Goal: Communication & Community: Answer question/provide support

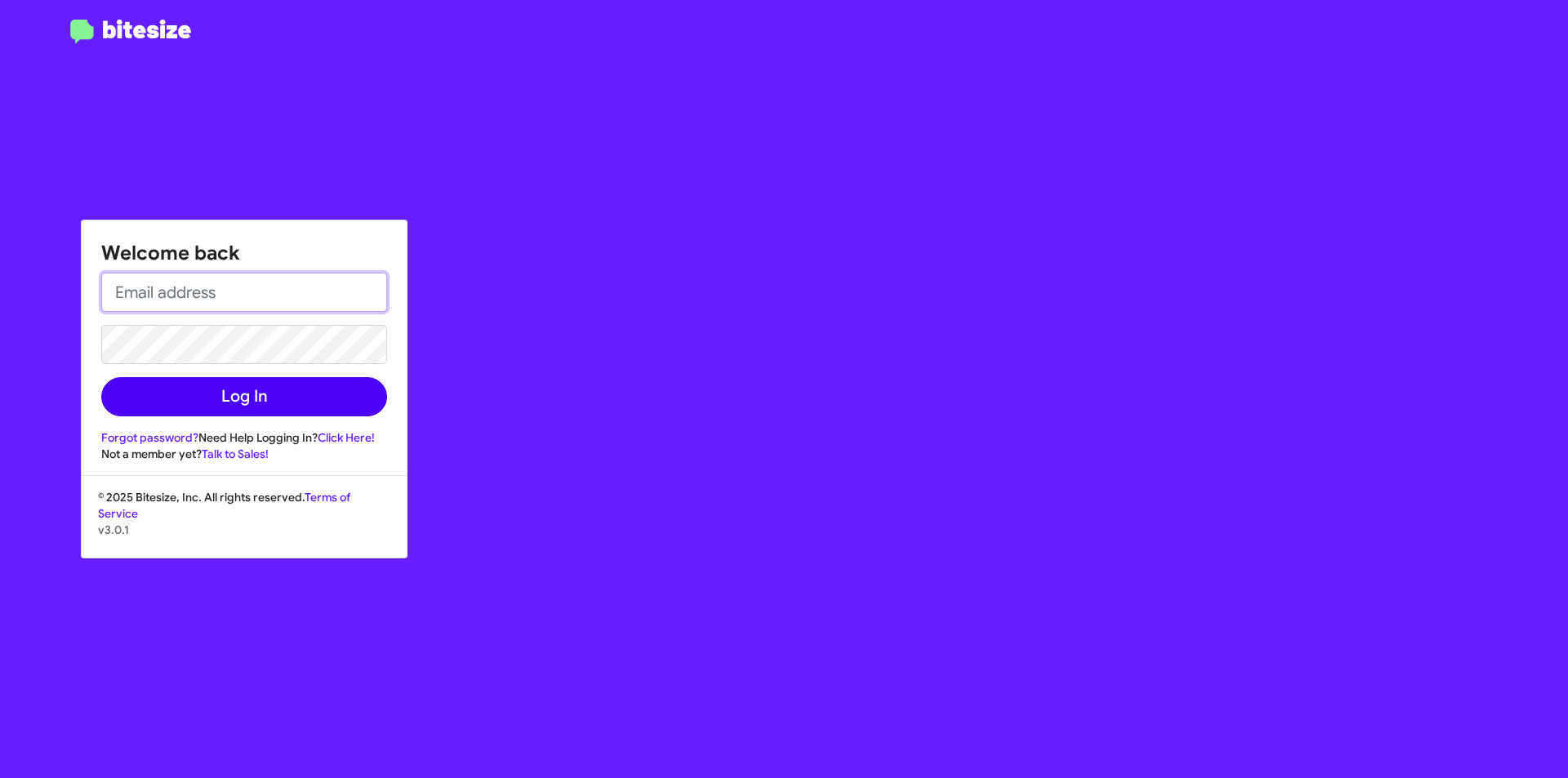
type input "[EMAIL_ADDRESS][DOMAIN_NAME]"
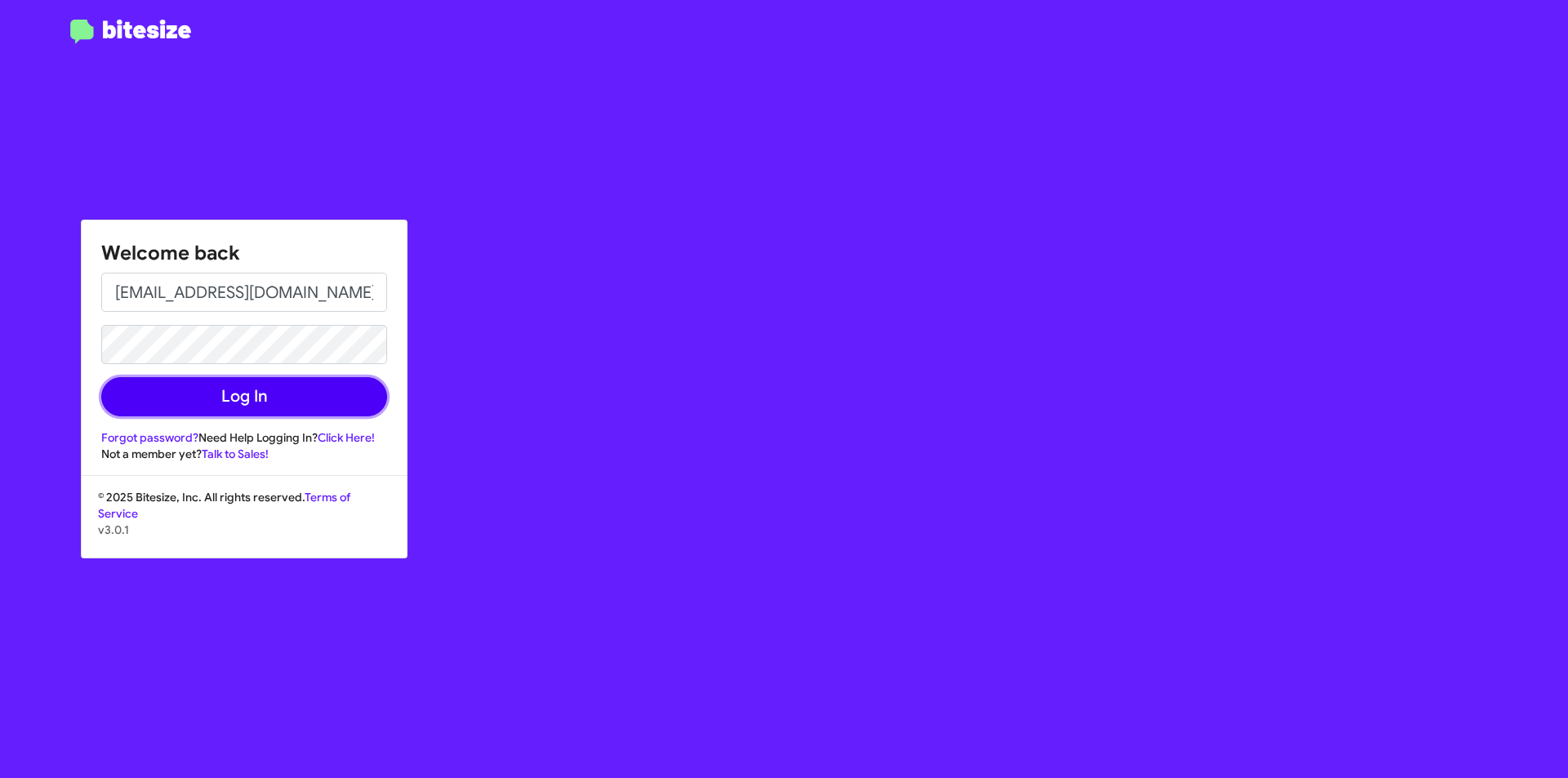
drag, startPoint x: 241, startPoint y: 409, endPoint x: 249, endPoint y: 404, distance: 9.4
click at [242, 409] on button "Log In" at bounding box center [244, 397] width 286 height 39
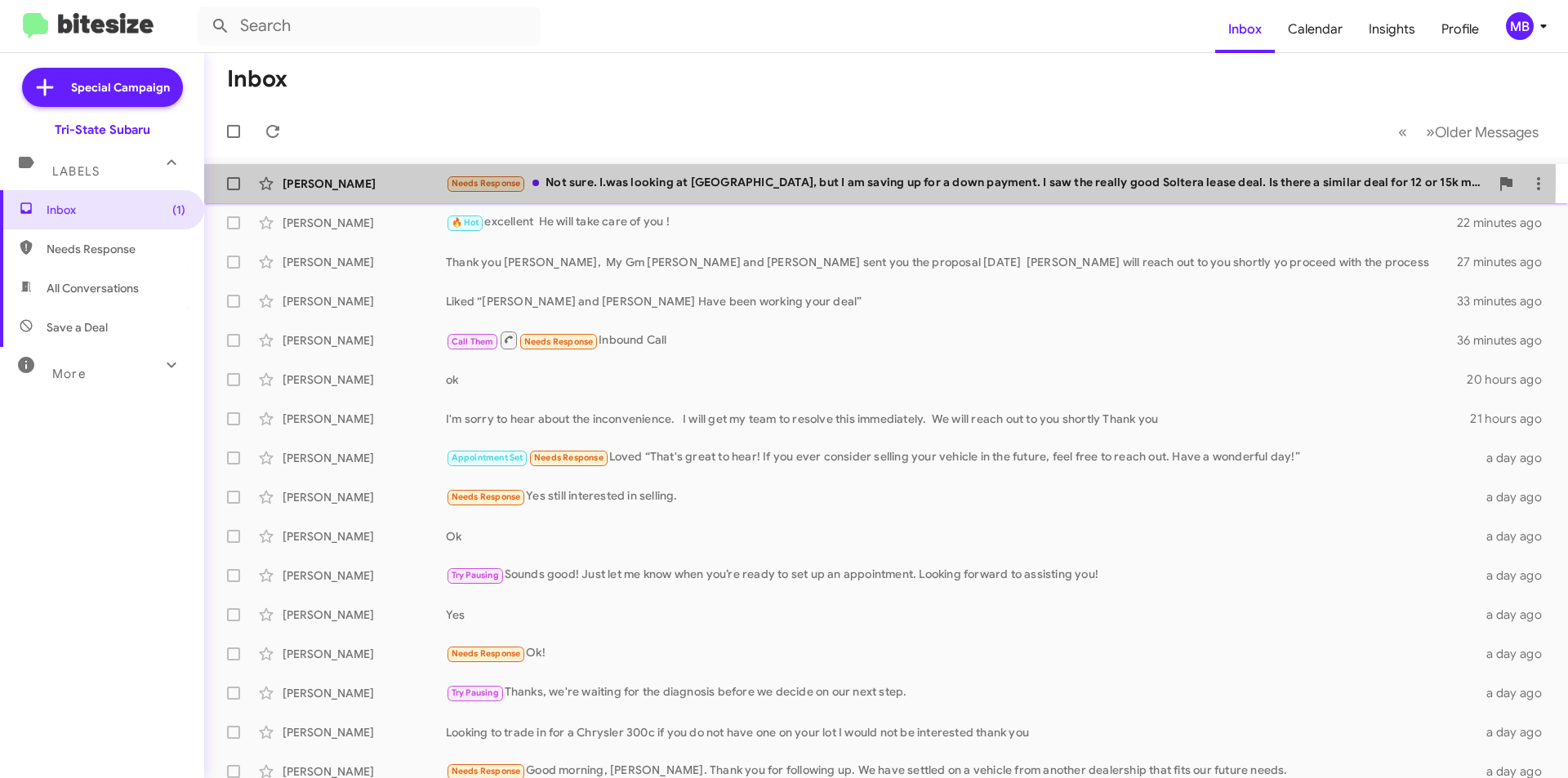
click at [708, 181] on div "Needs Response Not sure. I.was looking at [GEOGRAPHIC_DATA], but I am saving up…" at bounding box center [967, 183] width 1044 height 19
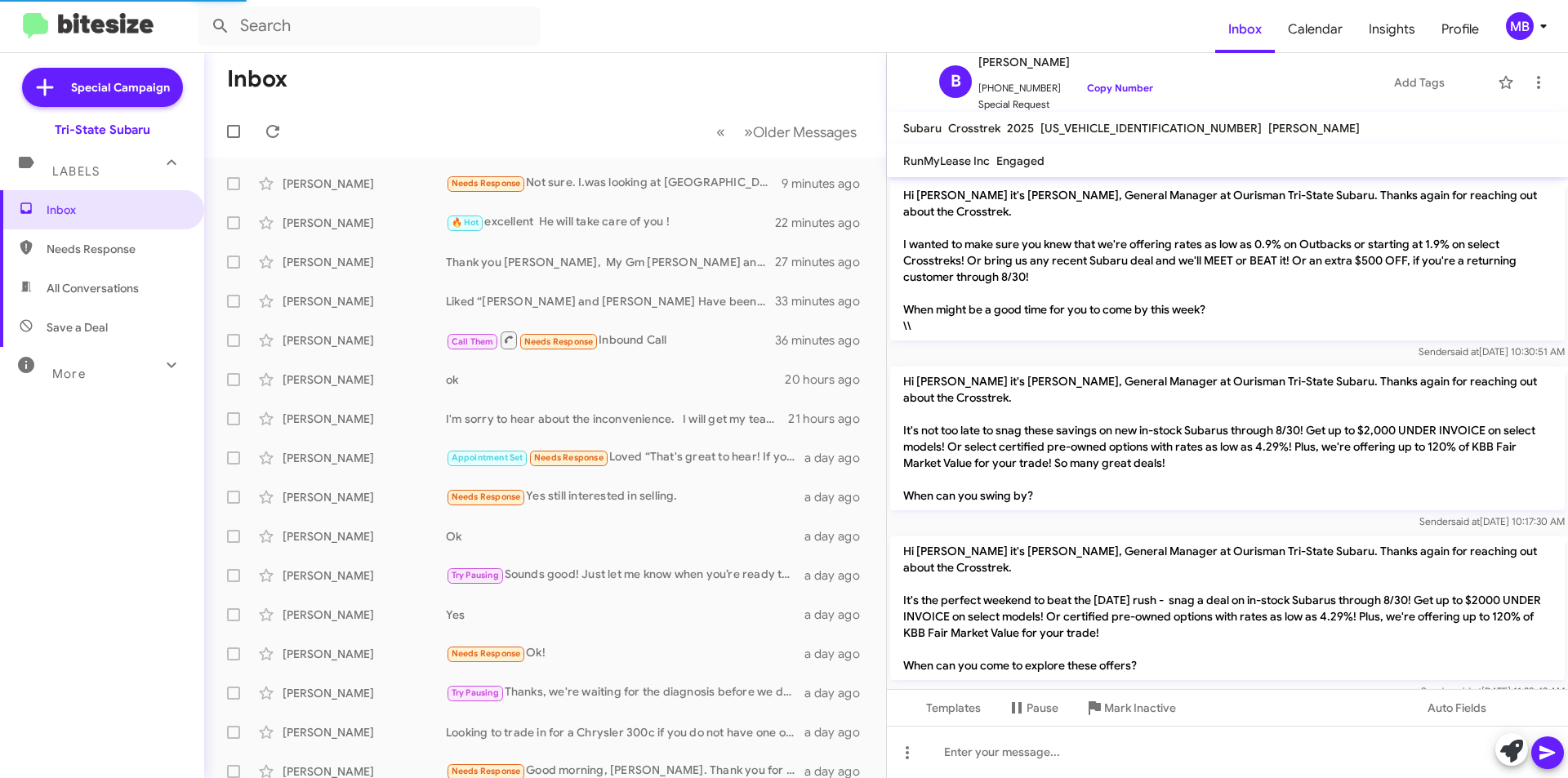
scroll to position [308, 0]
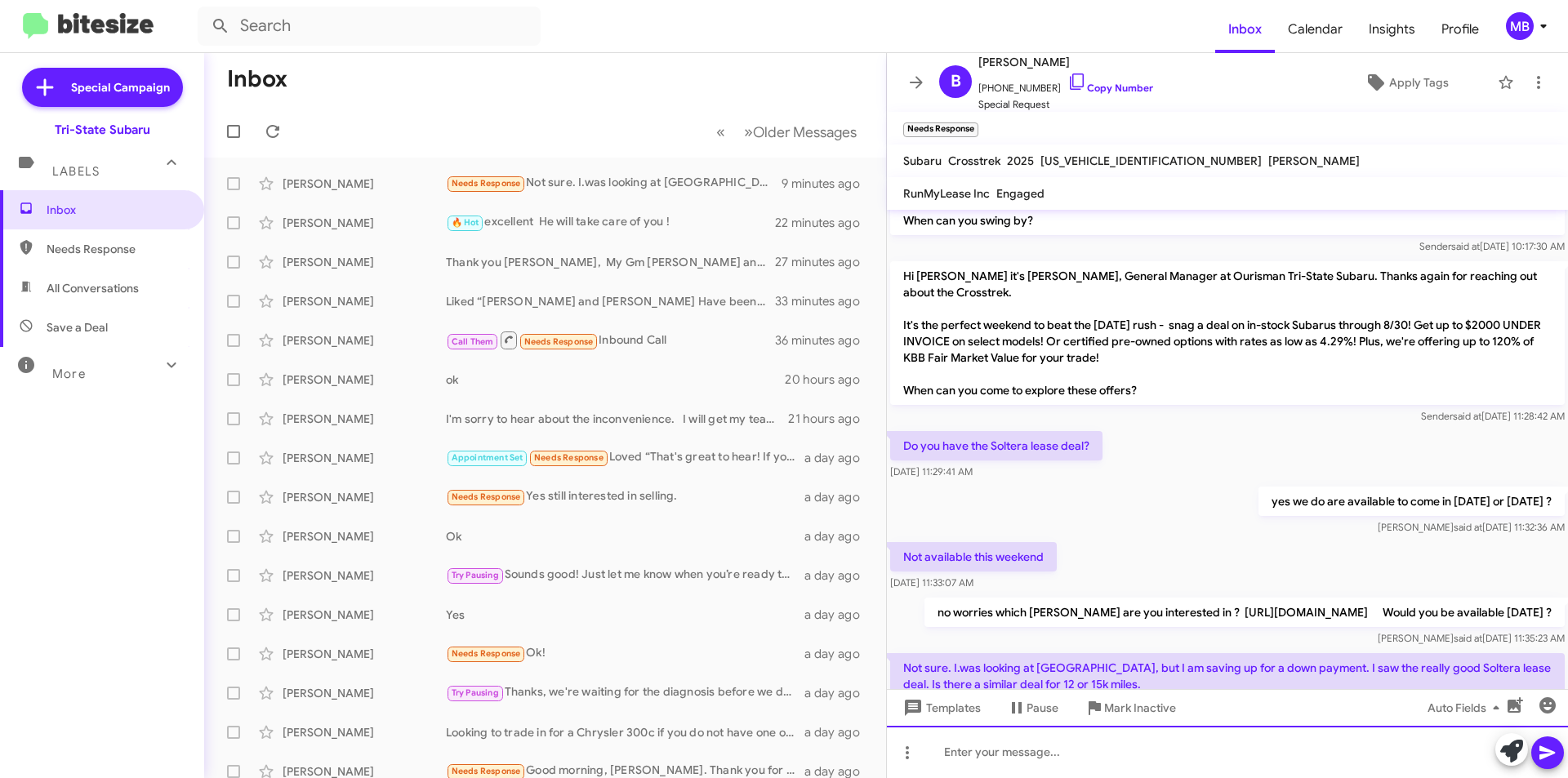
click at [1125, 738] on div at bounding box center [1227, 751] width 681 height 52
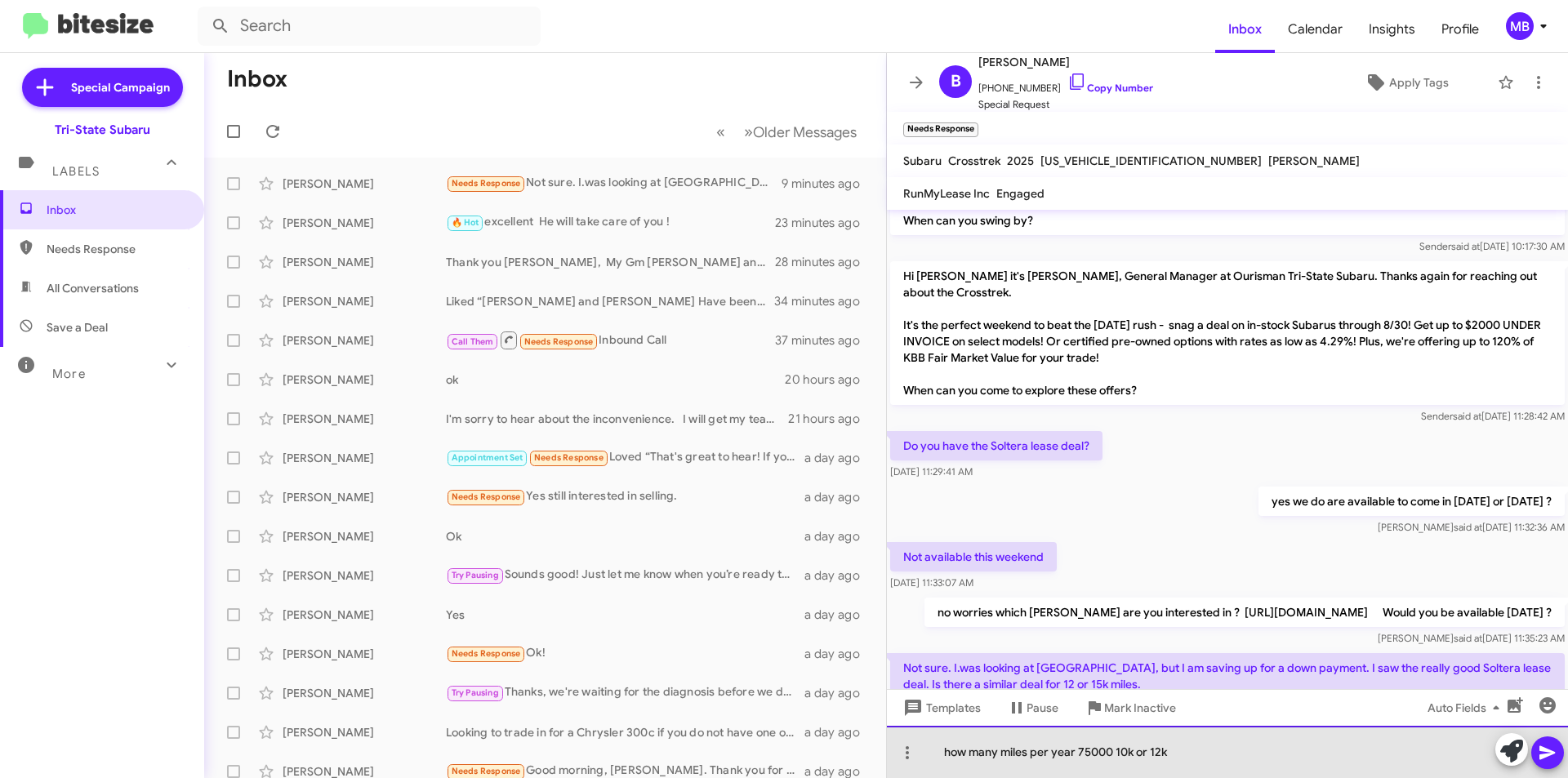
click at [1110, 752] on div "how many miles per year 75000 10k or 12k" at bounding box center [1227, 751] width 681 height 52
click at [1173, 752] on div "how many miles per year 7500, 10k or 12k" at bounding box center [1227, 751] width 681 height 52
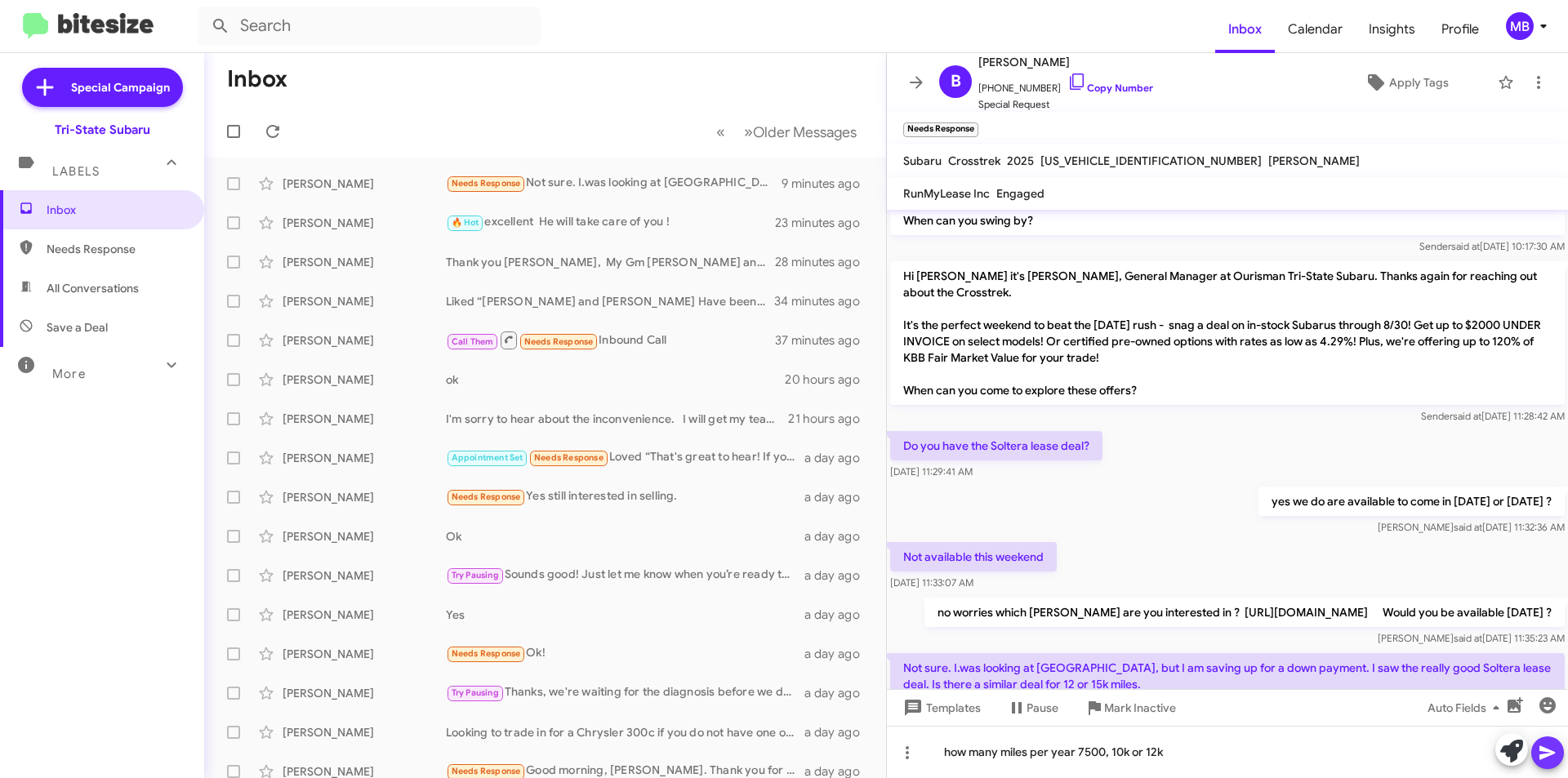
click at [1548, 756] on icon at bounding box center [1547, 752] width 15 height 14
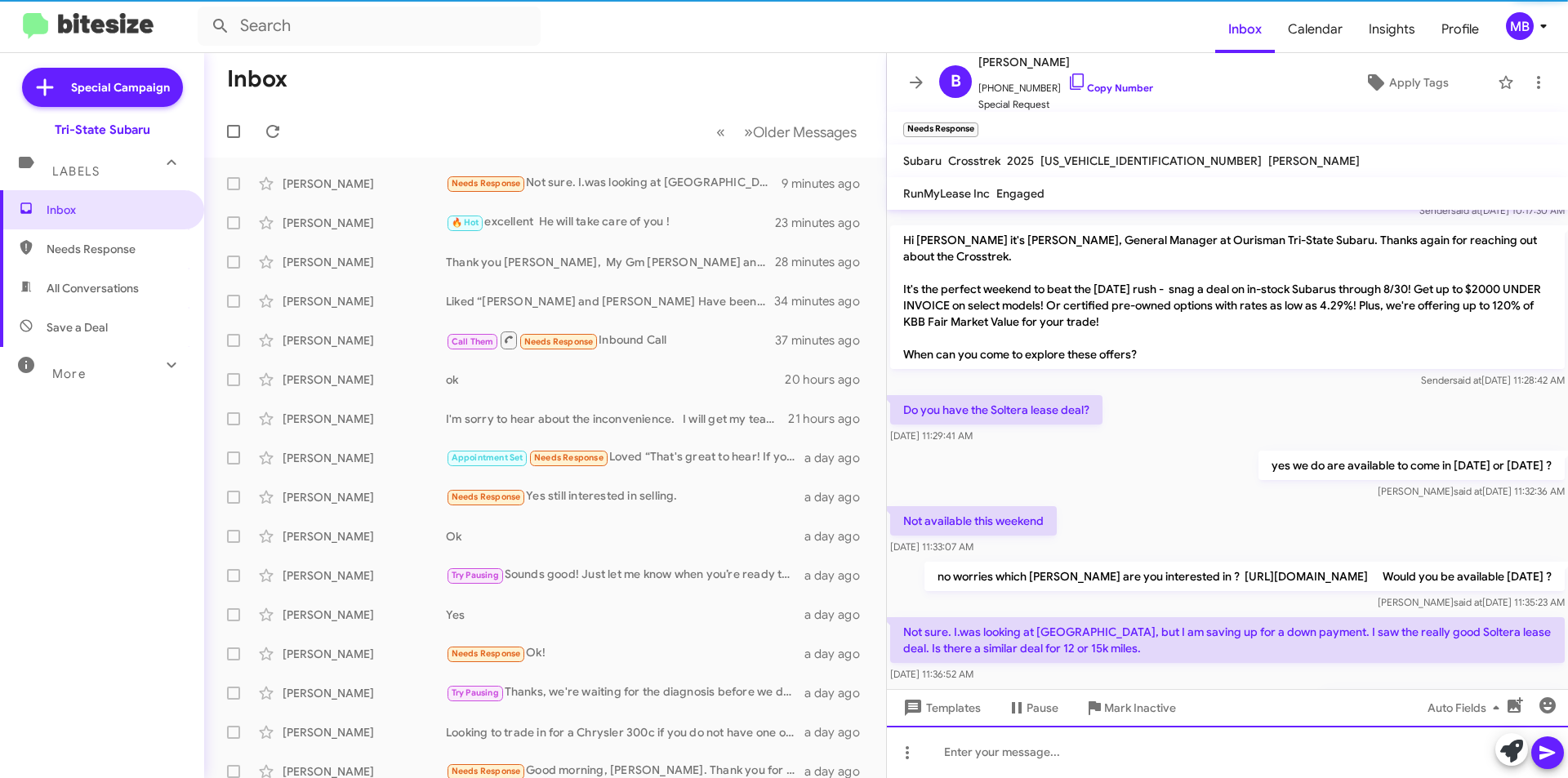
scroll to position [400, 0]
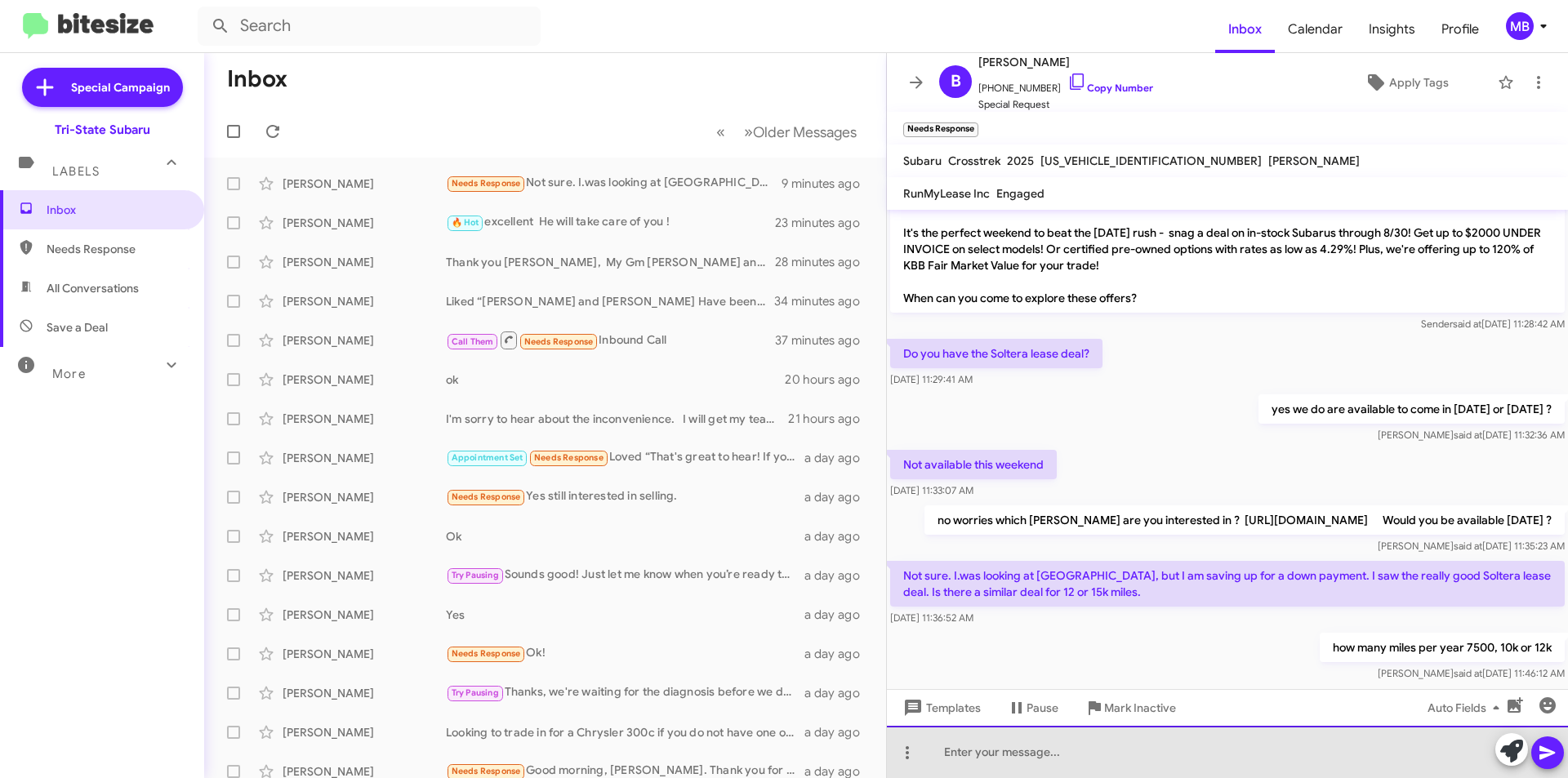
click at [1017, 763] on div at bounding box center [1227, 751] width 681 height 52
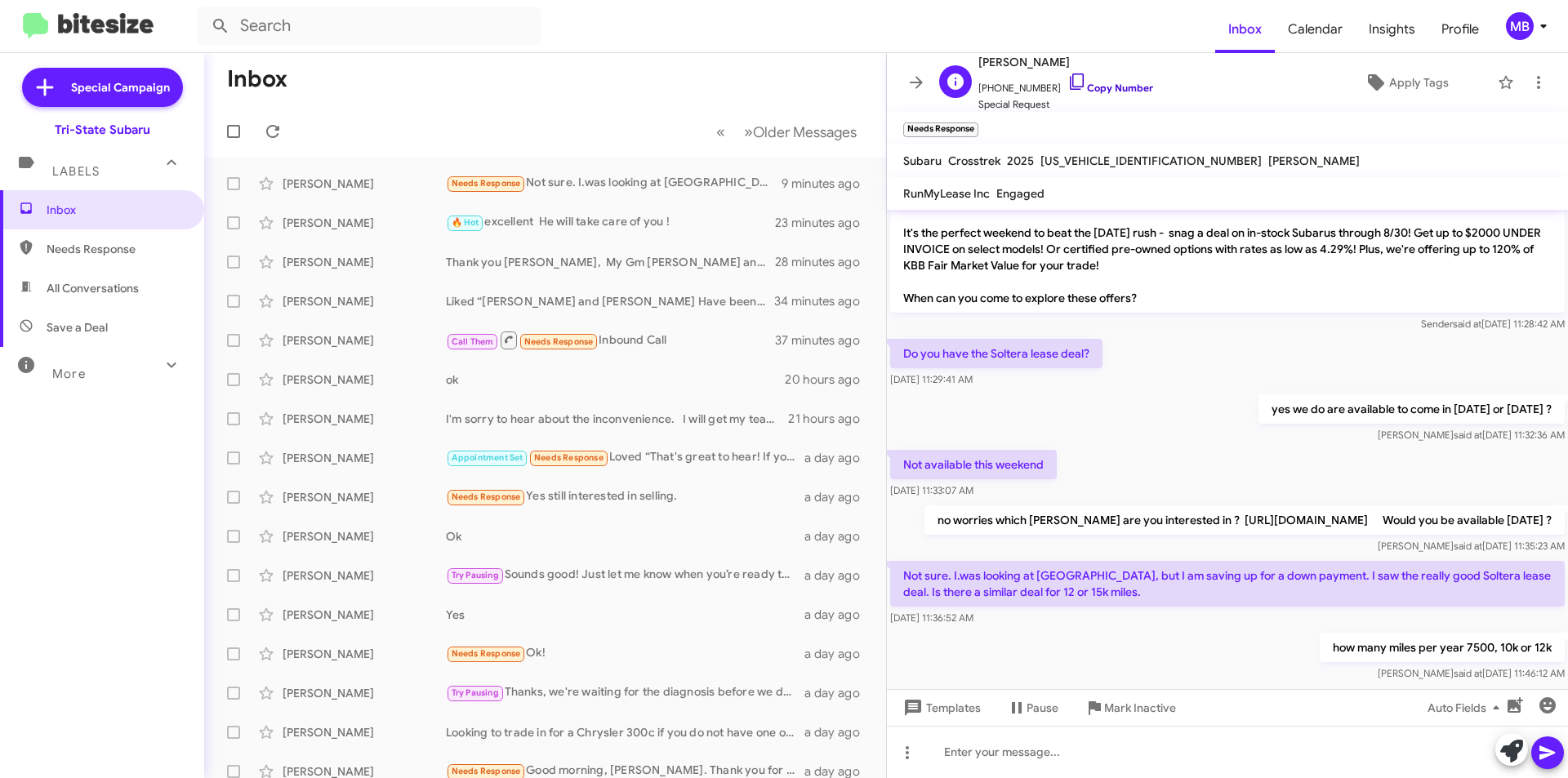
click at [1088, 85] on link "Copy Number" at bounding box center [1110, 88] width 85 height 12
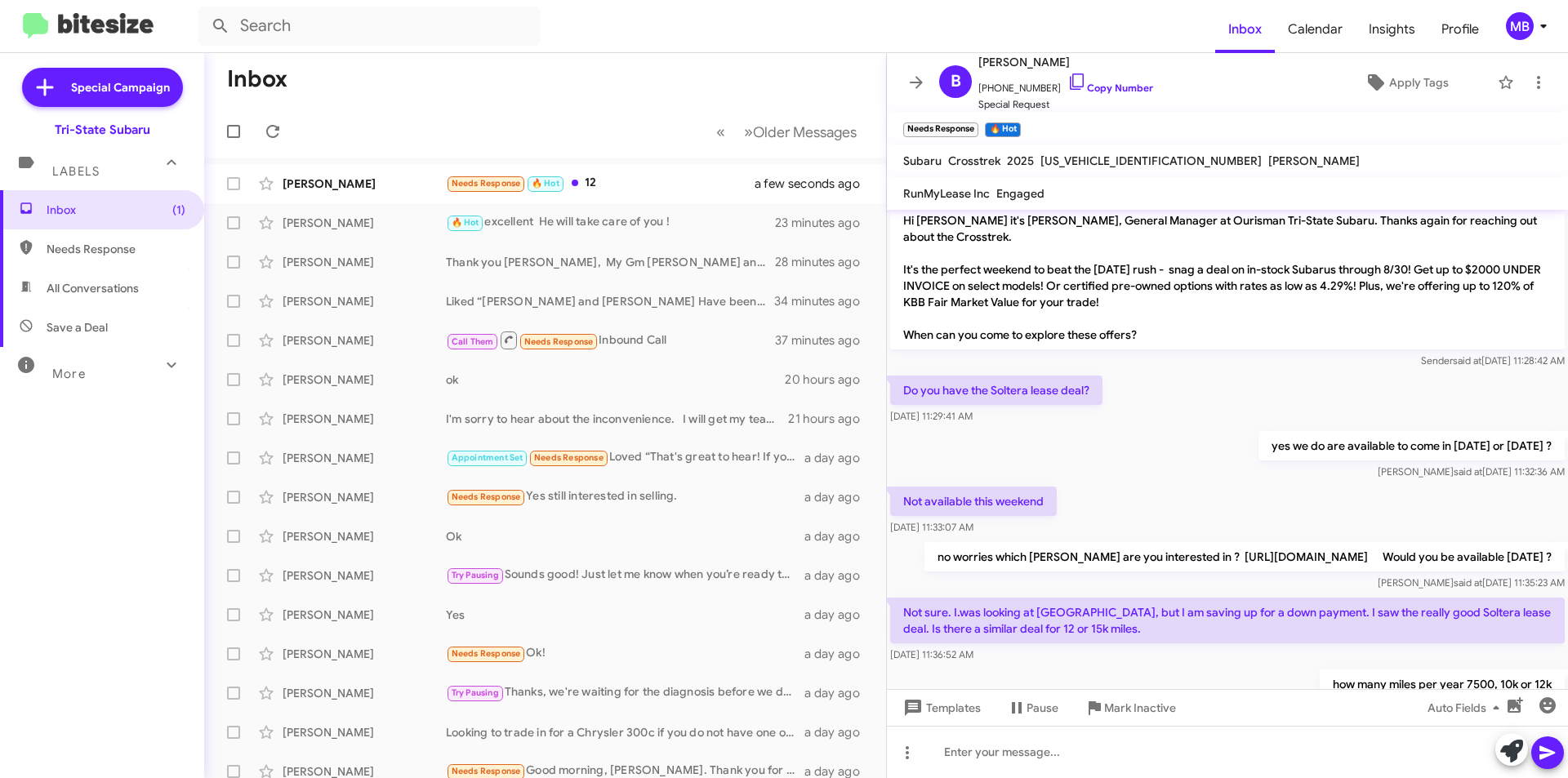
scroll to position [460, 0]
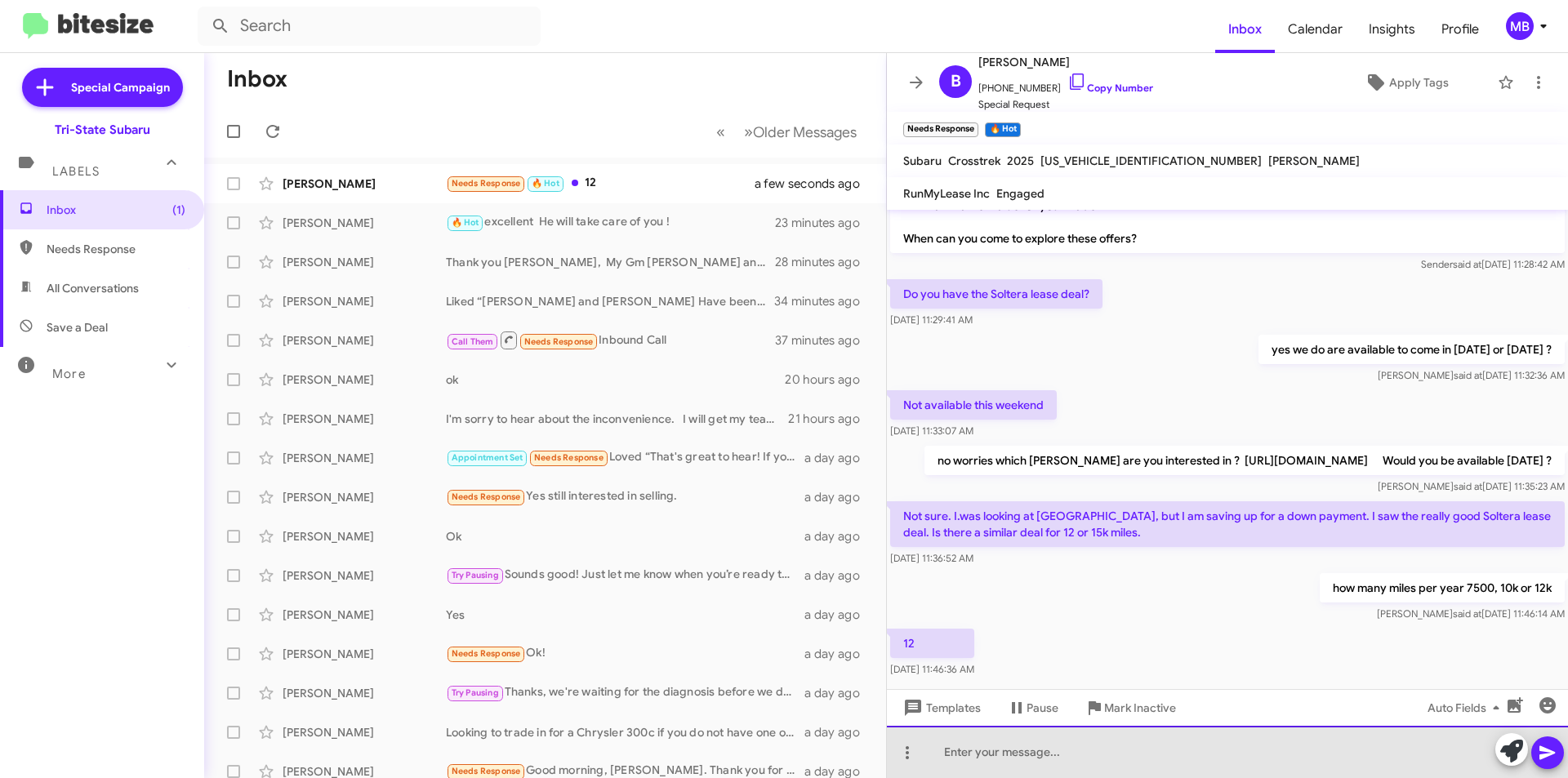
click at [1025, 752] on div at bounding box center [1227, 751] width 681 height 52
click at [976, 750] on div "which one are uyou intereted in" at bounding box center [1227, 751] width 681 height 52
drag, startPoint x: 1042, startPoint y: 754, endPoint x: 1061, endPoint y: 740, distance: 23.6
click at [1023, 749] on div "which Solterra one are uyou intereted in" at bounding box center [1227, 751] width 681 height 52
drag, startPoint x: 1063, startPoint y: 752, endPoint x: 1053, endPoint y: 753, distance: 10.0
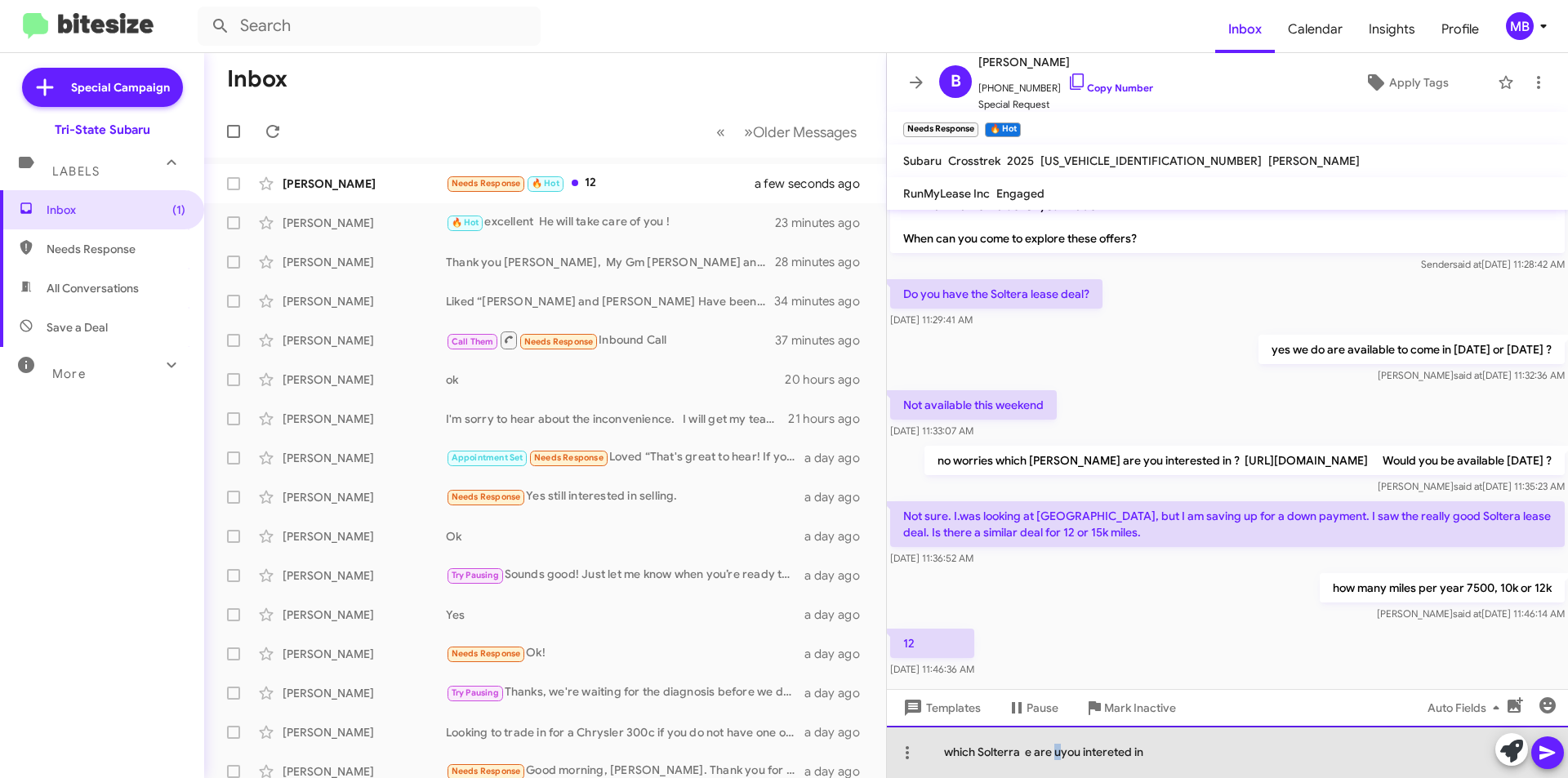
click at [1053, 753] on div "which Solterra e are uyou intereted in" at bounding box center [1227, 751] width 681 height 52
drag, startPoint x: 1037, startPoint y: 749, endPoint x: 1026, endPoint y: 749, distance: 11.0
click at [1026, 749] on div "which Solterra e are you intereted in" at bounding box center [1227, 751] width 681 height 52
drag, startPoint x: 1173, startPoint y: 743, endPoint x: 1191, endPoint y: 756, distance: 22.2
click at [1174, 743] on div "which Solterra are you interested in" at bounding box center [1227, 751] width 681 height 52
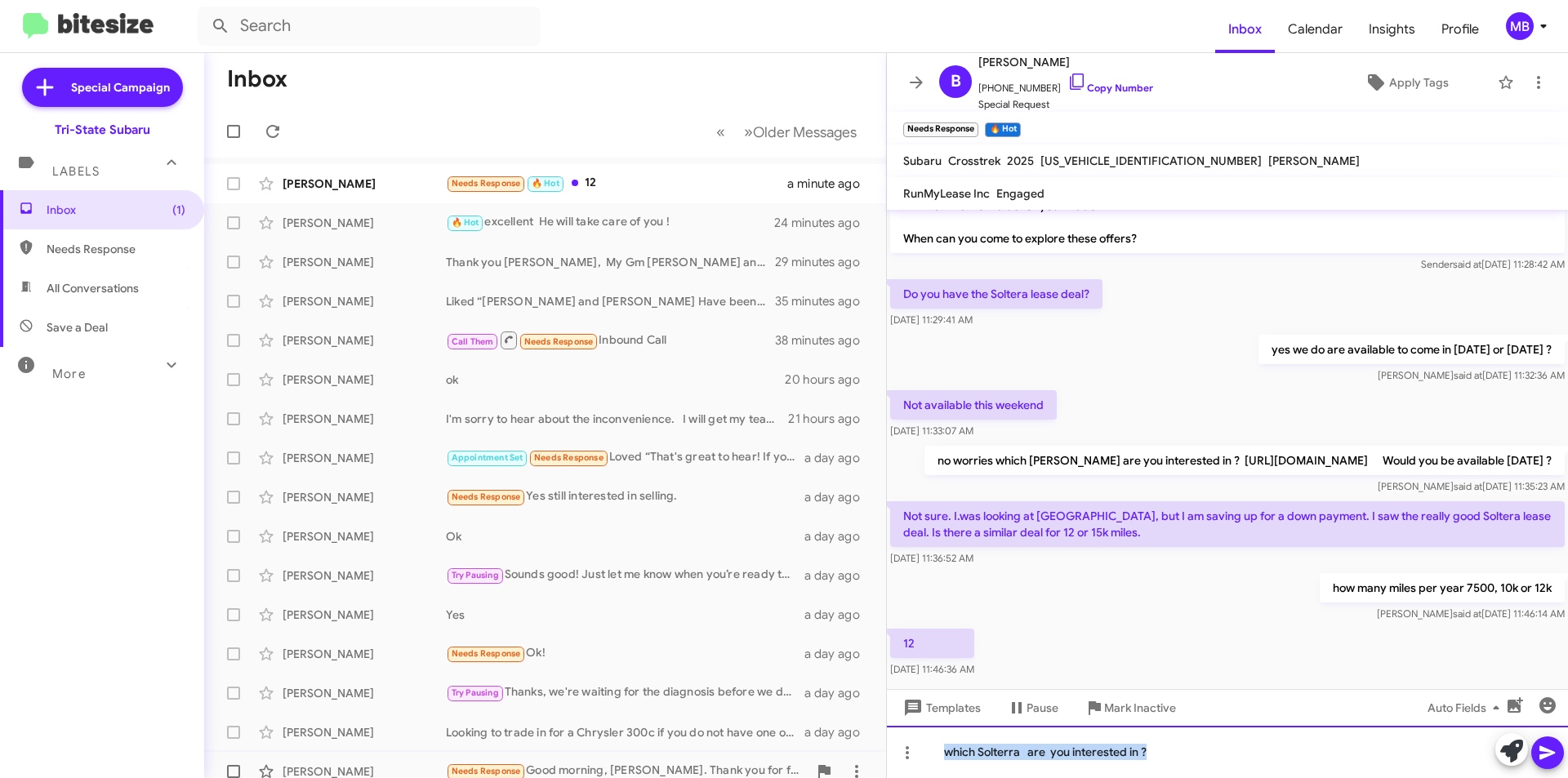
drag, startPoint x: 1165, startPoint y: 752, endPoint x: 801, endPoint y: 752, distance: 364.0
click at [801, 752] on div "Inbox « Previous » Next Older Messages [PERSON_NAME] Needs Response 🔥 Hot 12 a …" at bounding box center [886, 415] width 1364 height 725
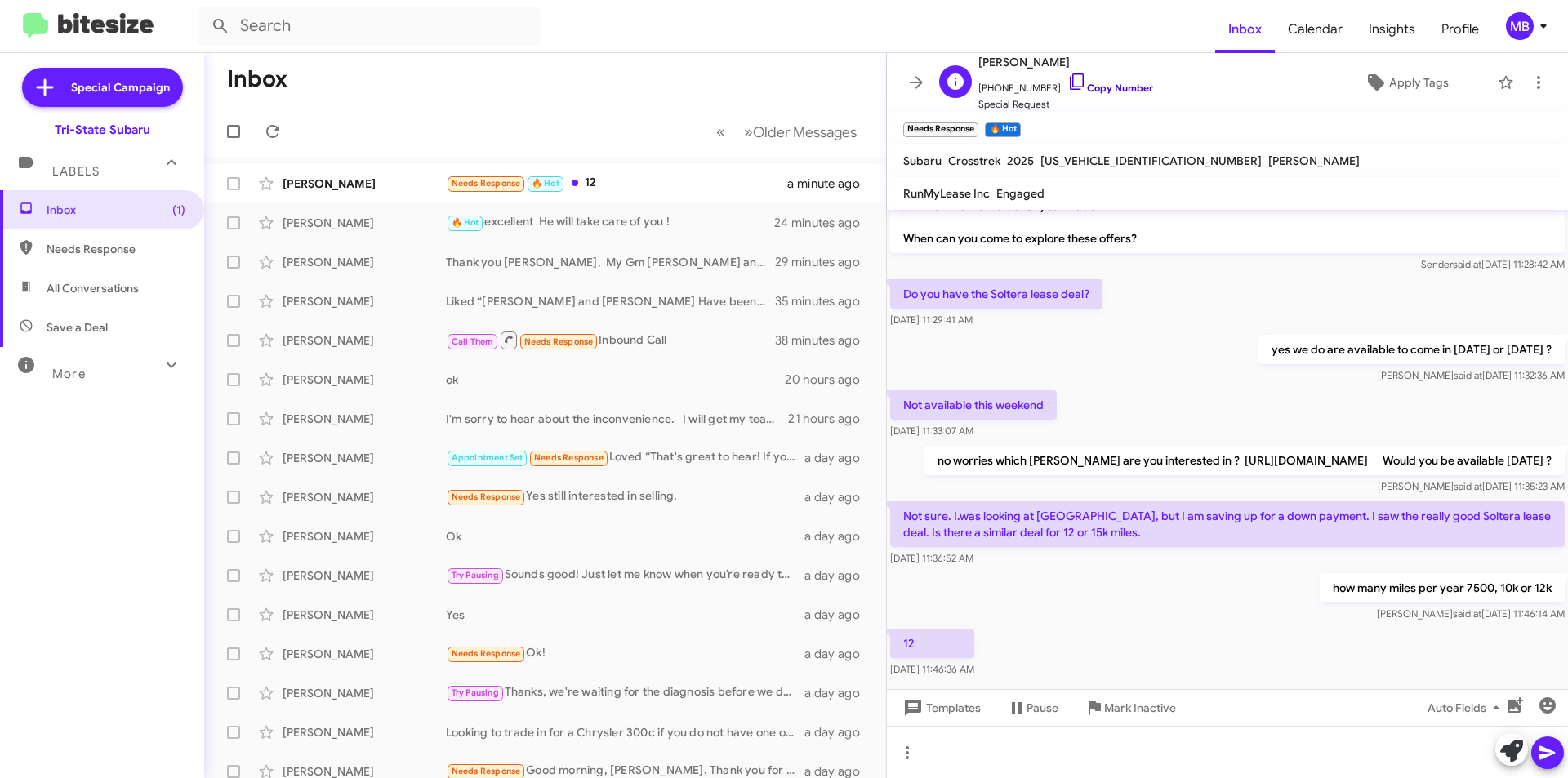
click at [1116, 84] on link "Copy Number" at bounding box center [1110, 88] width 85 height 12
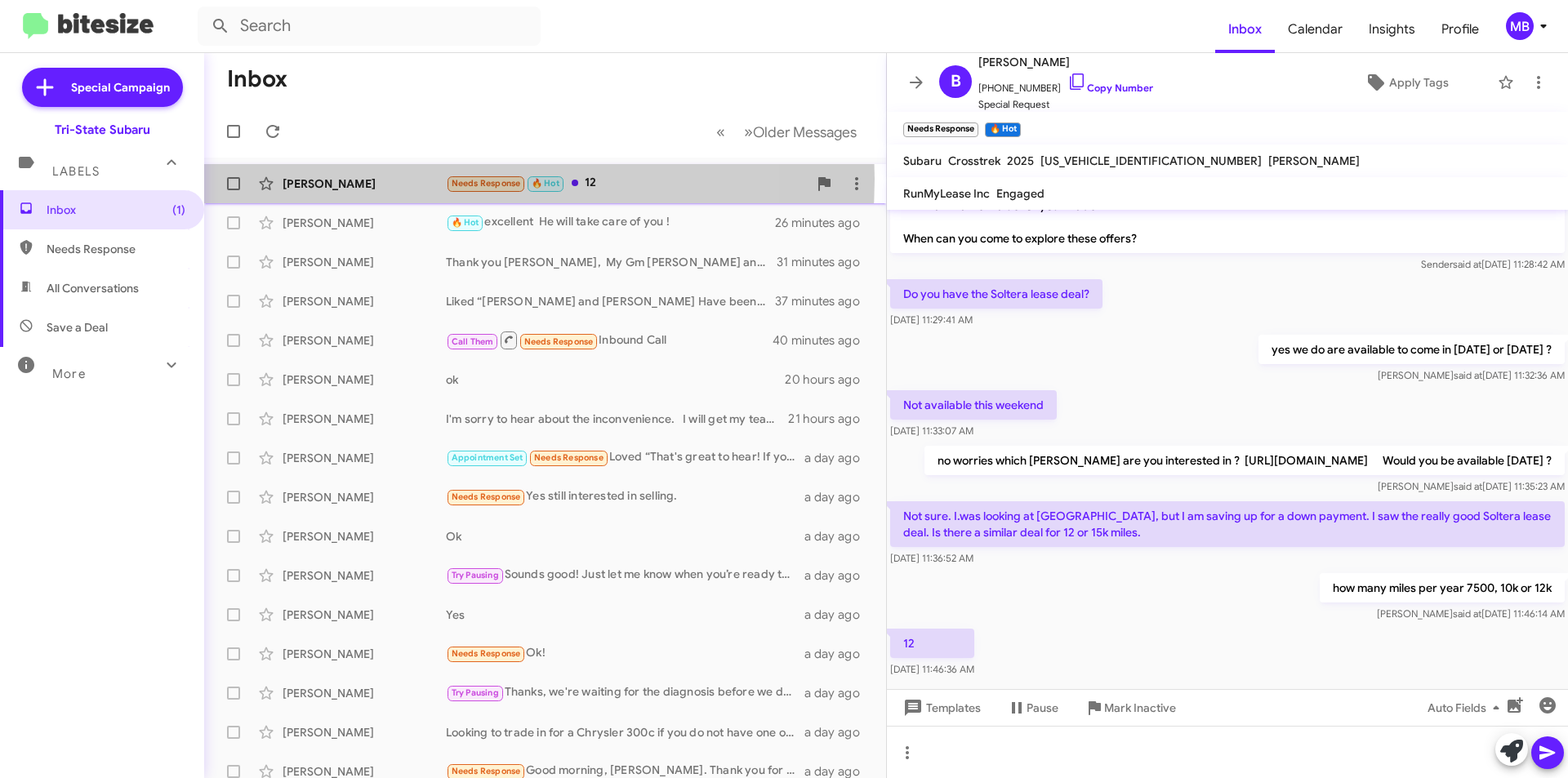
click at [411, 179] on div "[PERSON_NAME]" at bounding box center [364, 183] width 163 height 16
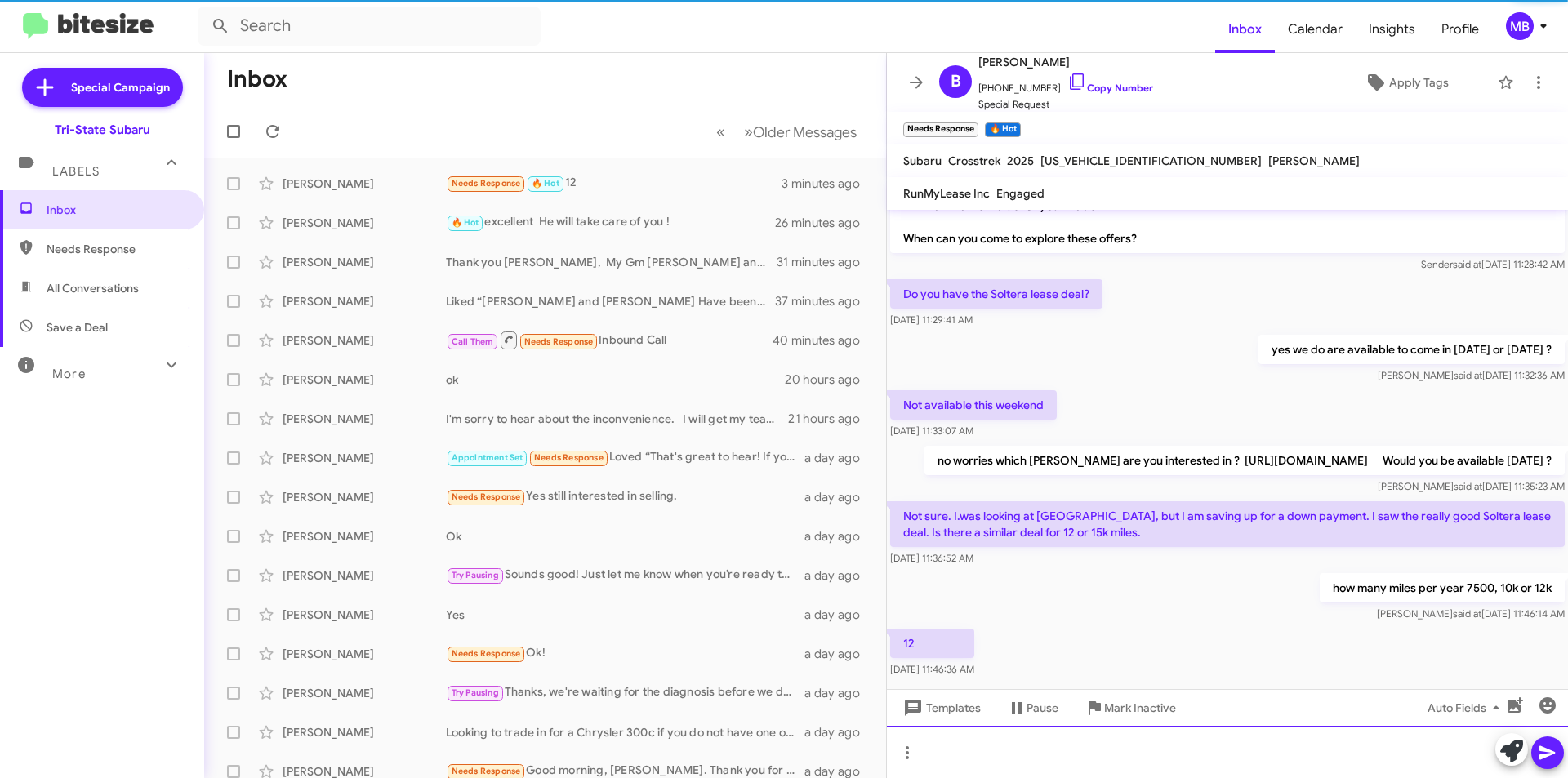
click at [1129, 746] on div at bounding box center [1227, 751] width 681 height 52
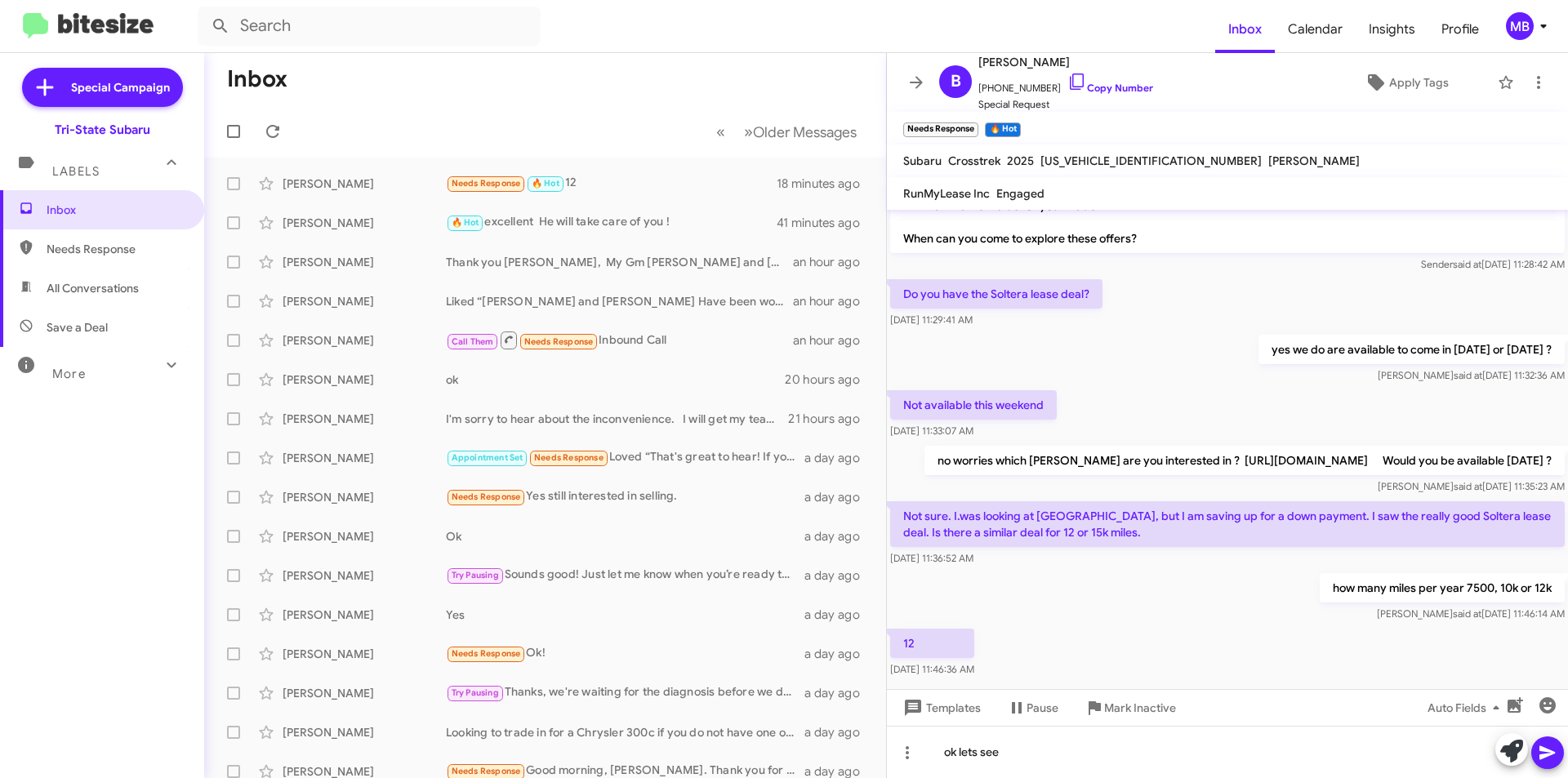
click at [99, 171] on span "Labels" at bounding box center [75, 171] width 47 height 15
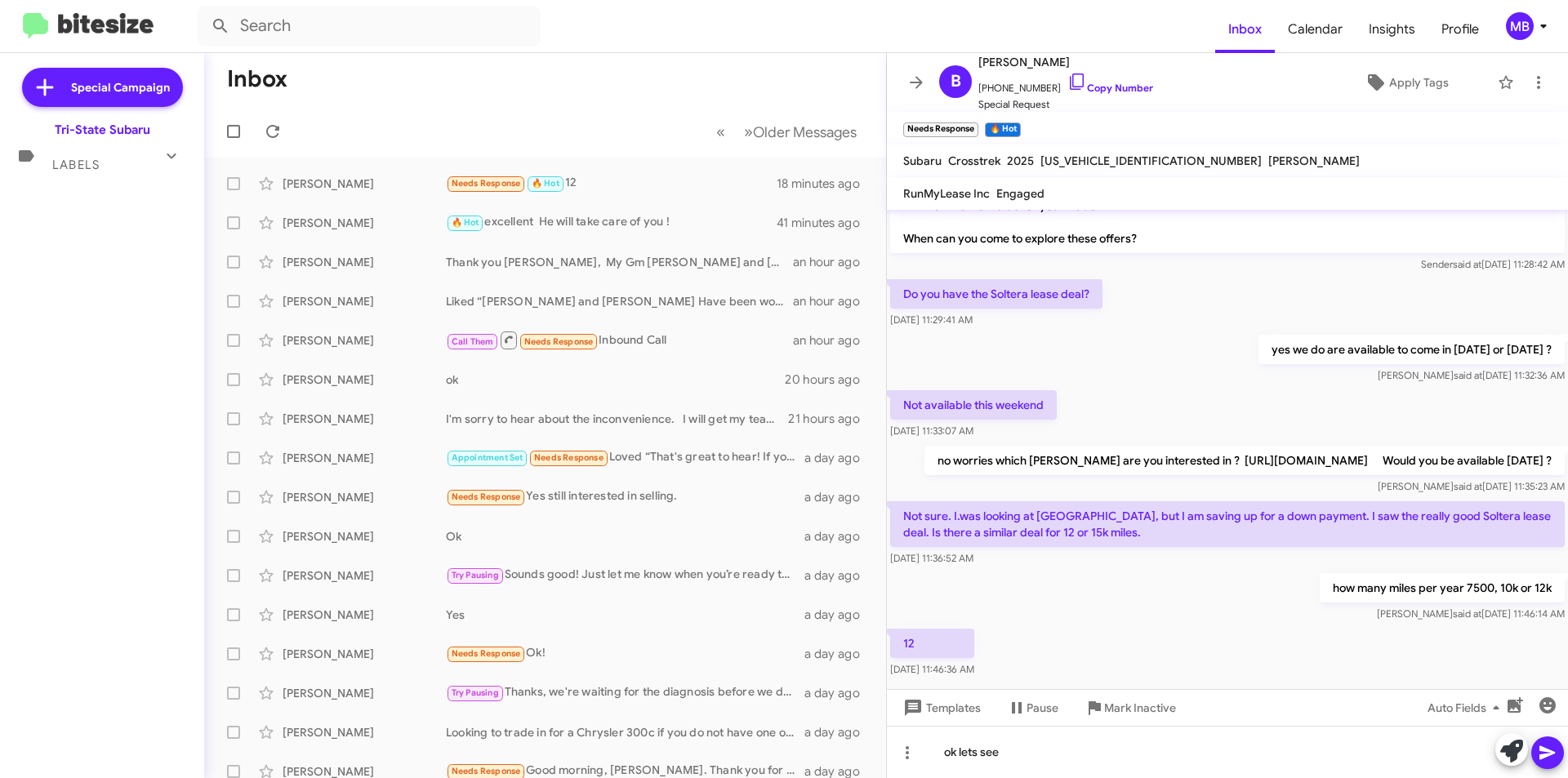
click at [178, 154] on icon at bounding box center [171, 155] width 20 height 20
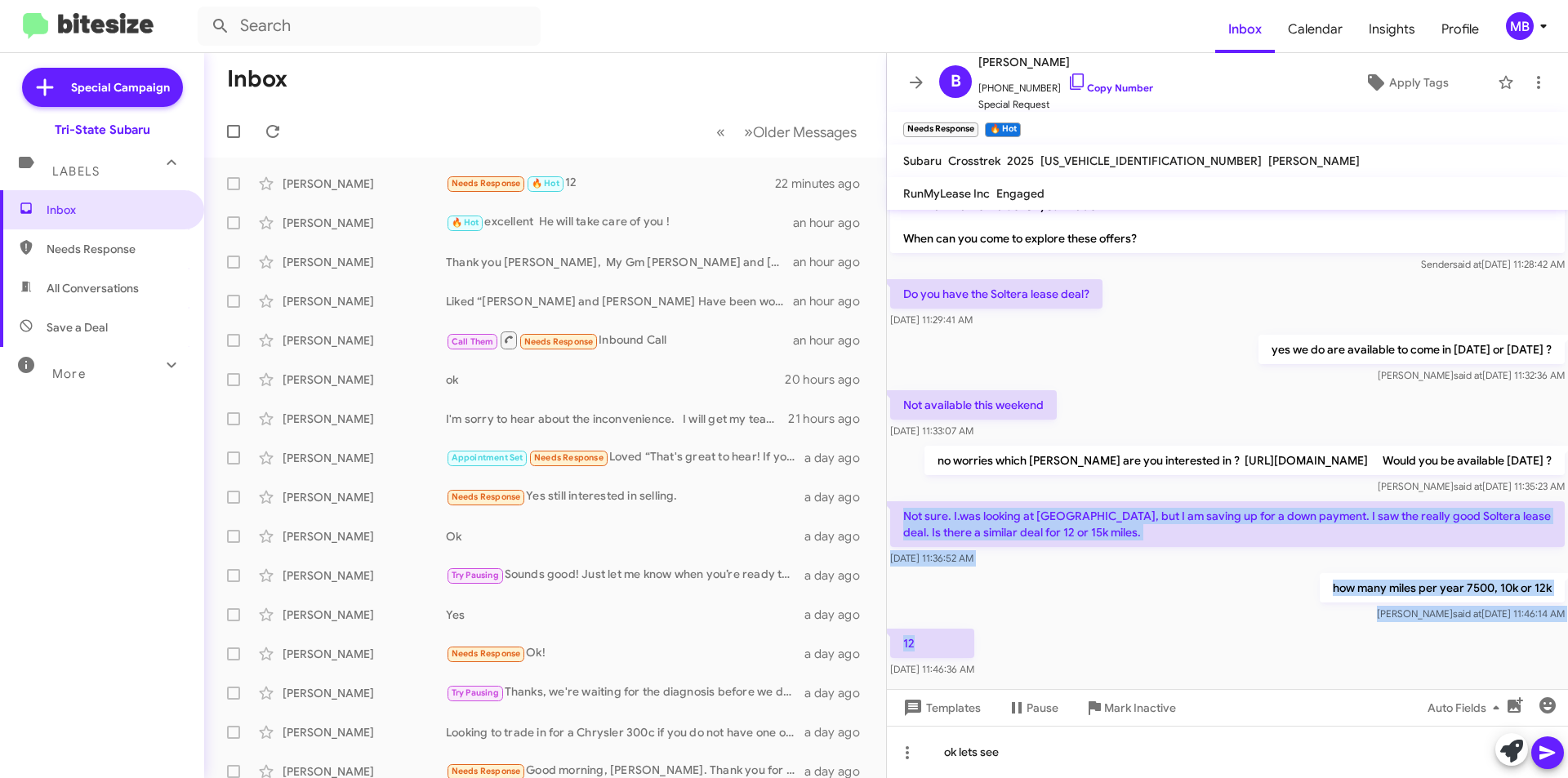
drag, startPoint x: 959, startPoint y: 607, endPoint x: 895, endPoint y: 469, distance: 152.1
click at [895, 469] on div "Hi [PERSON_NAME] it's [PERSON_NAME], General Manager at Ourisman Tri-State Suba…" at bounding box center [1227, 215] width 681 height 931
copy div "Not sure. I.was looking at [GEOGRAPHIC_DATA], but I am saving up for a down pay…"
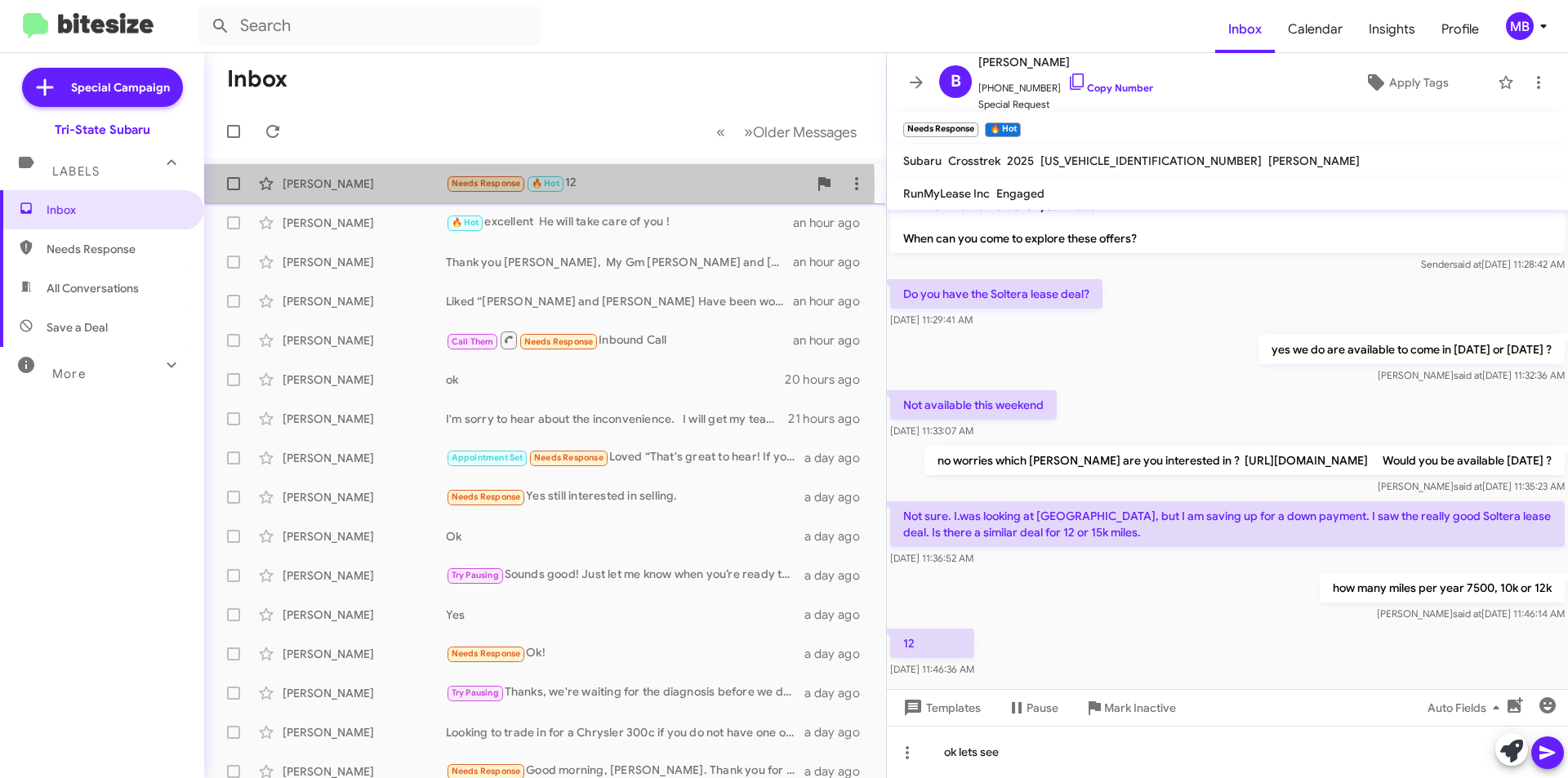
click at [373, 187] on div "[PERSON_NAME]" at bounding box center [364, 183] width 163 height 16
click at [373, 190] on div "[PERSON_NAME]" at bounding box center [364, 183] width 163 height 16
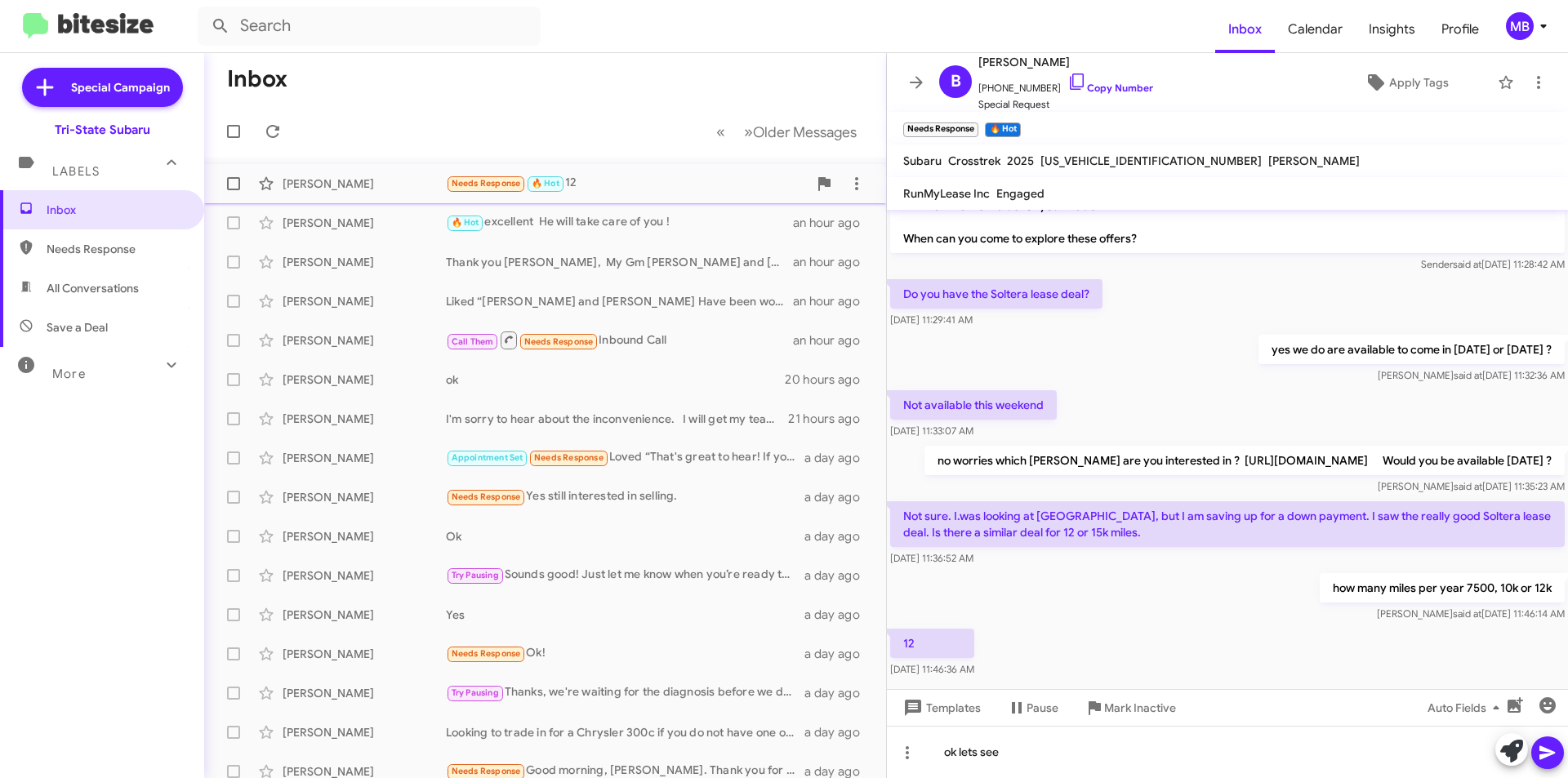
click at [347, 184] on div "[PERSON_NAME]" at bounding box center [364, 183] width 163 height 16
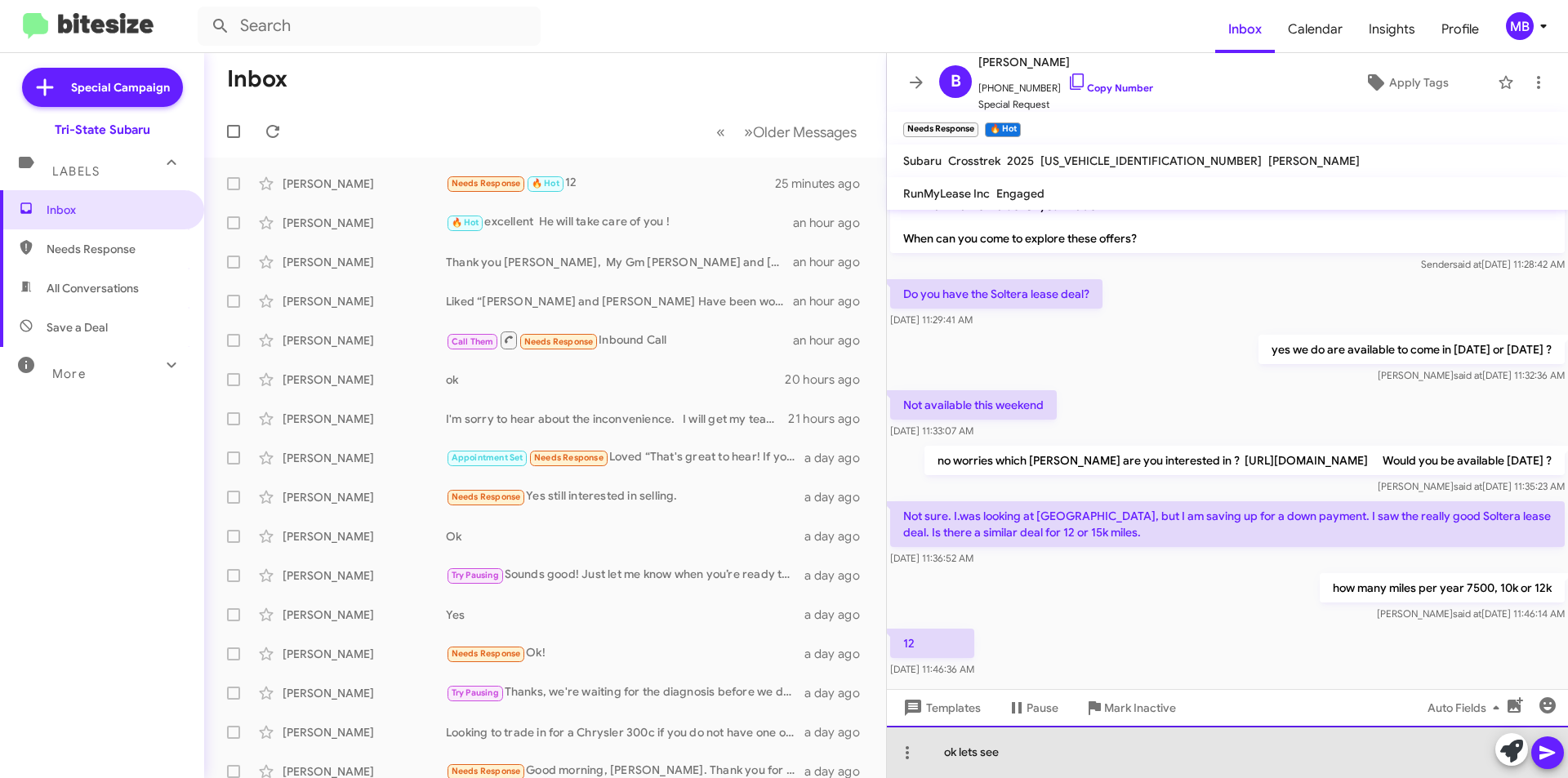
drag, startPoint x: 1020, startPoint y: 755, endPoint x: 1036, endPoint y: 753, distance: 16.1
click at [1021, 755] on div "ok lets see" at bounding box center [1227, 751] width 681 height 52
drag, startPoint x: 1030, startPoint y: 754, endPoint x: 959, endPoint y: 756, distance: 71.0
click at [959, 756] on div "ok lets see" at bounding box center [1227, 751] width 681 height 52
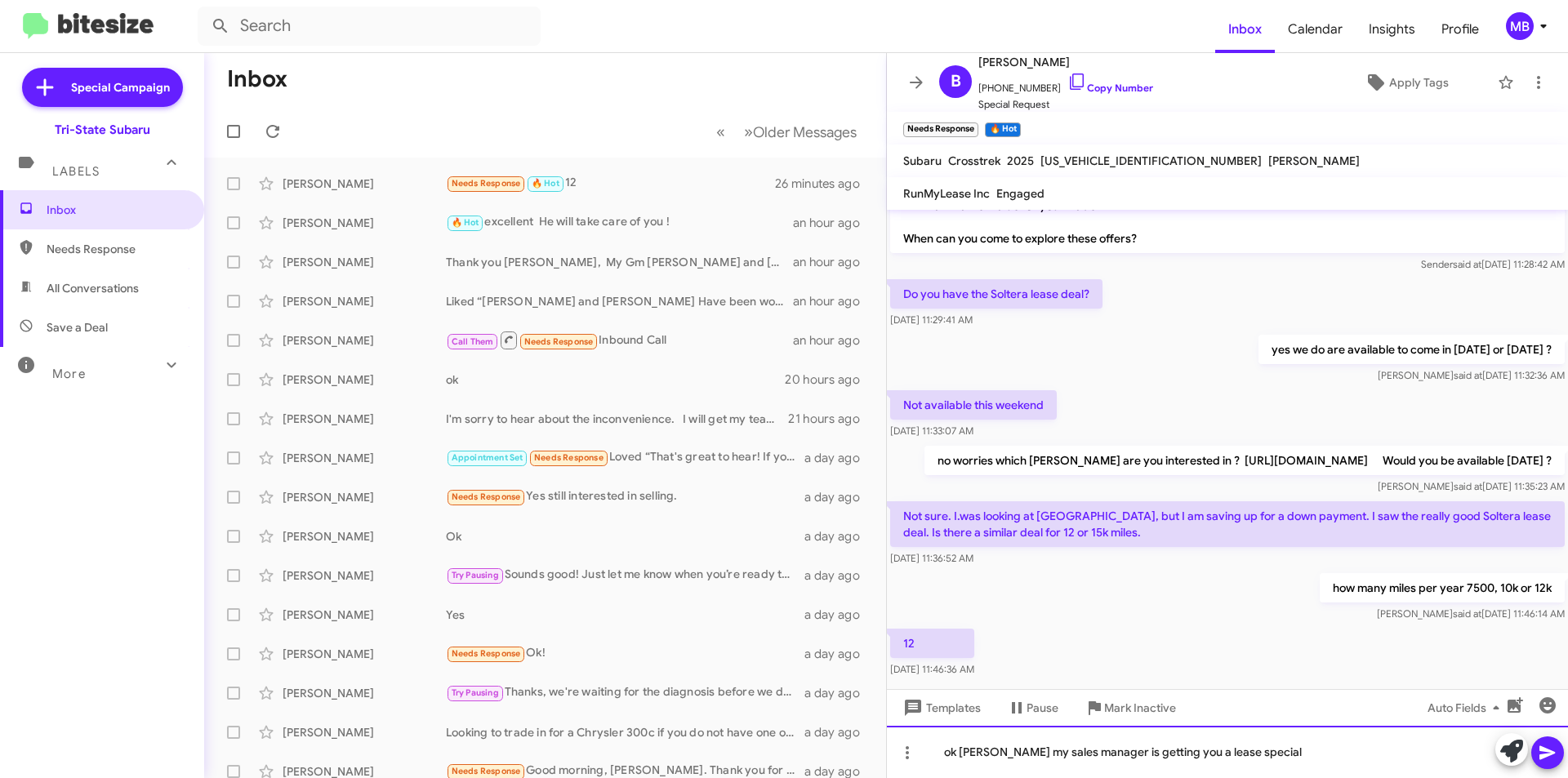
click at [1256, 746] on div "ok [PERSON_NAME] my sales manager is getting you a lease special" at bounding box center [1227, 751] width 681 height 52
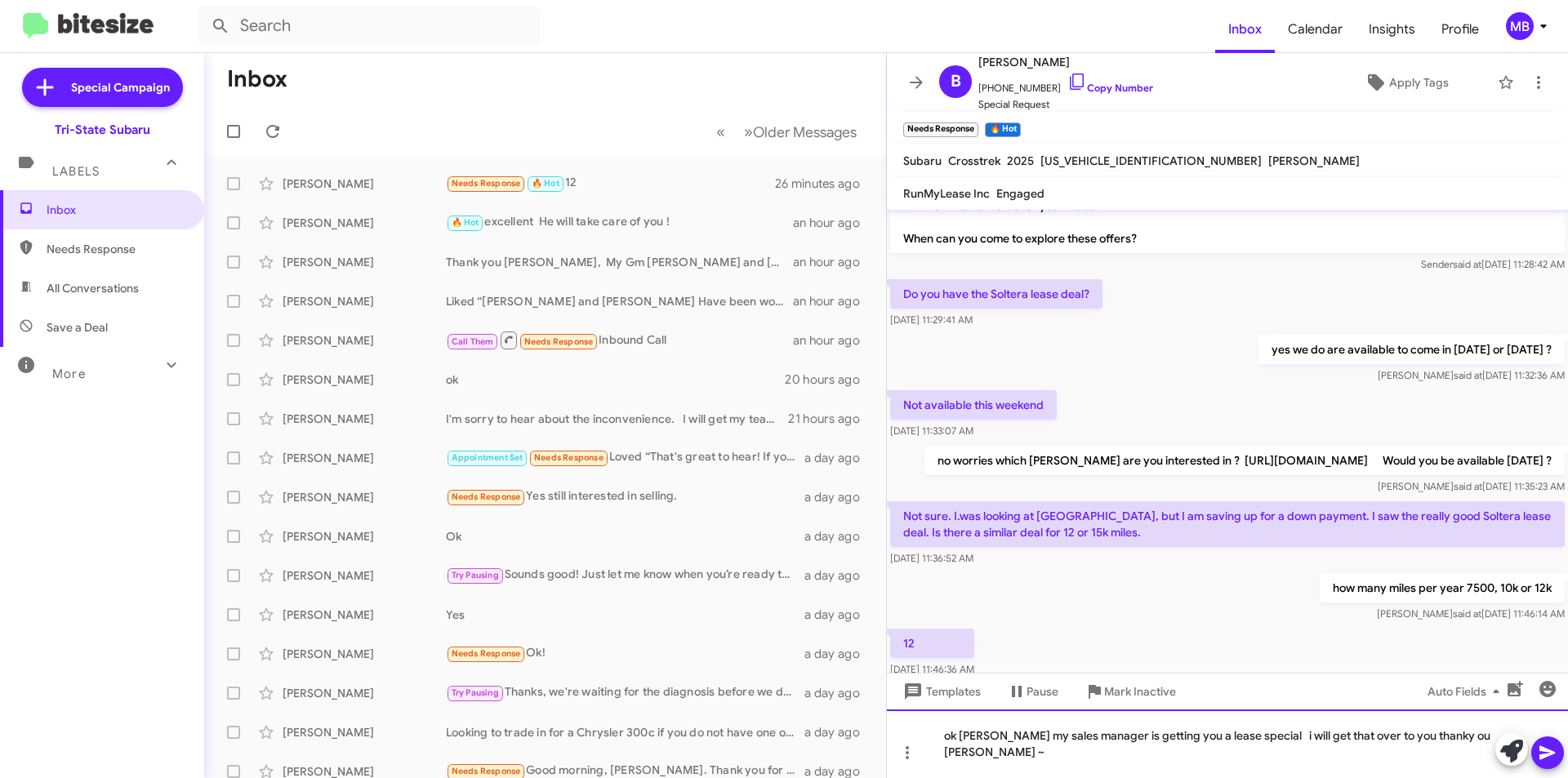
click at [960, 753] on div "ok [PERSON_NAME] my sales manager is getting you a lease special i will get tha…" at bounding box center [1227, 743] width 681 height 68
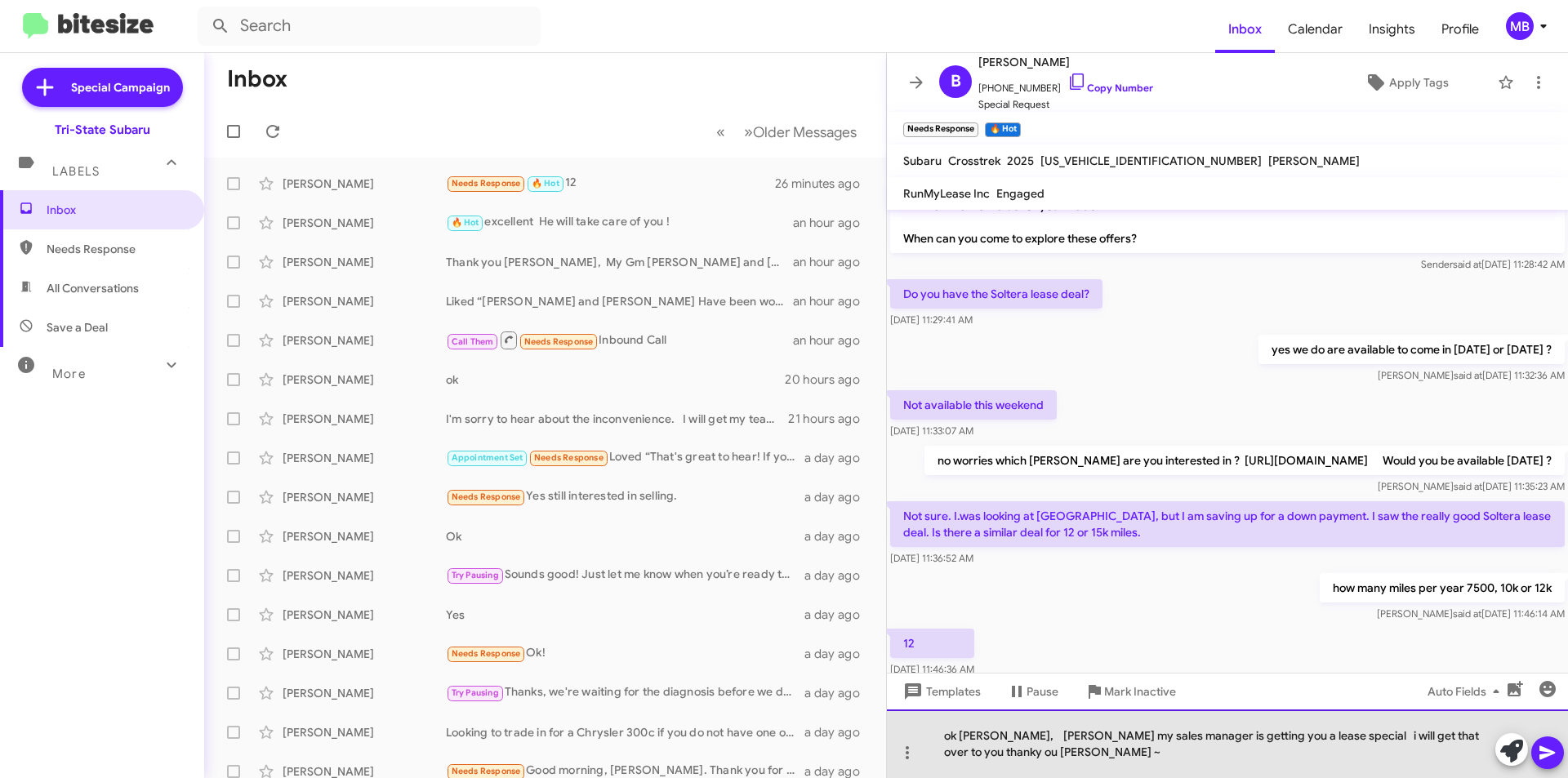
click at [1439, 736] on div "ok [PERSON_NAME], [PERSON_NAME] my sales manager is getting you a lease special…" at bounding box center [1227, 743] width 681 height 68
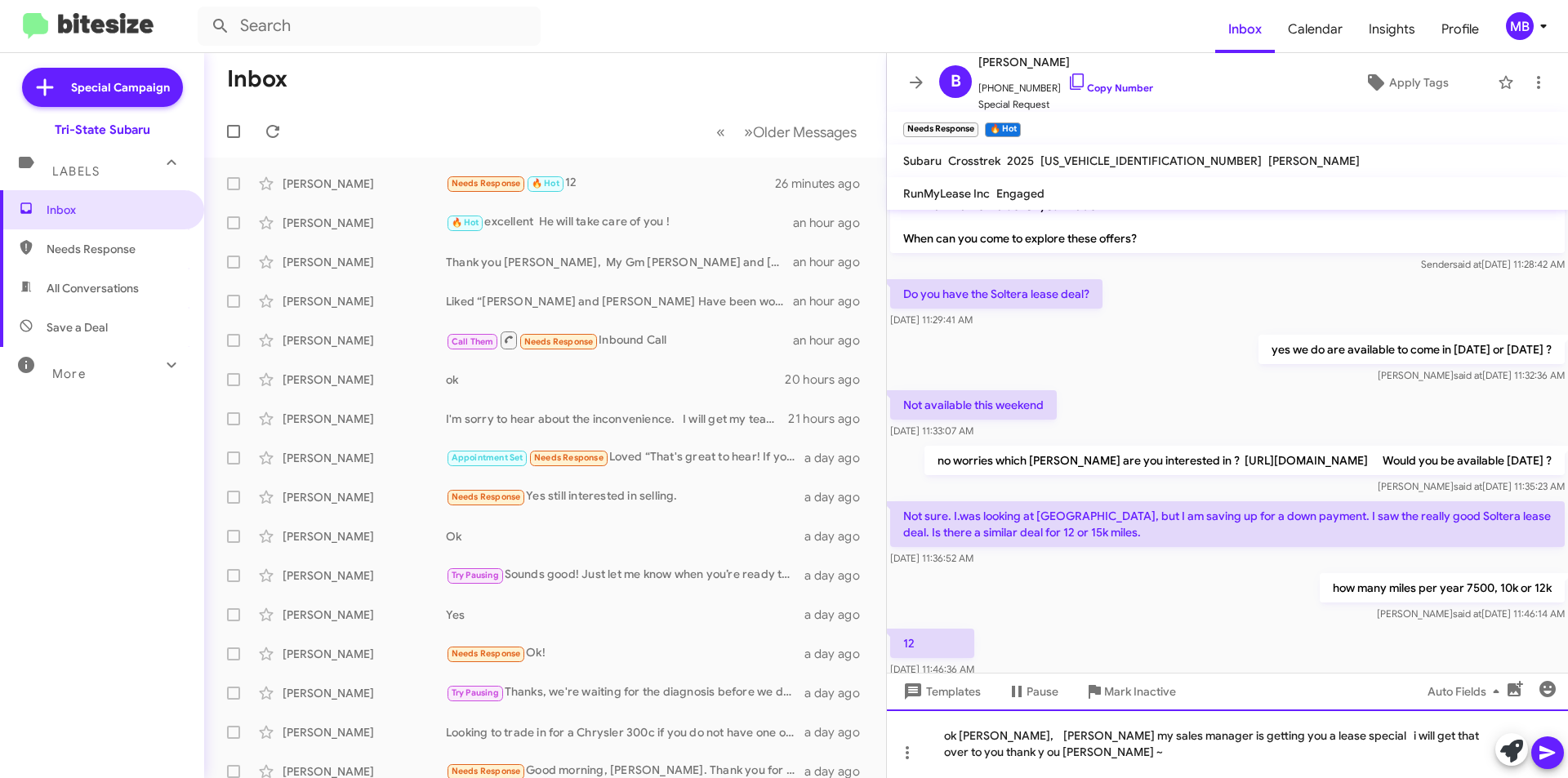
click at [1450, 736] on div "ok [PERSON_NAME], [PERSON_NAME] my sales manager is getting you a lease special…" at bounding box center [1227, 743] width 681 height 68
click at [1543, 746] on icon at bounding box center [1547, 752] width 20 height 20
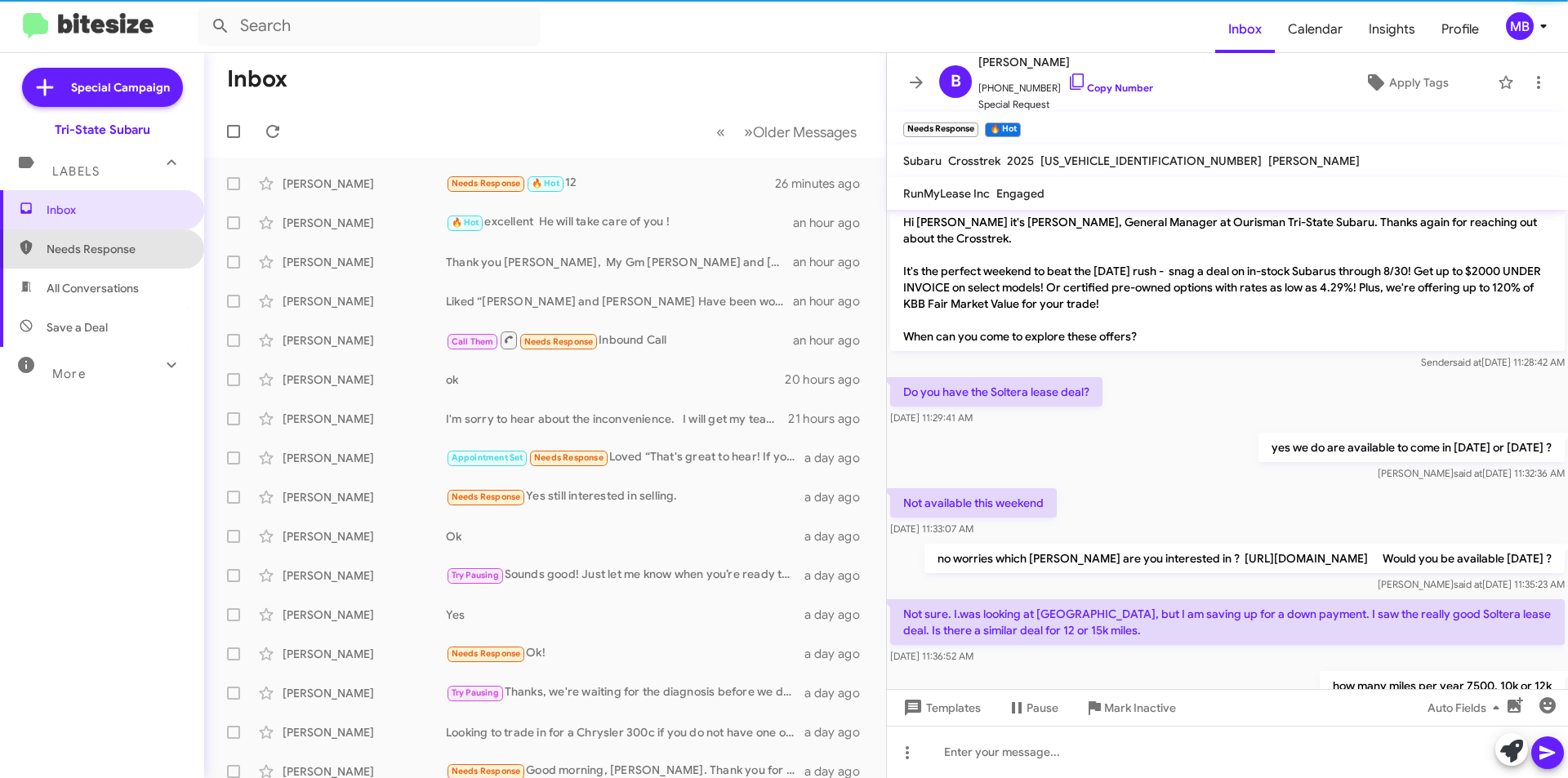
scroll to position [487, 0]
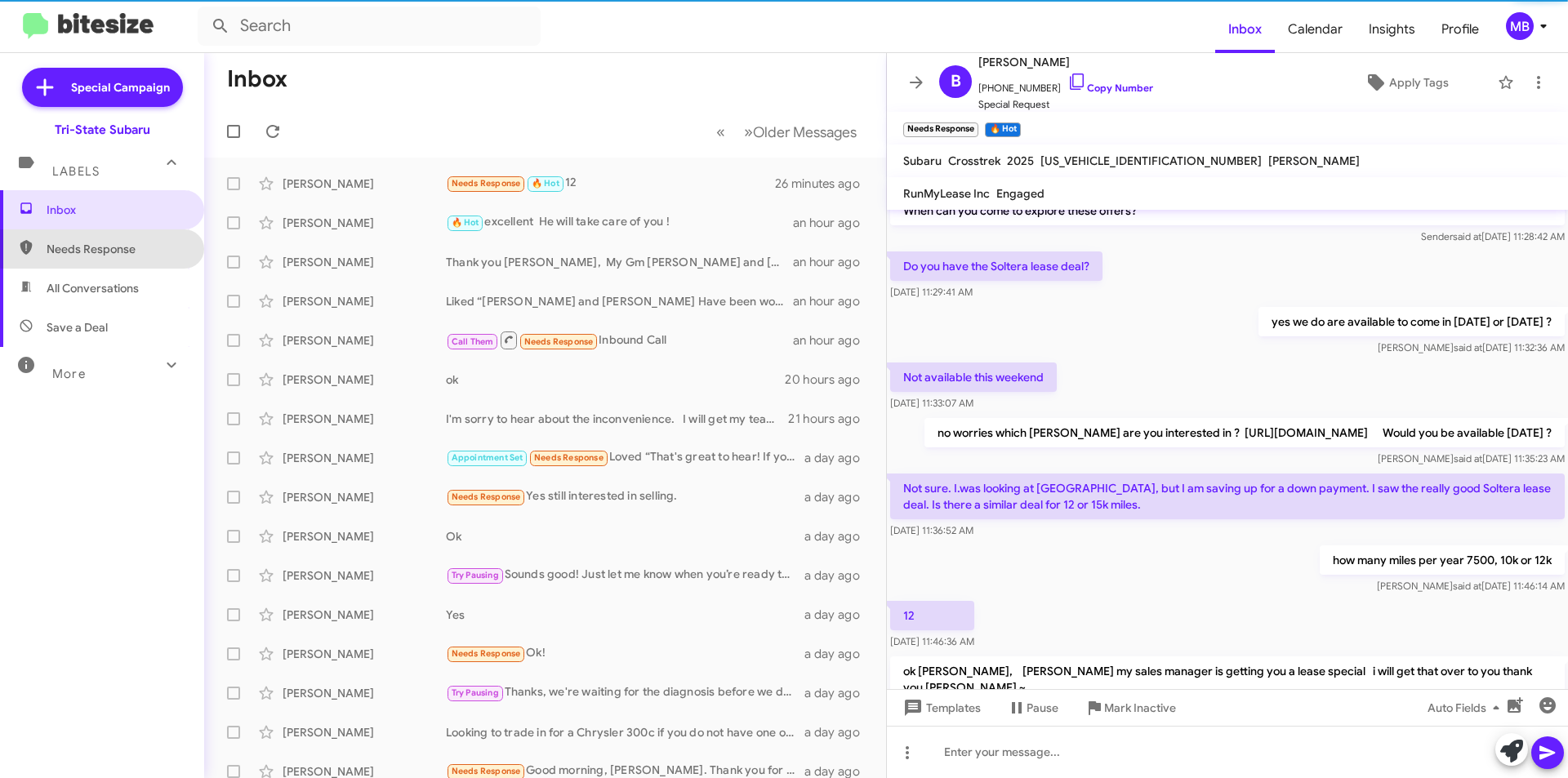
click at [115, 248] on span "Needs Response" at bounding box center [116, 248] width 139 height 16
type input "in:needs-response"
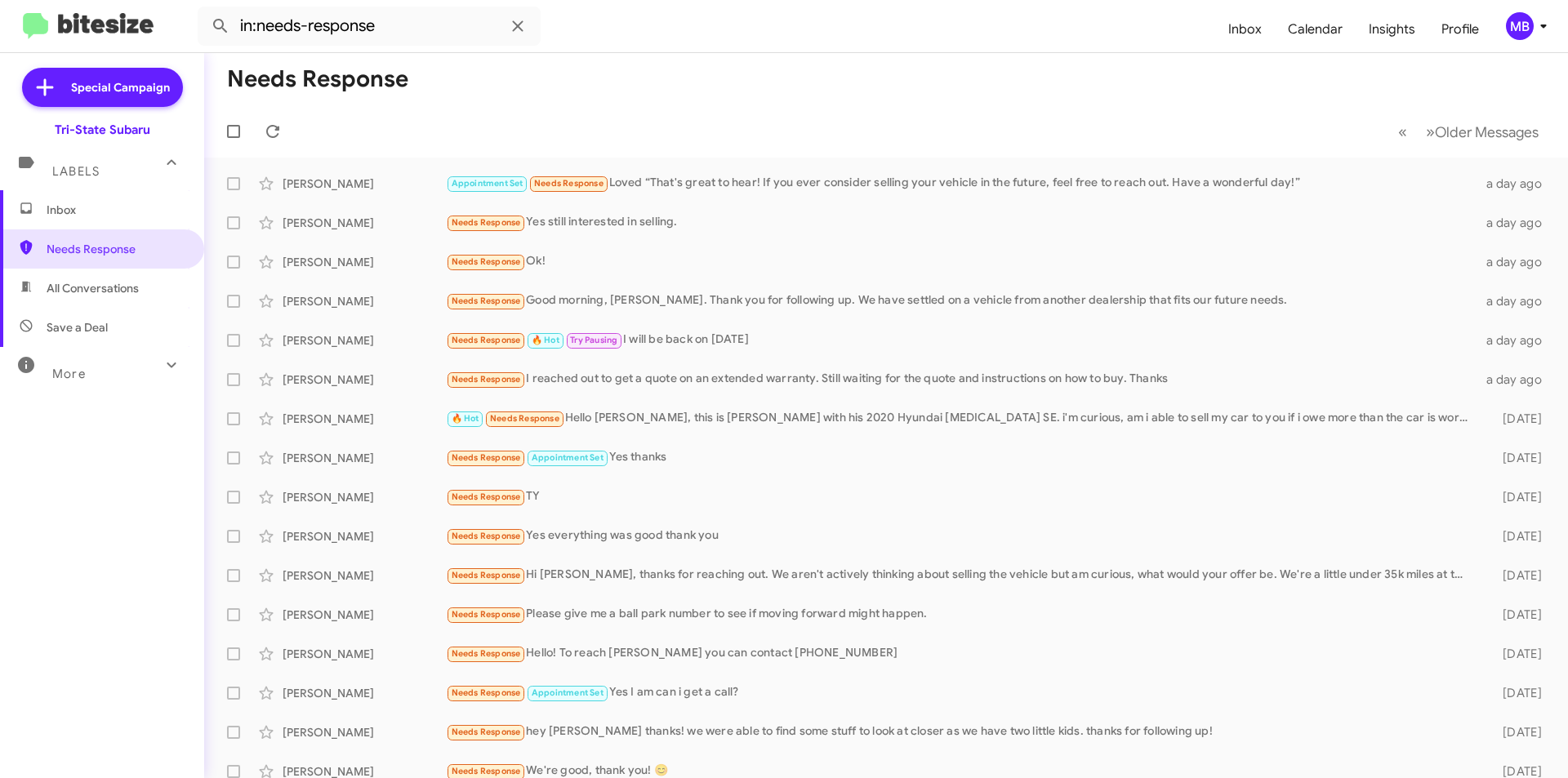
click at [127, 209] on span "Inbox" at bounding box center [116, 209] width 139 height 16
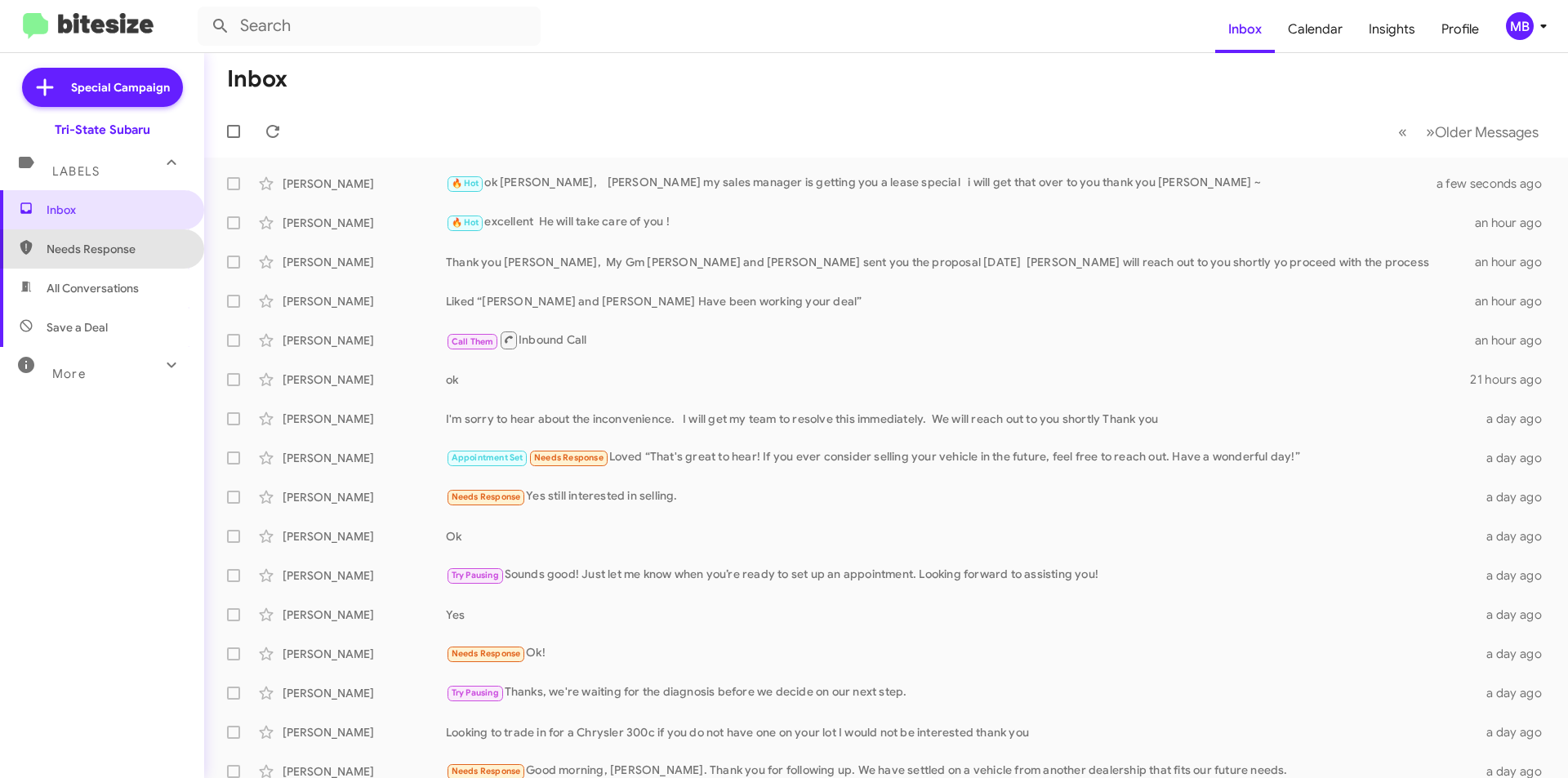
click at [143, 243] on span "Needs Response" at bounding box center [116, 248] width 139 height 16
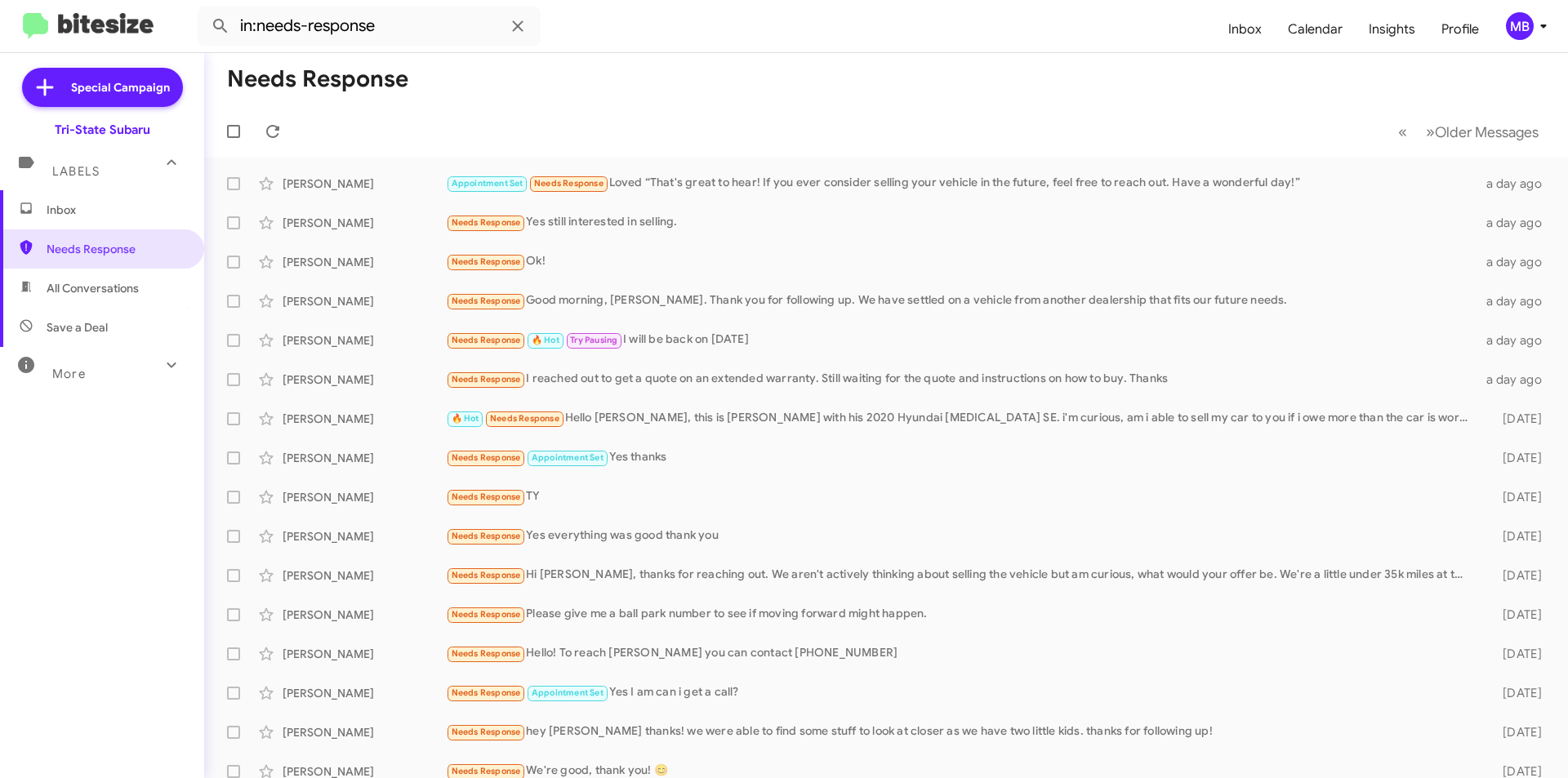
click at [124, 283] on span "All Conversations" at bounding box center [93, 287] width 92 height 16
type input "in:all-conversations"
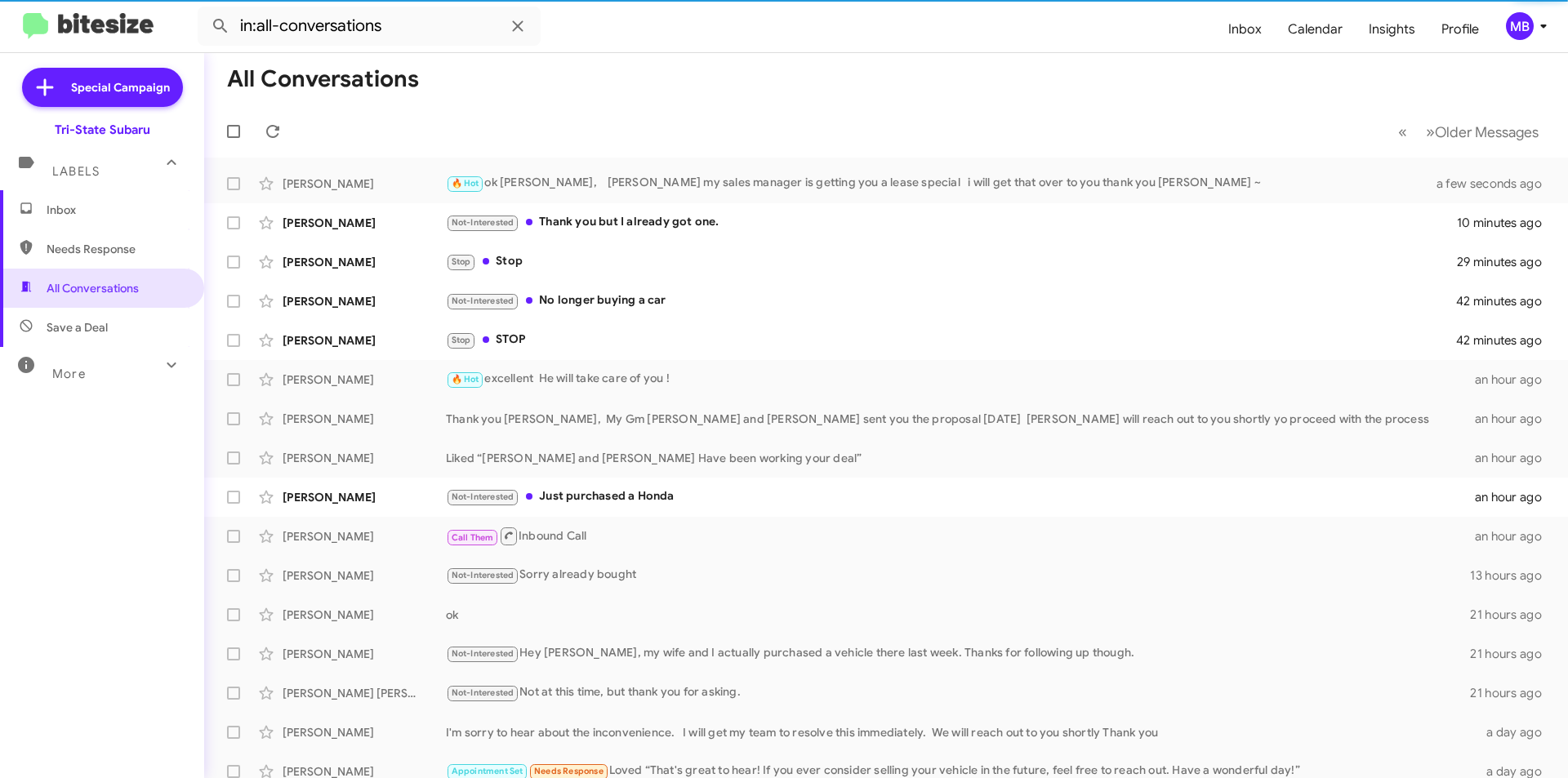
click at [85, 216] on span "Inbox" at bounding box center [116, 209] width 139 height 16
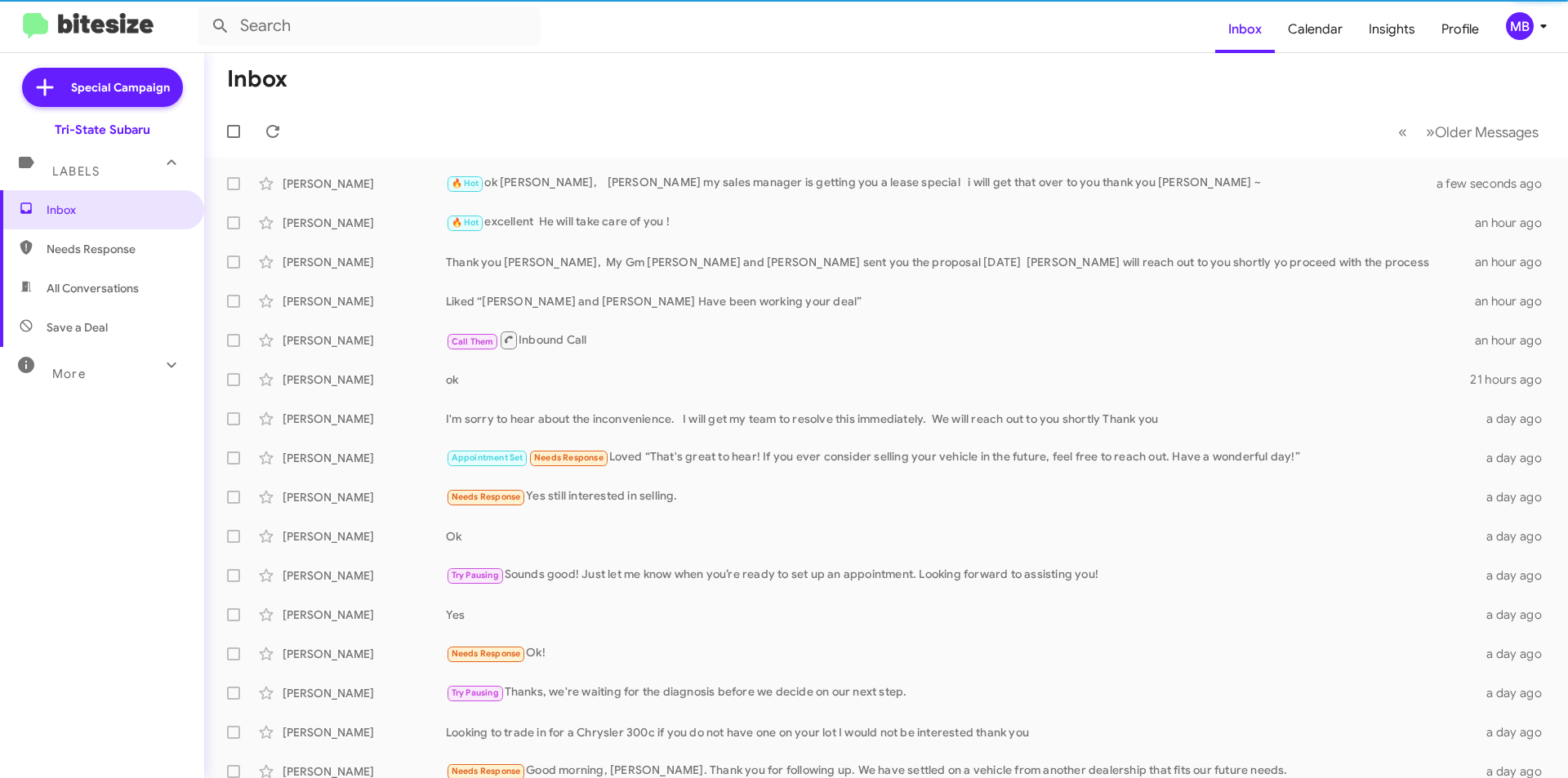
click at [102, 284] on span "All Conversations" at bounding box center [93, 287] width 92 height 16
type input "in:all-conversations"
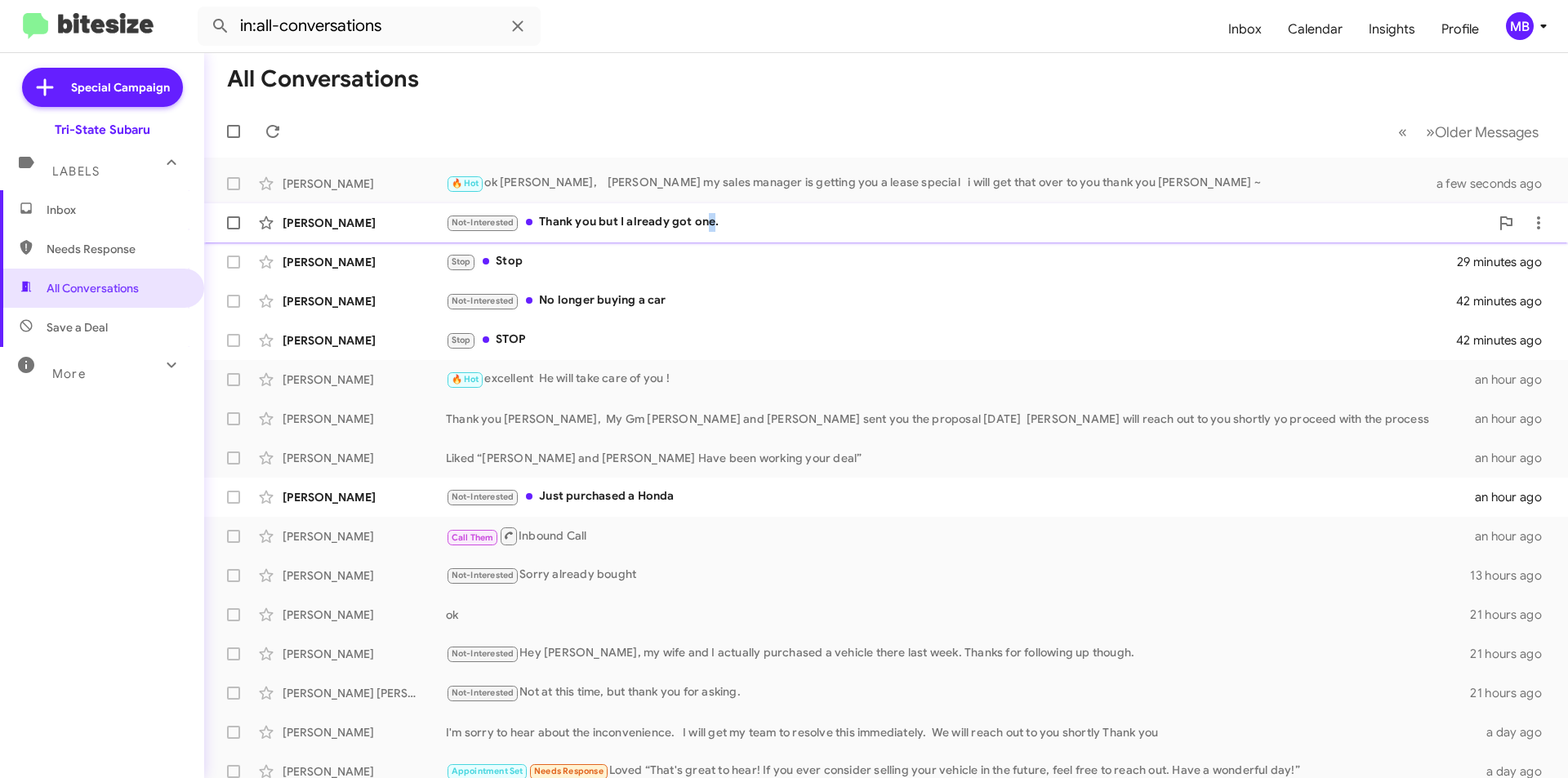
click at [710, 227] on div "Not-Interested Thank you but I already got one." at bounding box center [967, 223] width 1044 height 19
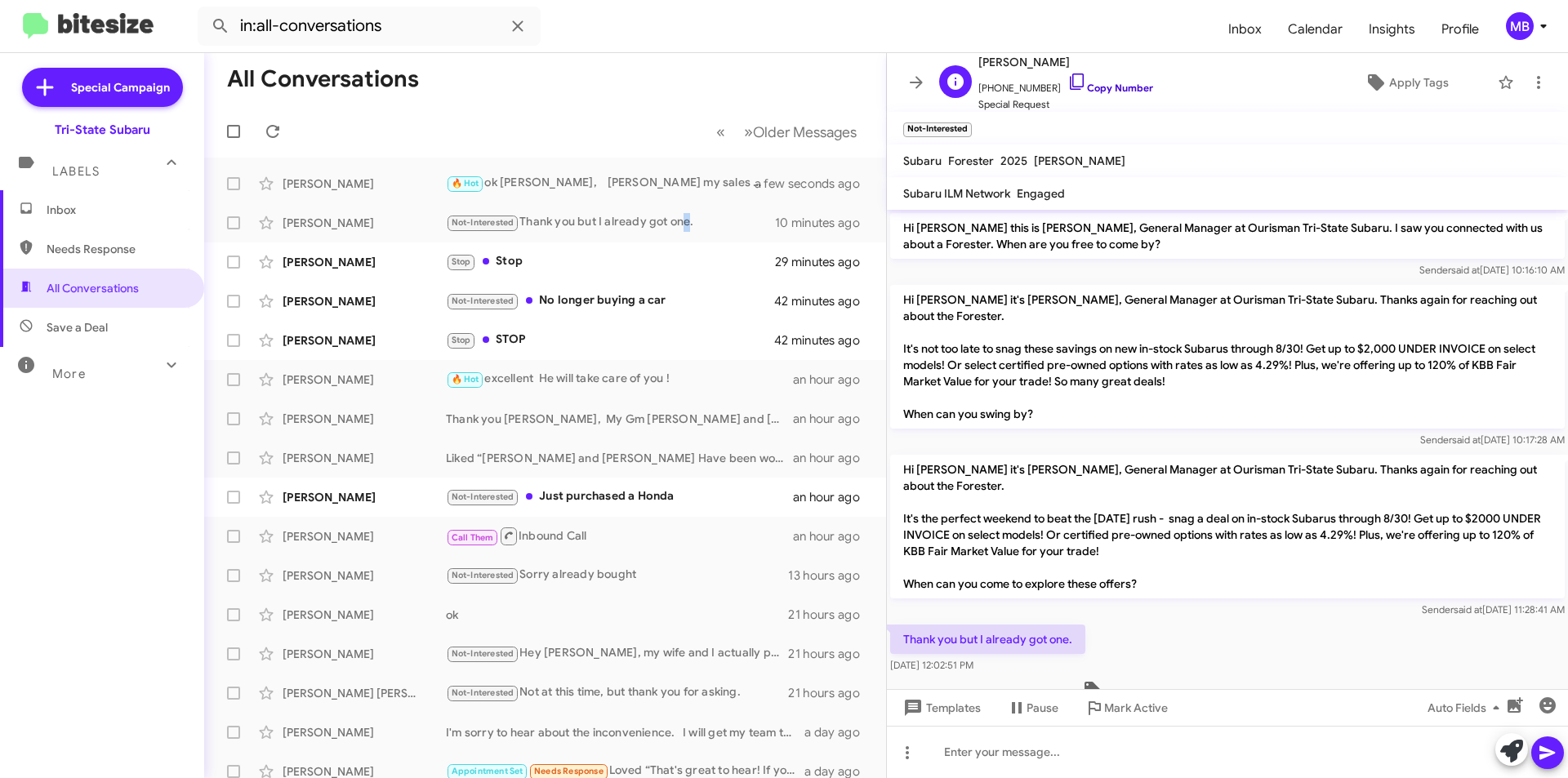
click at [1136, 90] on link "Copy Number" at bounding box center [1110, 88] width 85 height 12
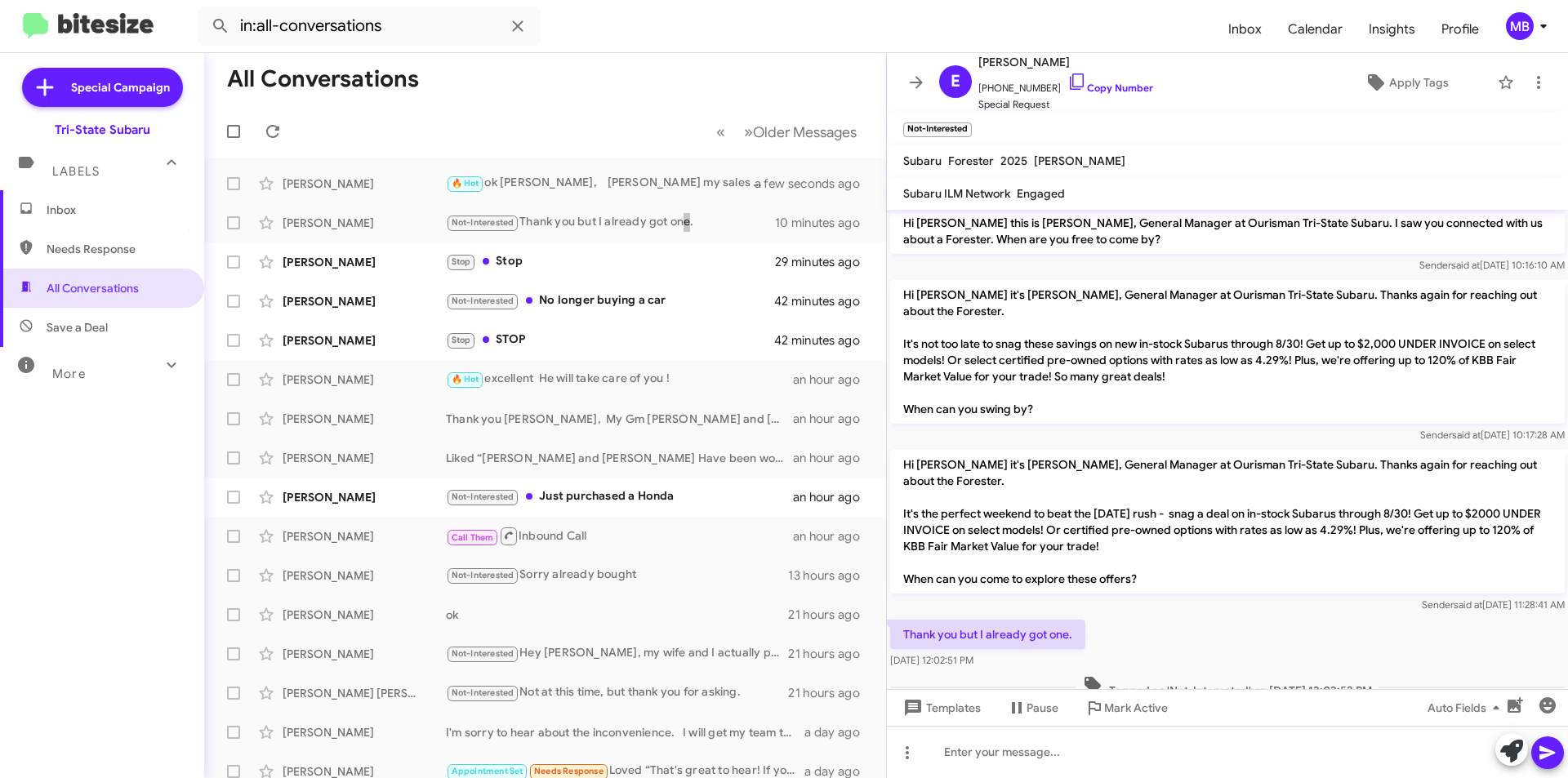
scroll to position [6, 0]
drag, startPoint x: 1083, startPoint y: 612, endPoint x: 894, endPoint y: 577, distance: 192.2
click at [894, 577] on div "Hi [PERSON_NAME] this is [PERSON_NAME], General Manager at Ourisman Tri-State S…" at bounding box center [1227, 452] width 681 height 497
copy div "Sender said at [DATE] 11:28:41 AM Thank you but I already got one."
click at [578, 263] on div "Stop Stop" at bounding box center [627, 262] width 362 height 19
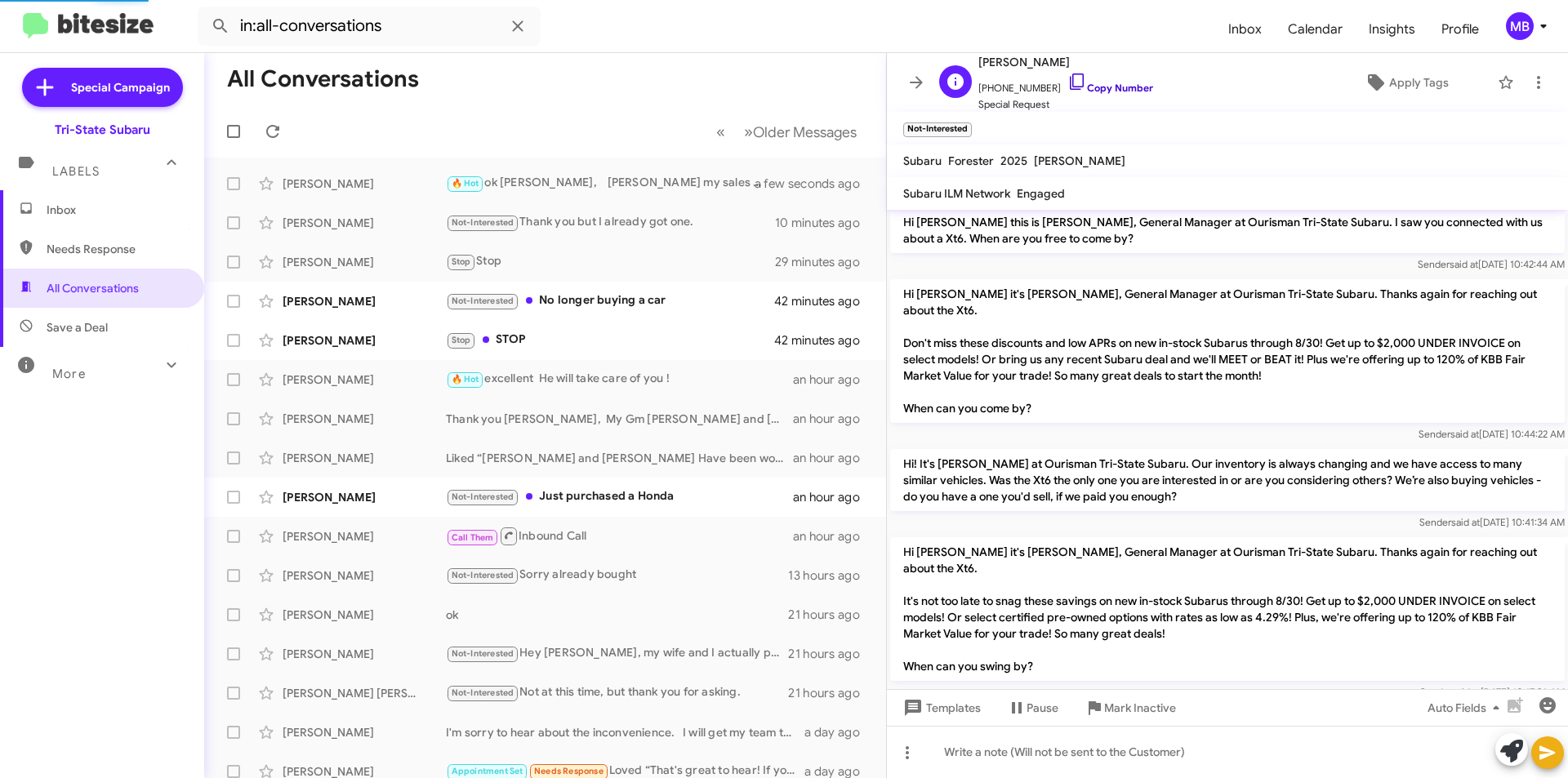
scroll to position [329, 0]
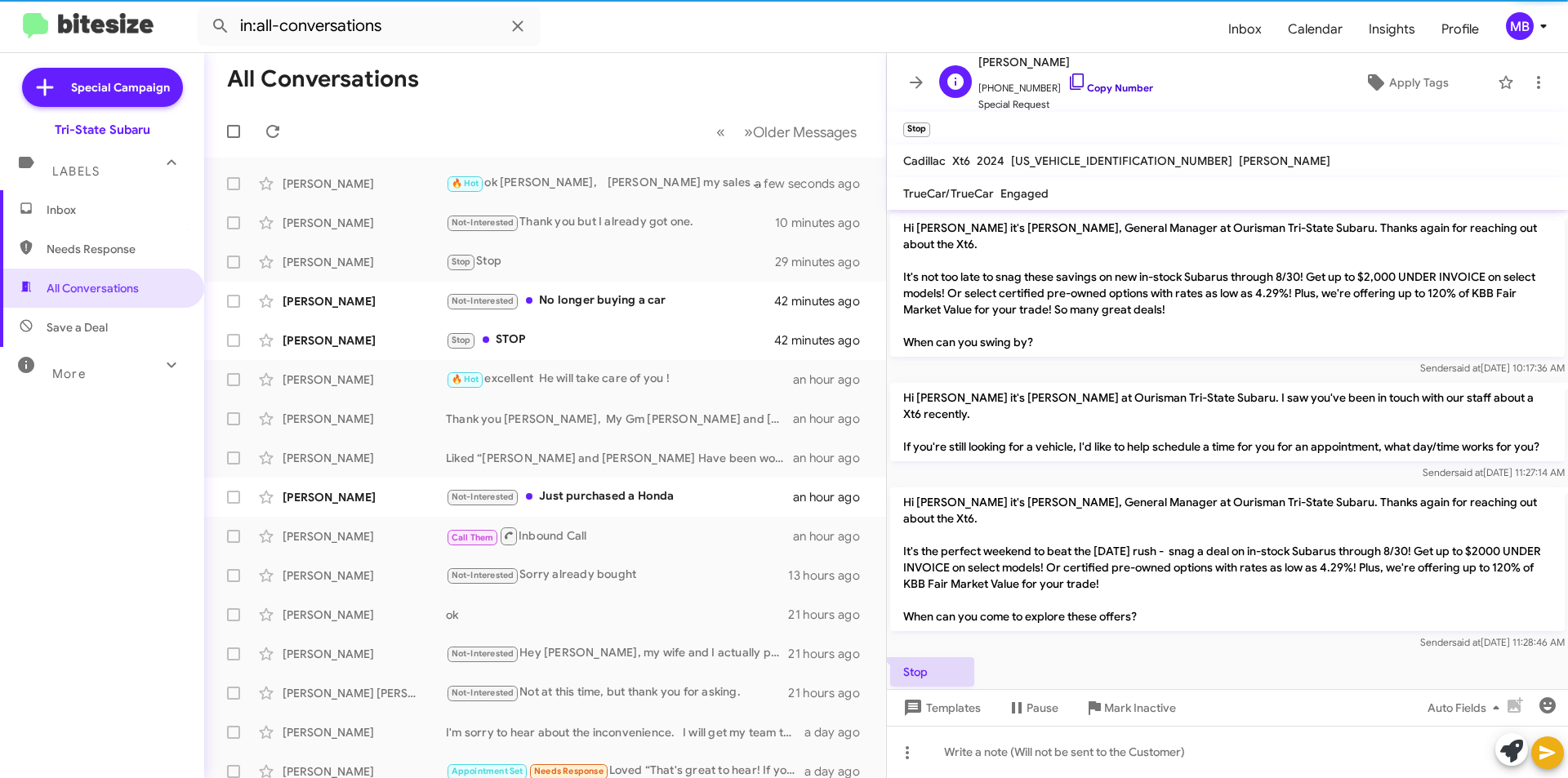
click at [1123, 90] on link "Copy Number" at bounding box center [1110, 88] width 85 height 12
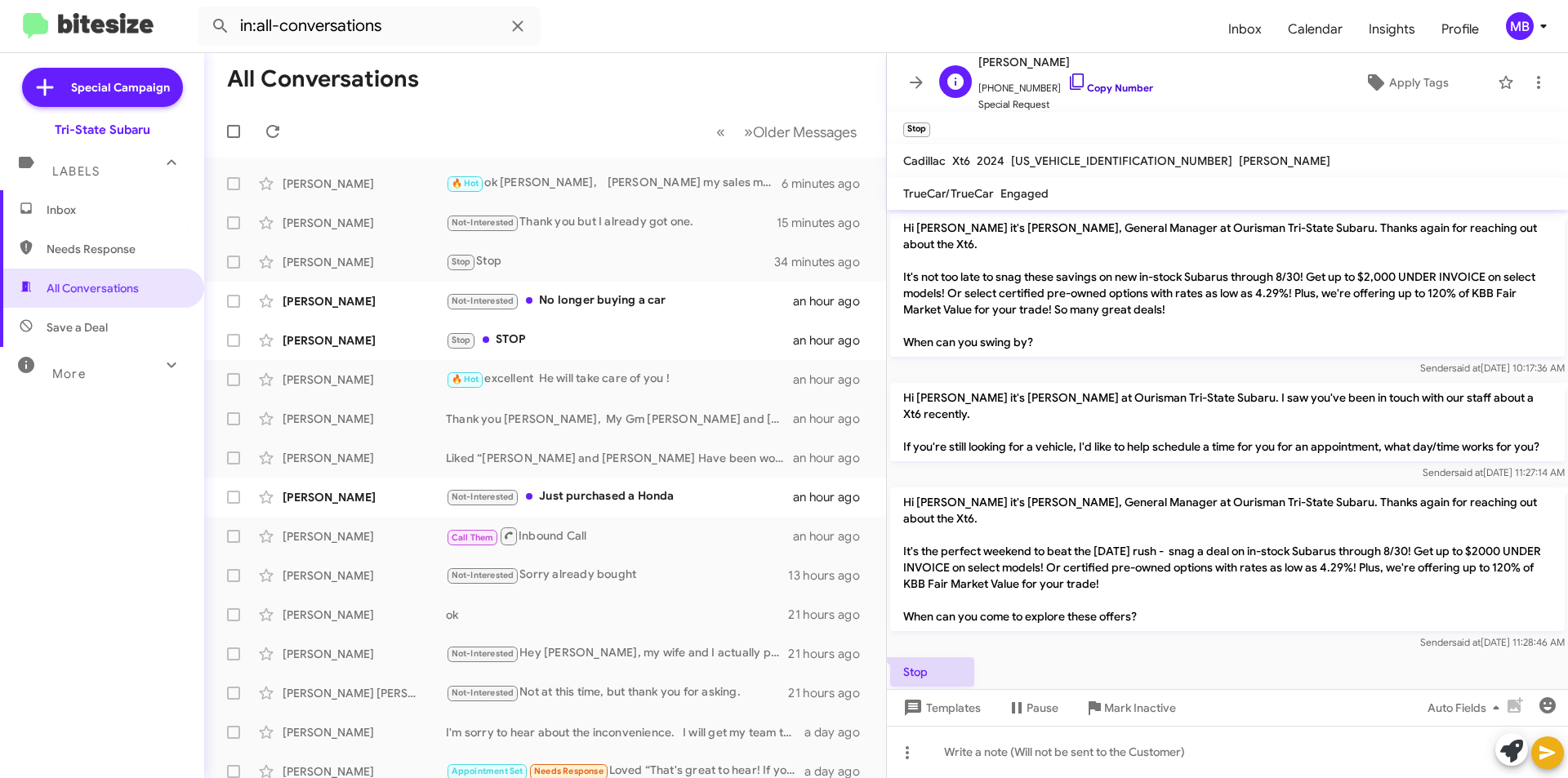
click at [1103, 82] on link "Copy Number" at bounding box center [1110, 88] width 85 height 12
drag, startPoint x: 965, startPoint y: 623, endPoint x: 901, endPoint y: 624, distance: 64.0
click at [901, 657] on p "Stop" at bounding box center [932, 671] width 85 height 29
copy p "Stop"
click at [639, 299] on div "Not-Interested No longer buying a car" at bounding box center [627, 301] width 362 height 19
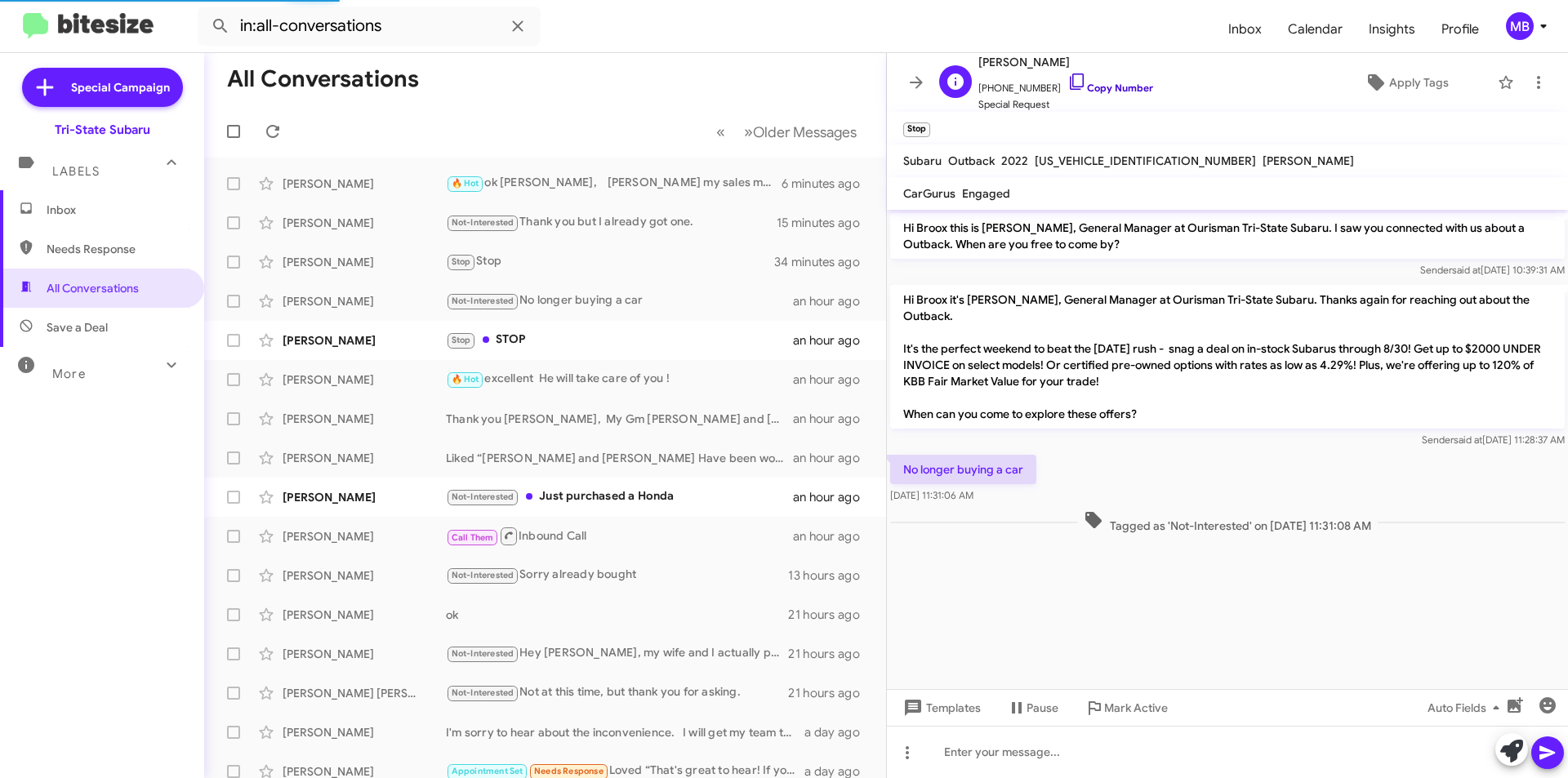
click at [1120, 85] on link "Copy Number" at bounding box center [1110, 88] width 85 height 12
drag, startPoint x: 1430, startPoint y: 508, endPoint x: 917, endPoint y: 449, distance: 516.4
click at [905, 447] on div "Hi Broox this is [PERSON_NAME], General Manager at Ourisman Tri-State Subaru. I…" at bounding box center [1227, 374] width 681 height 328
copy div "No longer buying a car [DATE] 11:31:06 AM Tagged as 'Not-Interested' on [DATE] …"
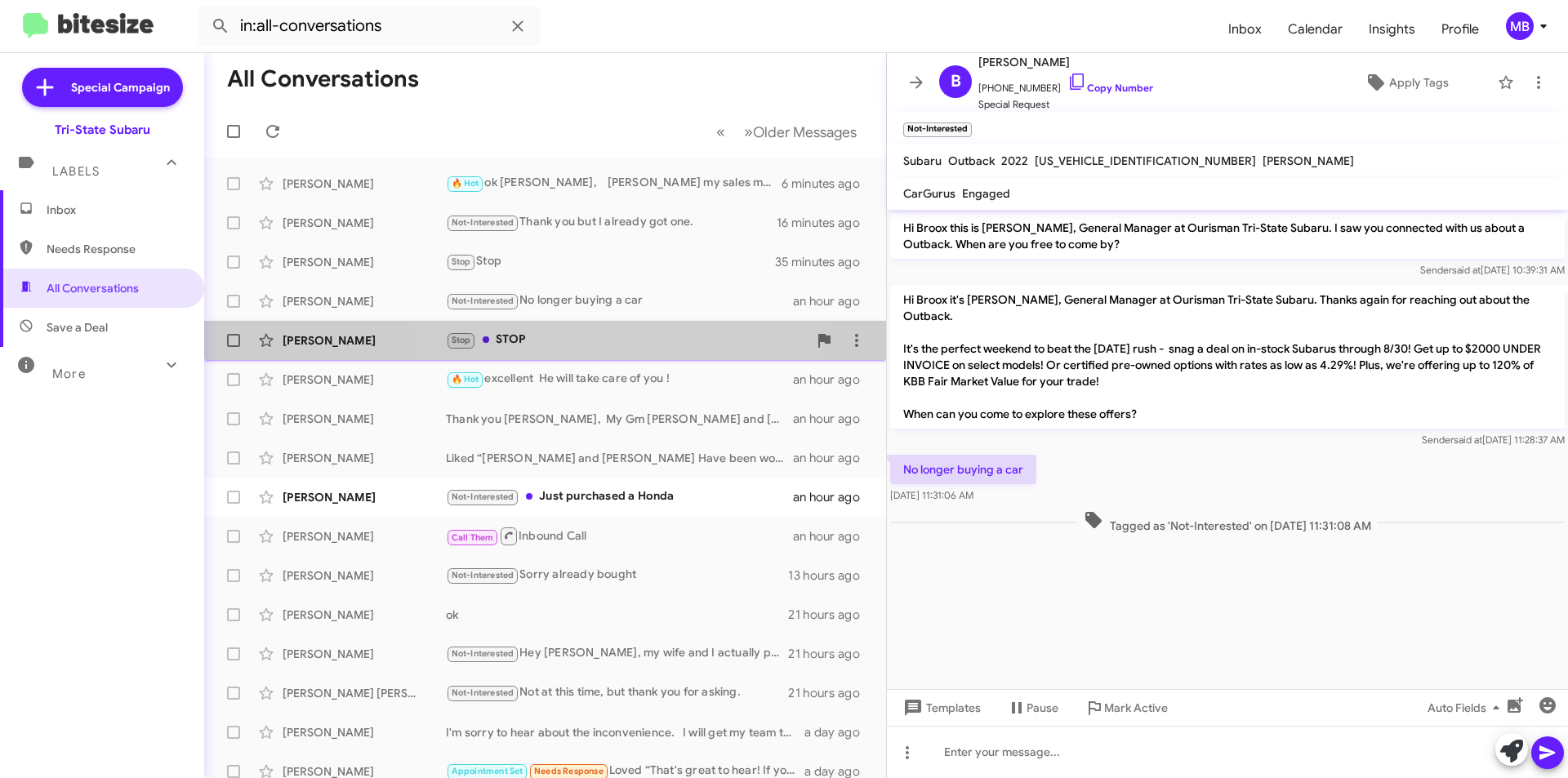
click at [635, 329] on div "[PERSON_NAME] Stop STOP an hour ago" at bounding box center [545, 340] width 656 height 32
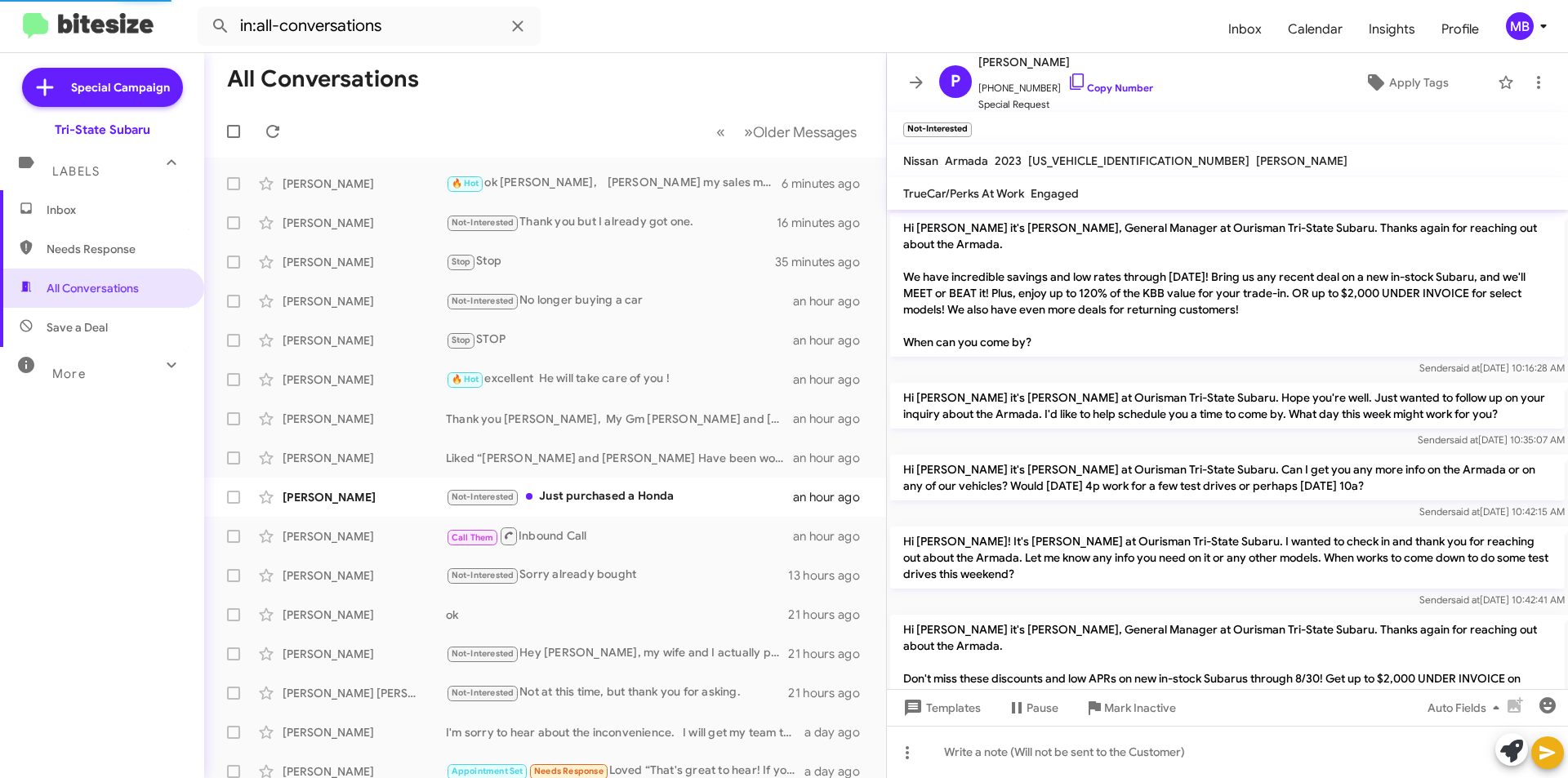
scroll to position [721, 0]
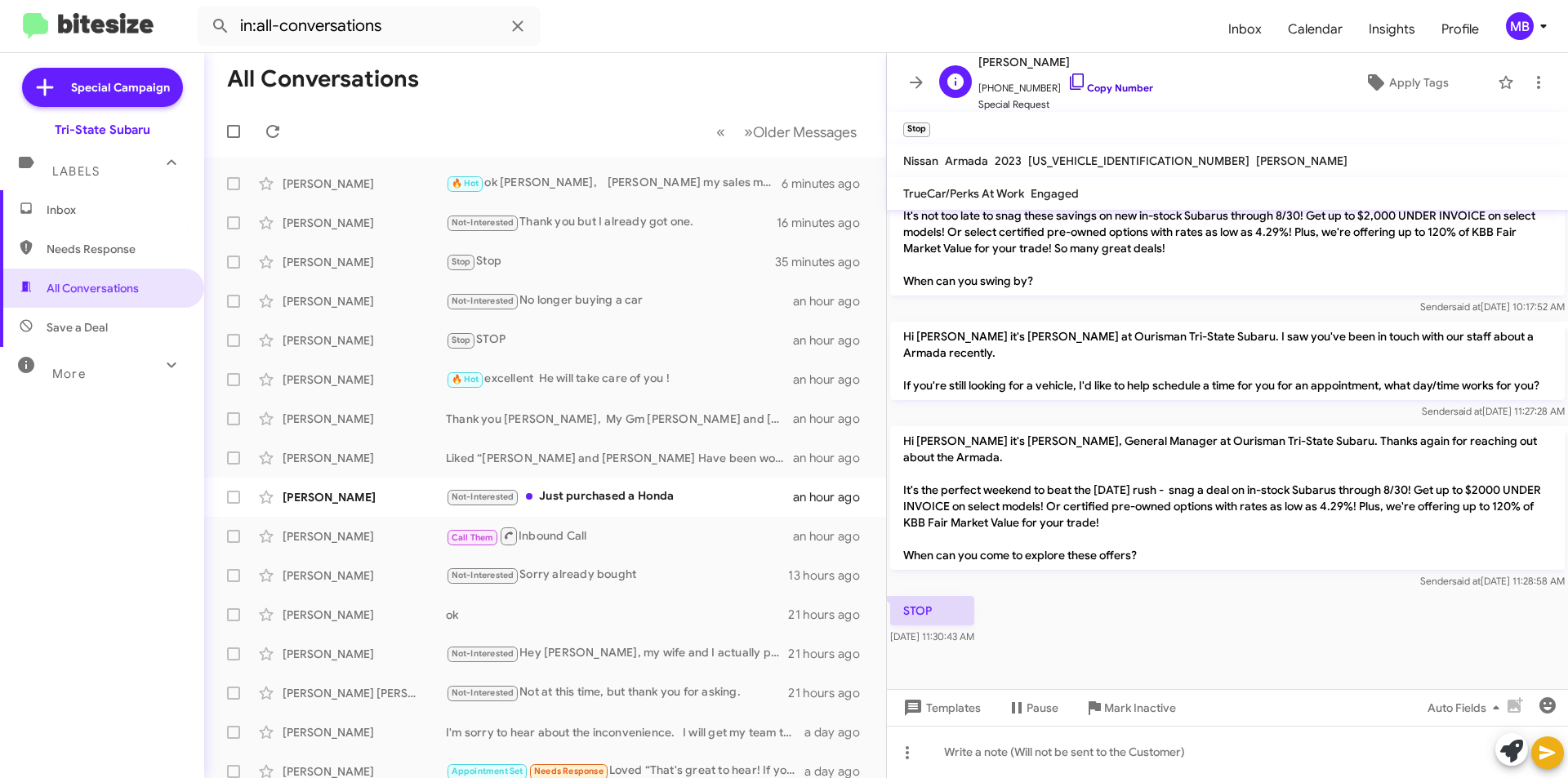
click at [1123, 84] on link "Copy Number" at bounding box center [1110, 88] width 85 height 12
drag, startPoint x: 927, startPoint y: 632, endPoint x: 1006, endPoint y: 607, distance: 82.9
click at [1008, 607] on body "in:all-conversations Inbox Calendar Insights Profile MB Special Campaign Tri-St…" at bounding box center [784, 389] width 1568 height 778
drag, startPoint x: 901, startPoint y: 611, endPoint x: 1011, endPoint y: 640, distance: 113.8
click at [1011, 640] on div "STOP [DATE] 11:30:43 AM" at bounding box center [1227, 620] width 681 height 55
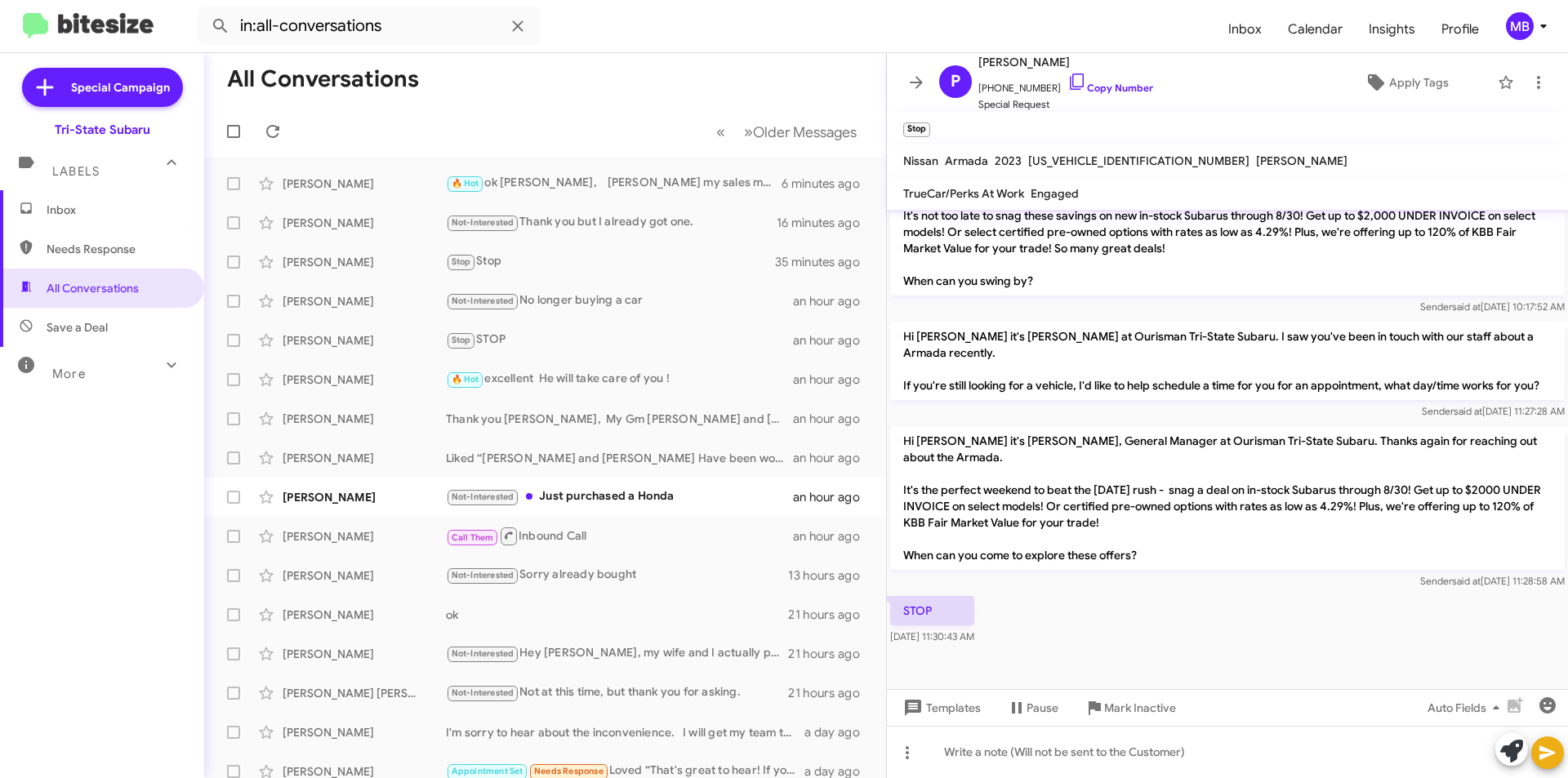
copy div "STOP [DATE] 11:30:43 AM"
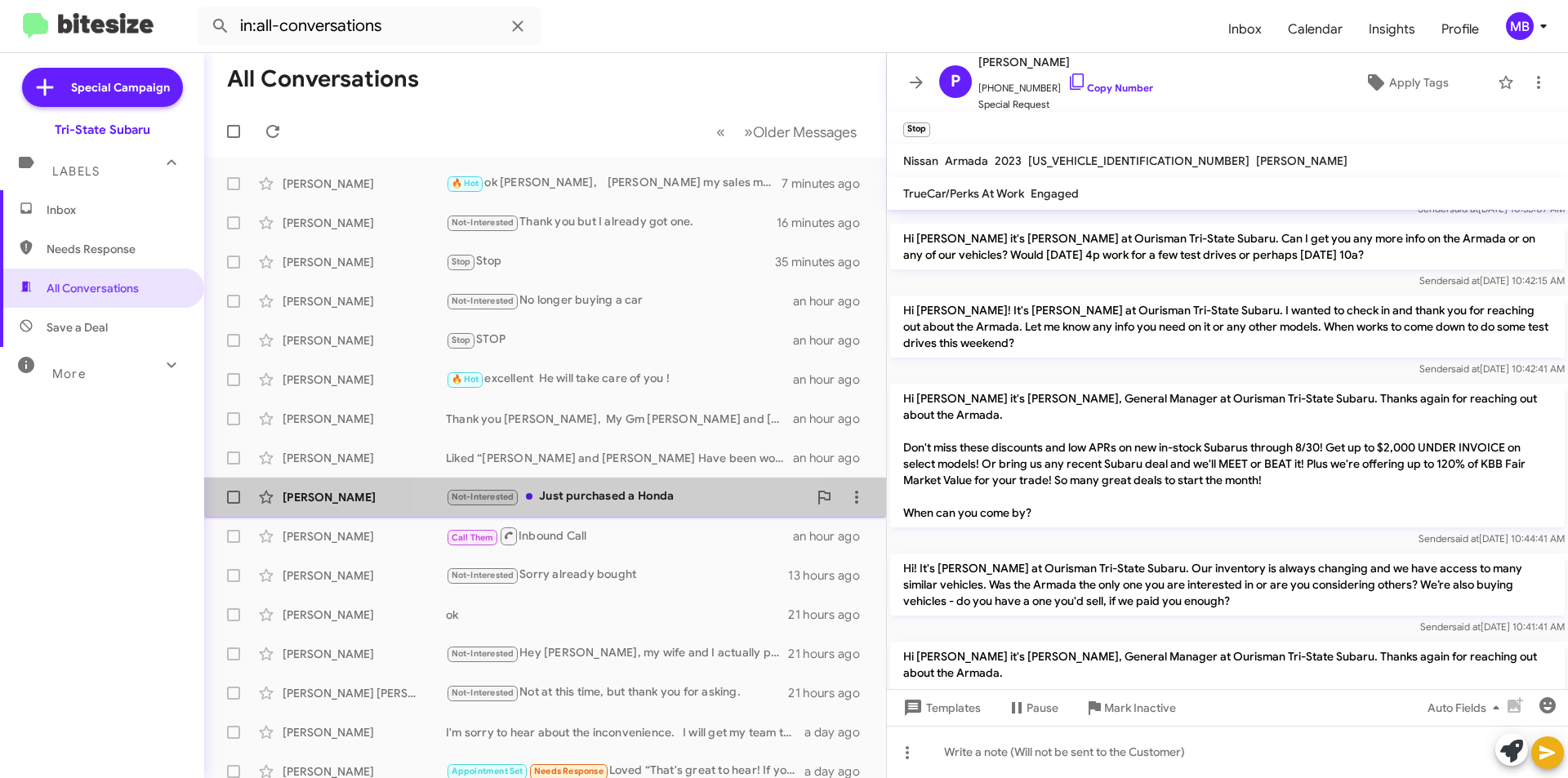
click at [630, 494] on div "Not-Interested Just purchased a Honda" at bounding box center [627, 496] width 362 height 19
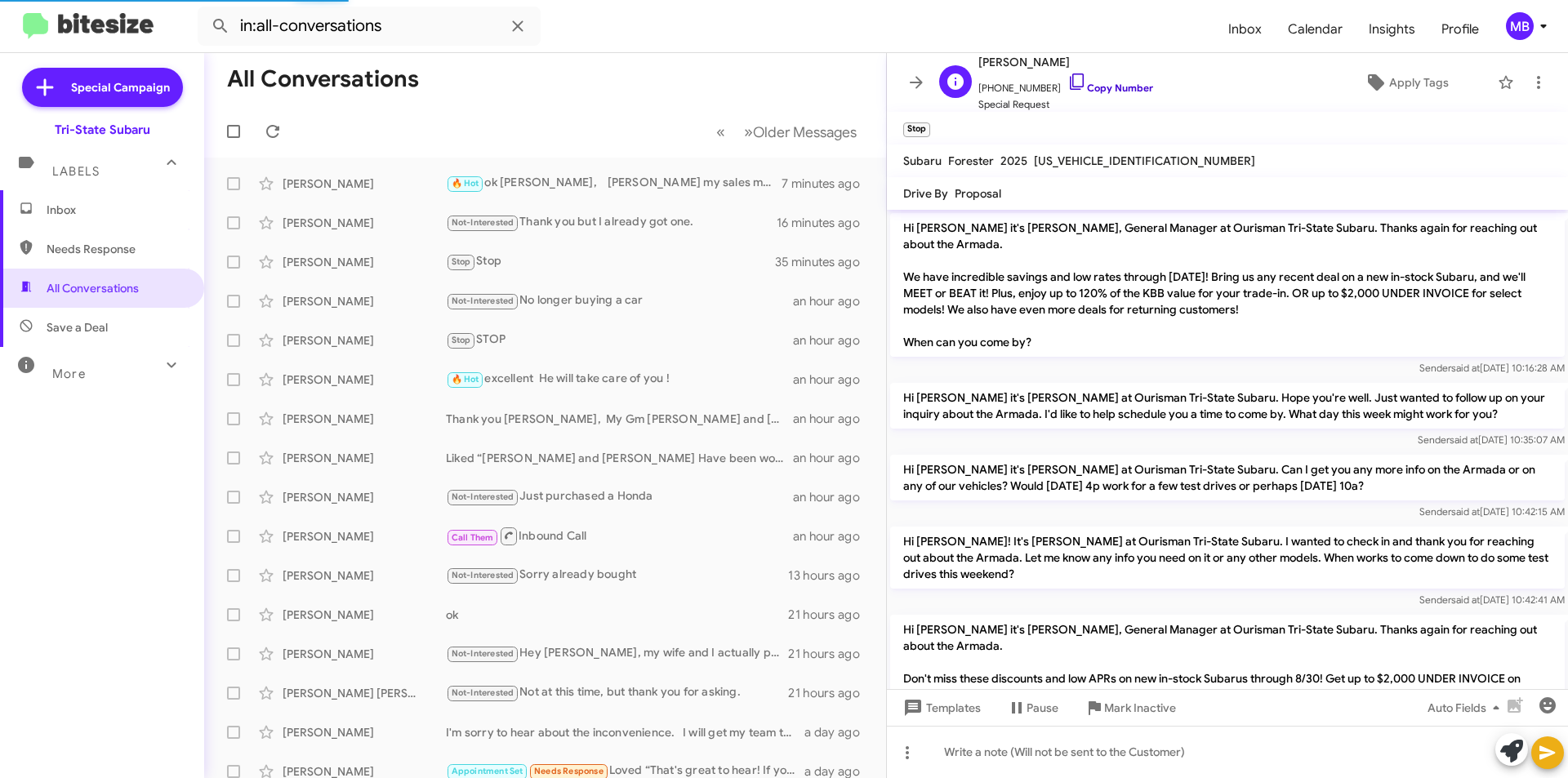
click at [1121, 90] on link "Copy Number" at bounding box center [1110, 88] width 85 height 12
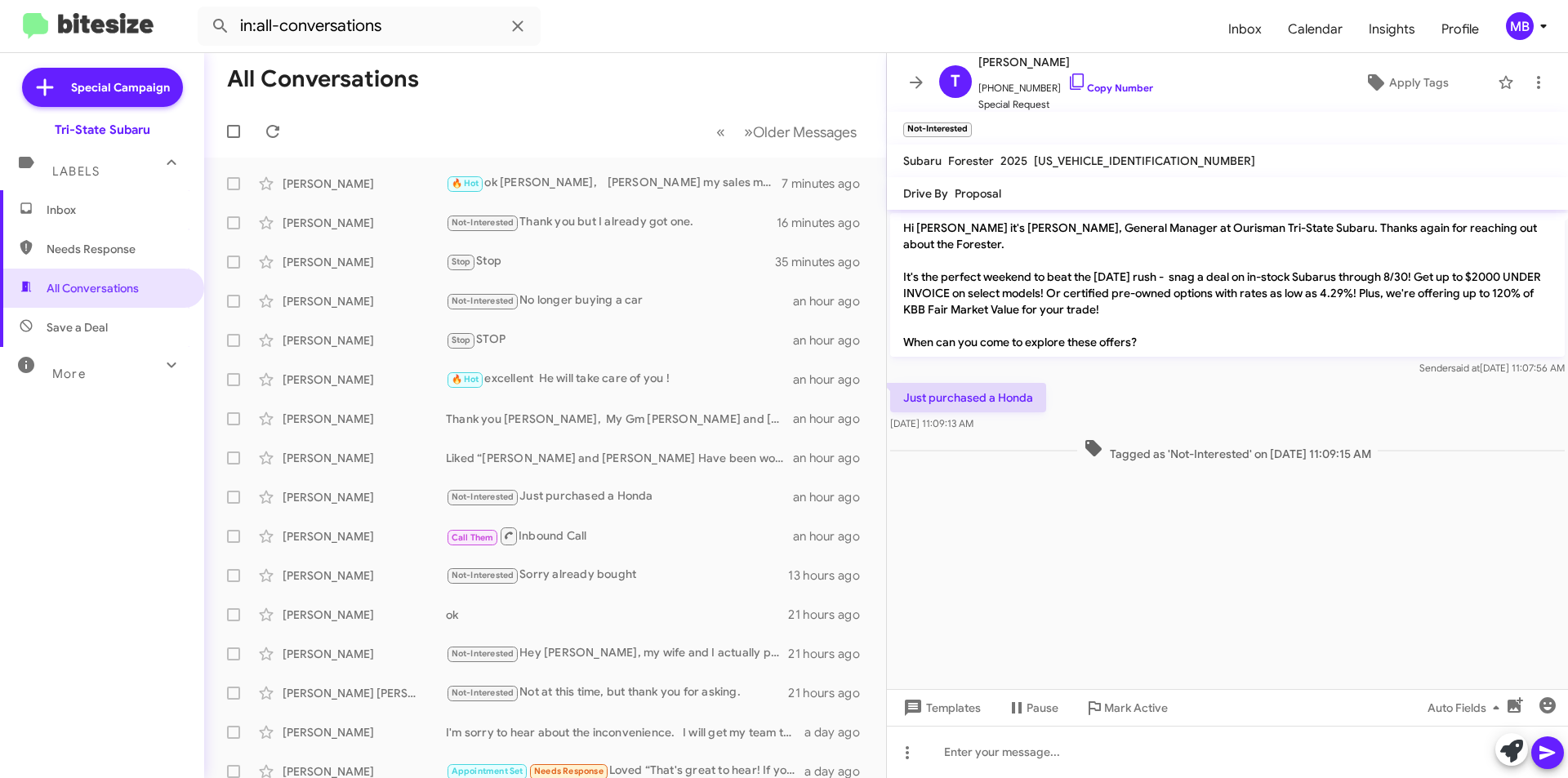
drag, startPoint x: 1417, startPoint y: 435, endPoint x: 893, endPoint y: 359, distance: 529.5
click at [893, 359] on div "Hi [PERSON_NAME] it's [PERSON_NAME], General Manager at Ourisman Tri-State Suba…" at bounding box center [1227, 337] width 681 height 255
copy div "Sender said at [DATE] 11:07:56 AM Just purchased a Honda [DATE] 11:09:13 AM Tag…"
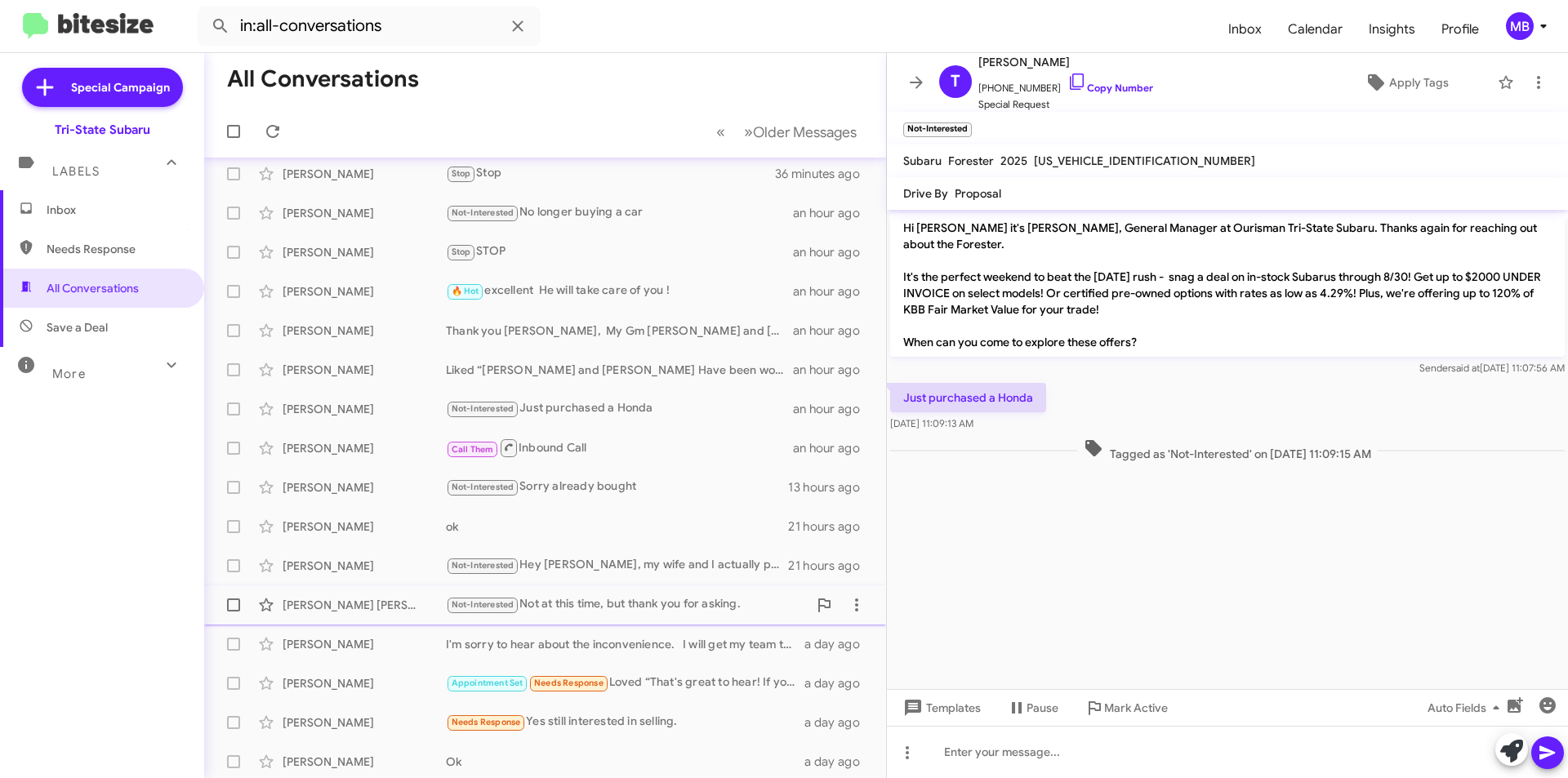
scroll to position [170, 0]
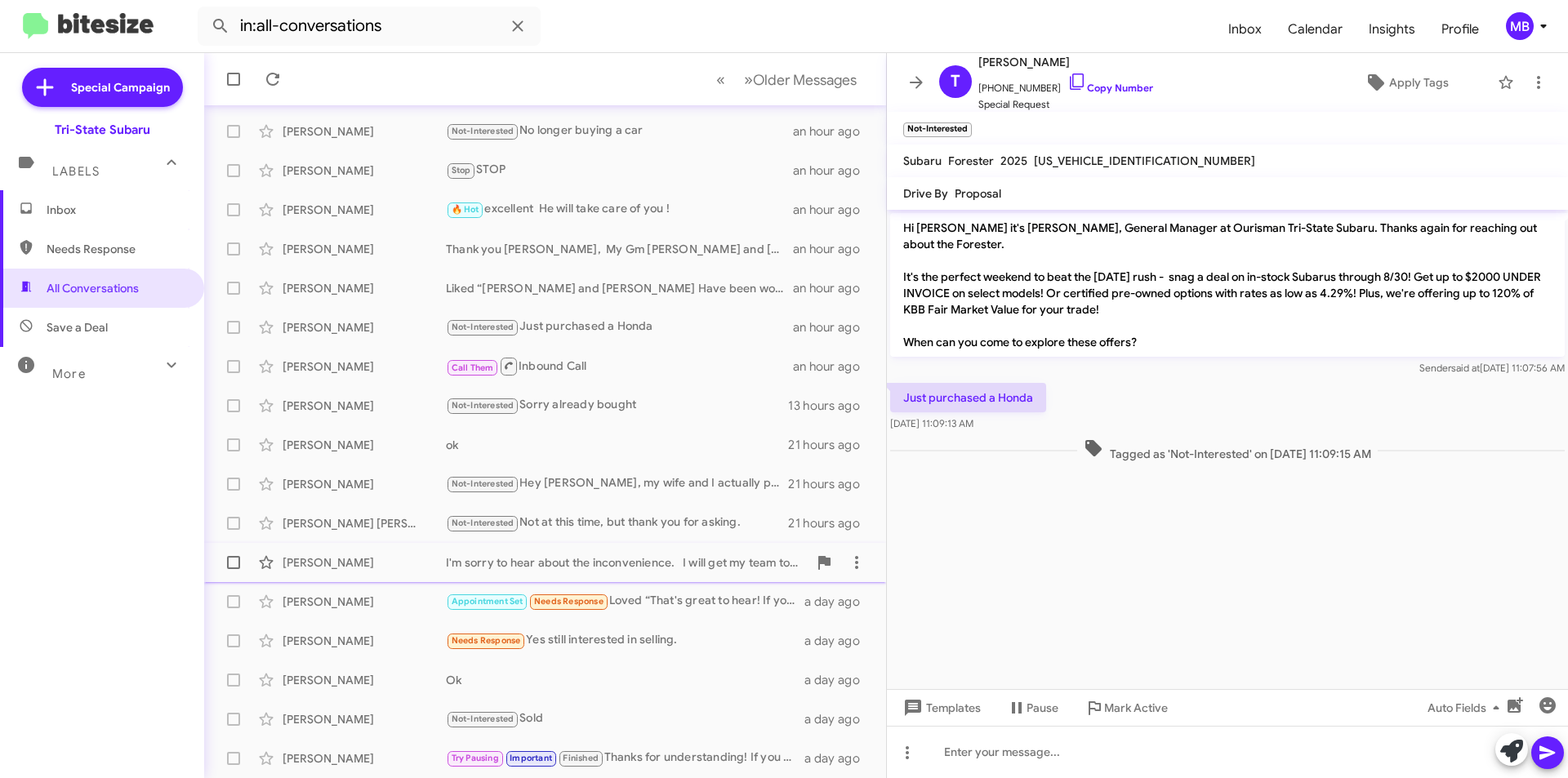
click at [661, 576] on div "[PERSON_NAME] I'm sorry to hear about the inconvenience. I will get my team to …" at bounding box center [545, 562] width 656 height 32
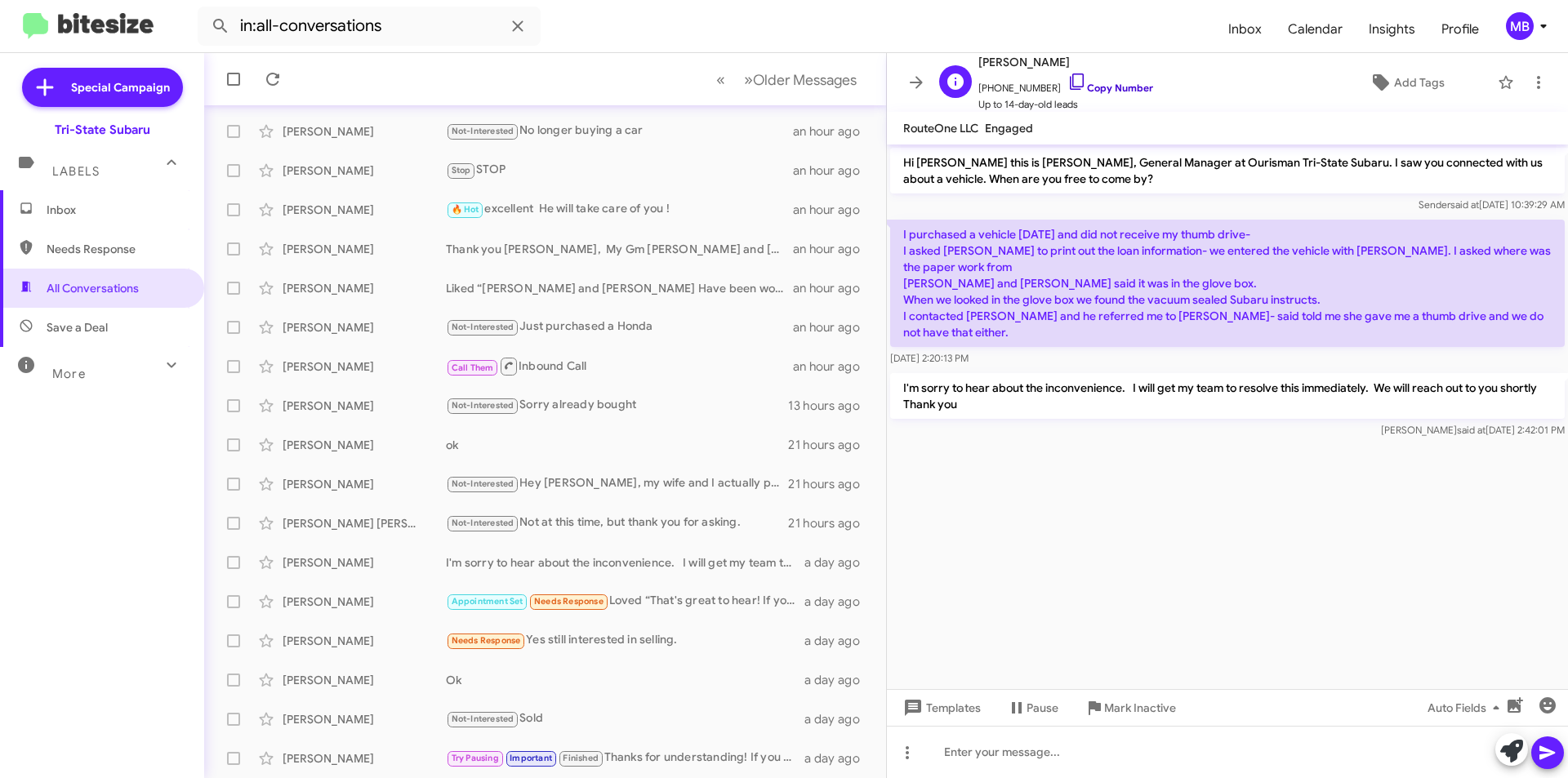
click at [1114, 83] on link "Copy Number" at bounding box center [1110, 88] width 85 height 12
drag, startPoint x: 1065, startPoint y: 334, endPoint x: 898, endPoint y: 209, distance: 208.6
click at [898, 209] on div "Hi [PERSON_NAME] this is [PERSON_NAME], General Manager at Ourisman Tri-State S…" at bounding box center [1227, 293] width 681 height 297
copy div "Sender said at [DATE] 10:39:29 AM I purchased a vehicle [DATE] and did not rece…"
click at [96, 210] on span "Inbox" at bounding box center [116, 209] width 139 height 16
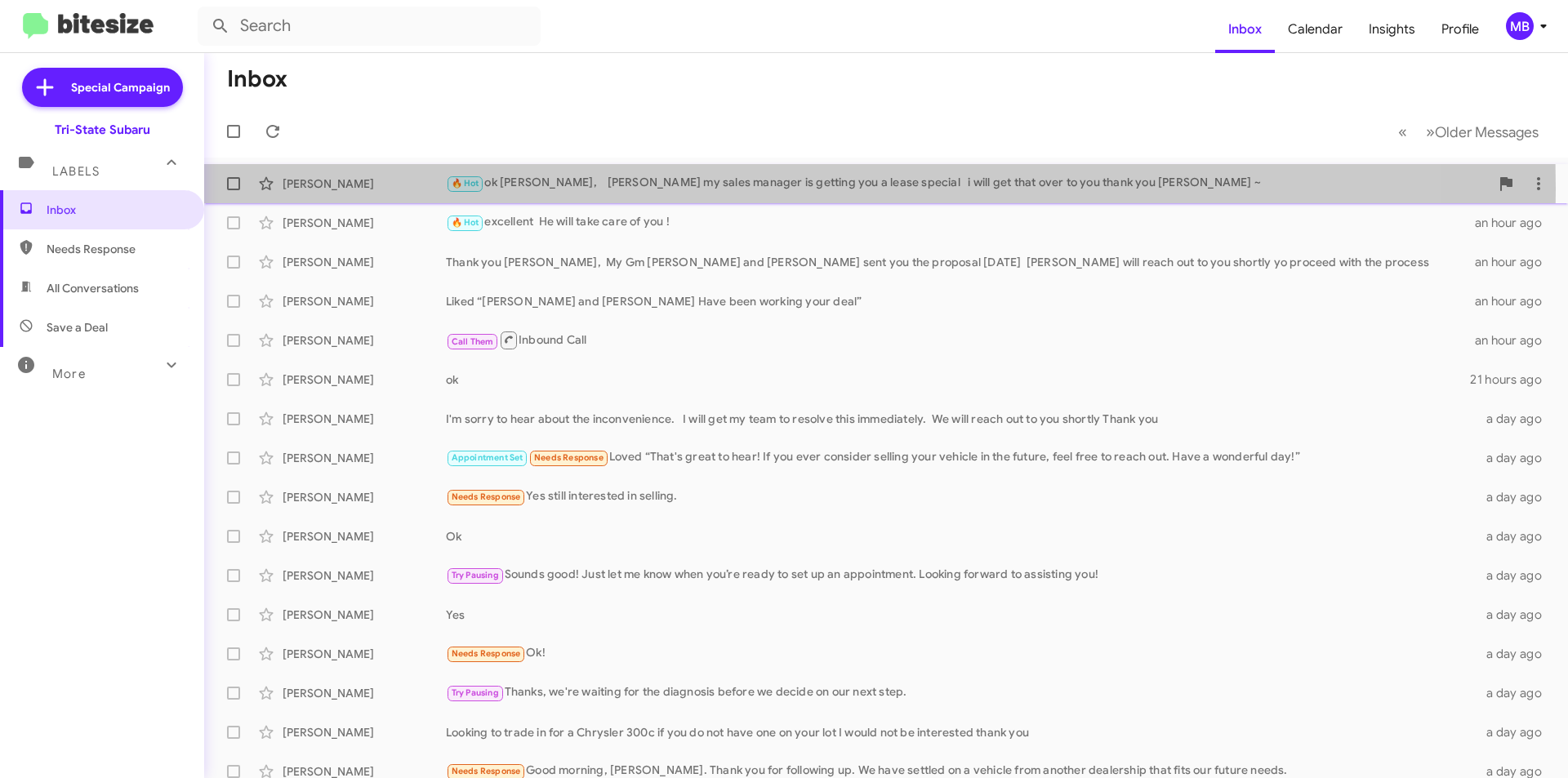
click at [357, 189] on div "[PERSON_NAME]" at bounding box center [364, 183] width 163 height 16
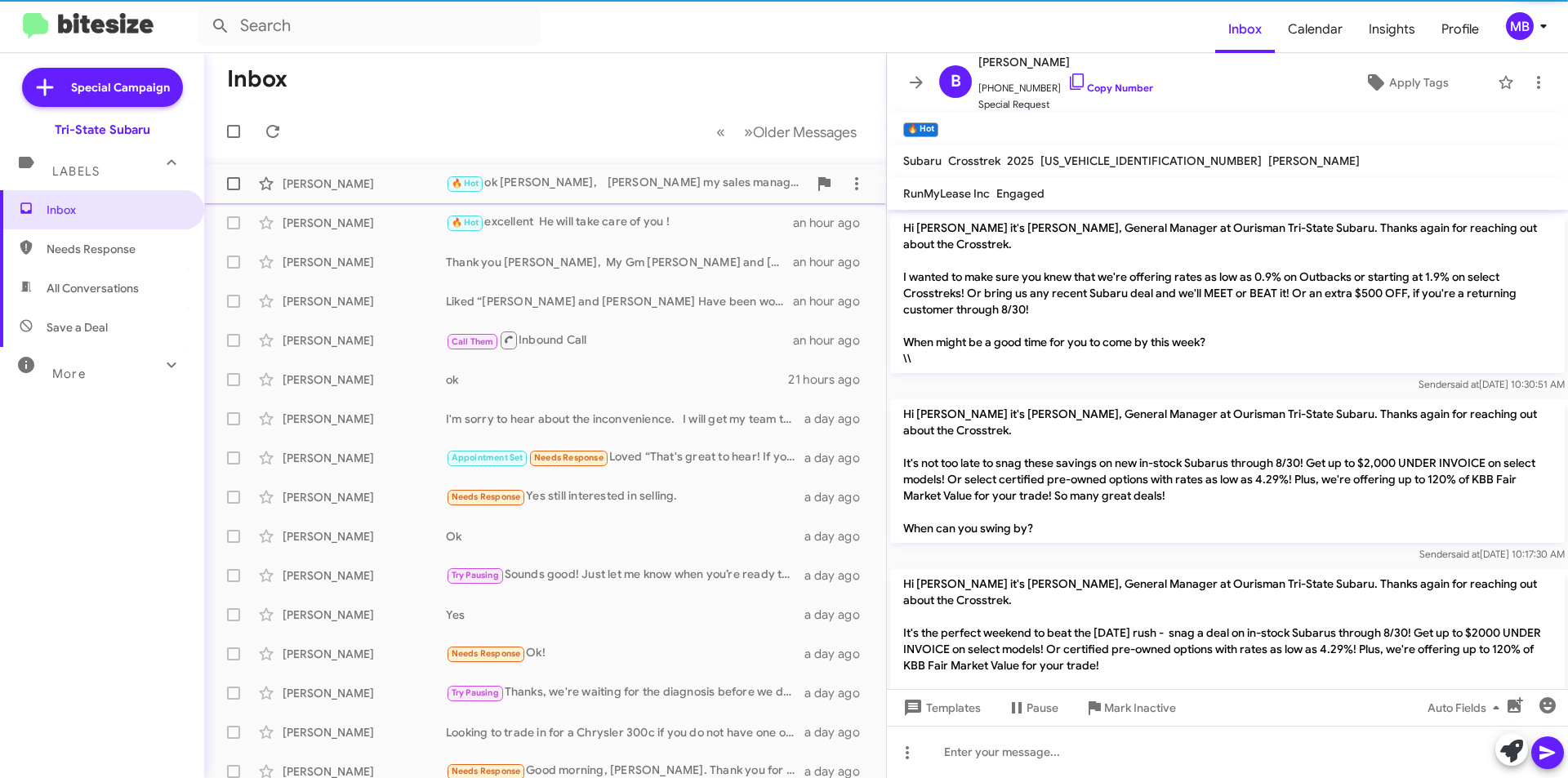
scroll to position [519, 0]
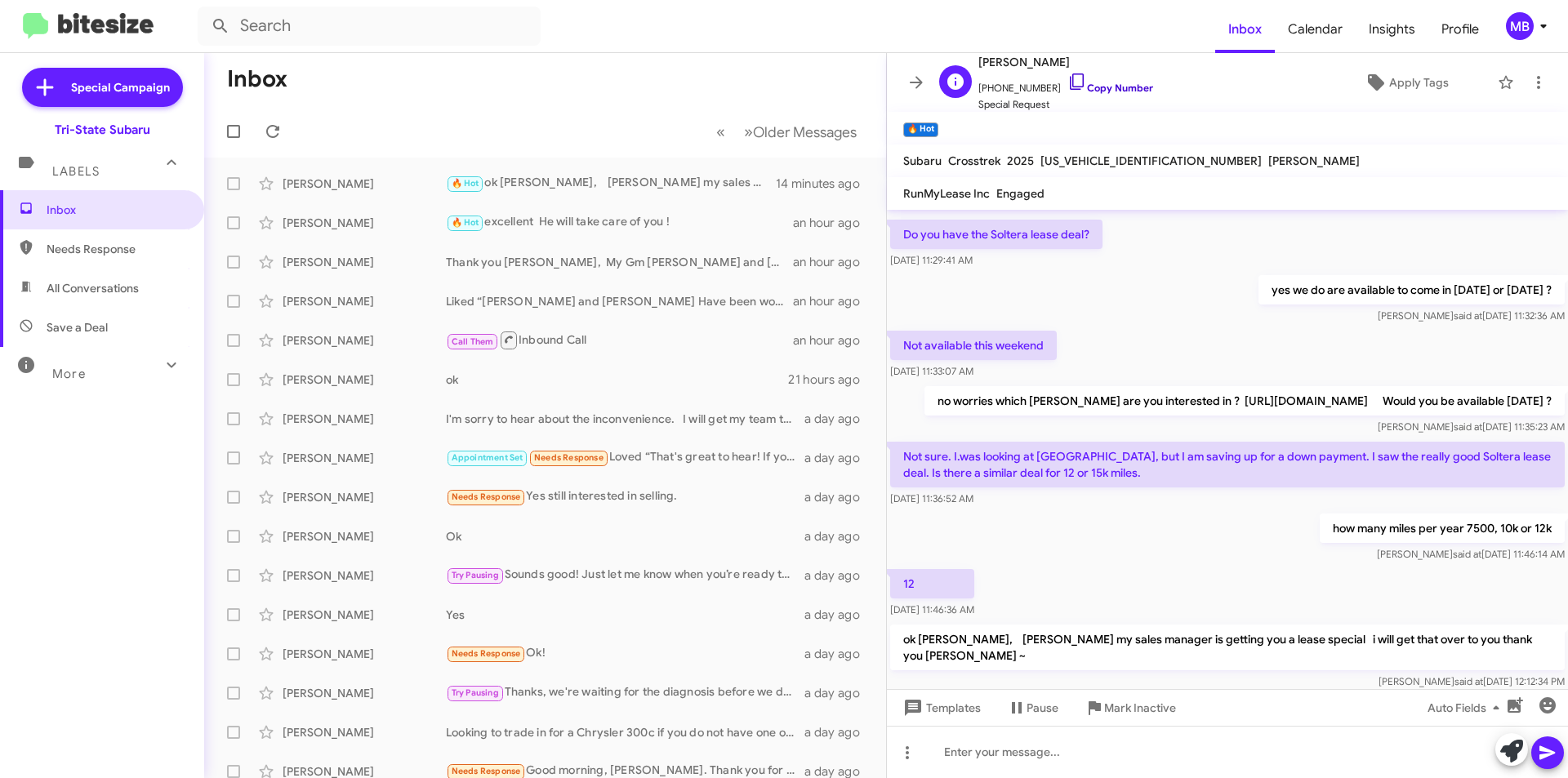
drag, startPoint x: 1124, startPoint y: 90, endPoint x: 1139, endPoint y: 78, distance: 19.2
click at [1124, 89] on link "Copy Number" at bounding box center [1110, 88] width 85 height 12
click at [374, 36] on input "text" at bounding box center [370, 26] width 343 height 39
click at [204, 9] on button at bounding box center [220, 26] width 32 height 32
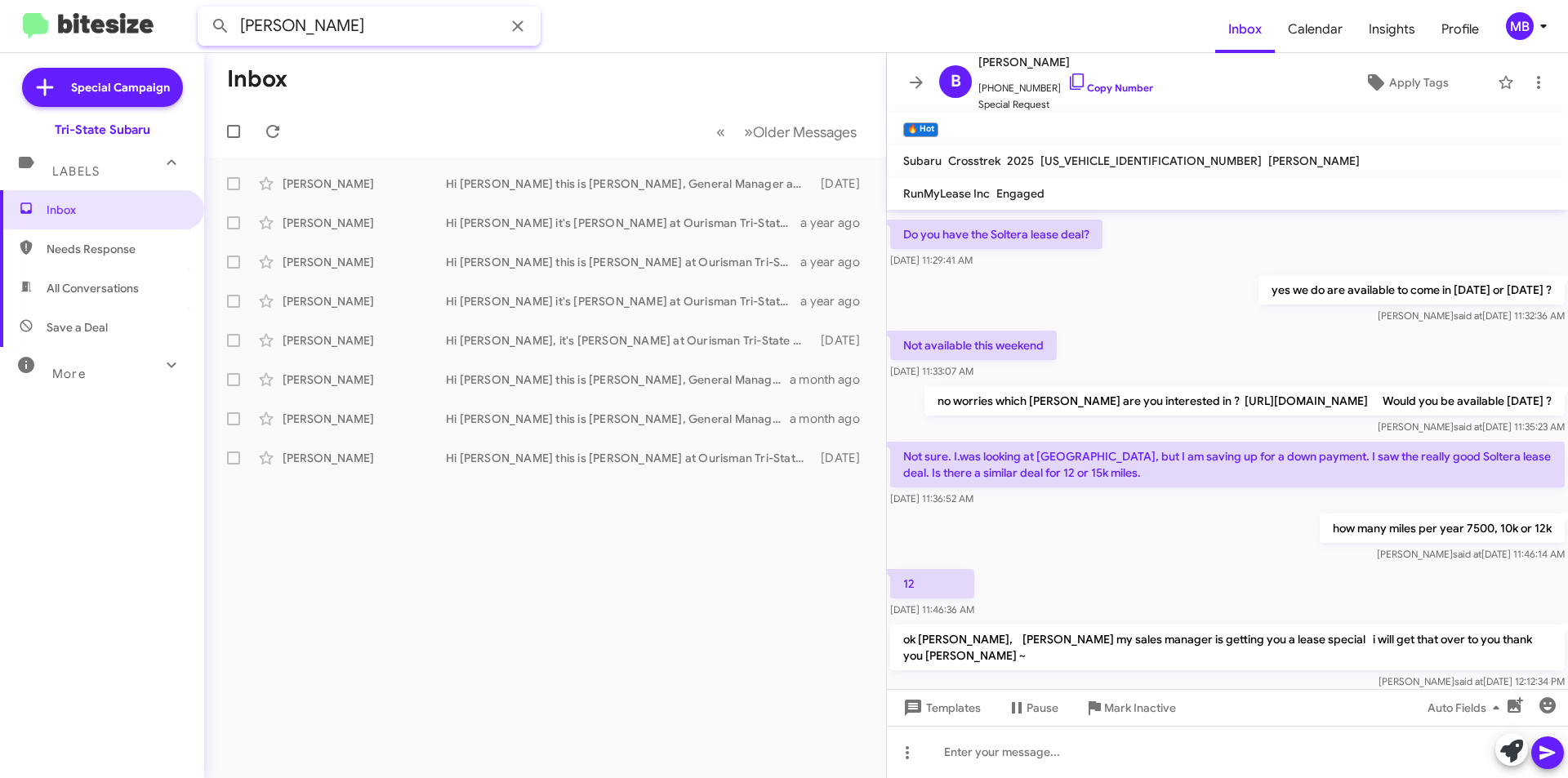
drag, startPoint x: 399, startPoint y: 21, endPoint x: 126, endPoint y: 29, distance: 273.1
click at [126, 29] on mat-toolbar "[PERSON_NAME] Inbox Calendar Insights Profile MB" at bounding box center [784, 26] width 1568 height 52
type input "[PHONE_NUMBER]"
click at [204, 9] on button at bounding box center [220, 26] width 32 height 32
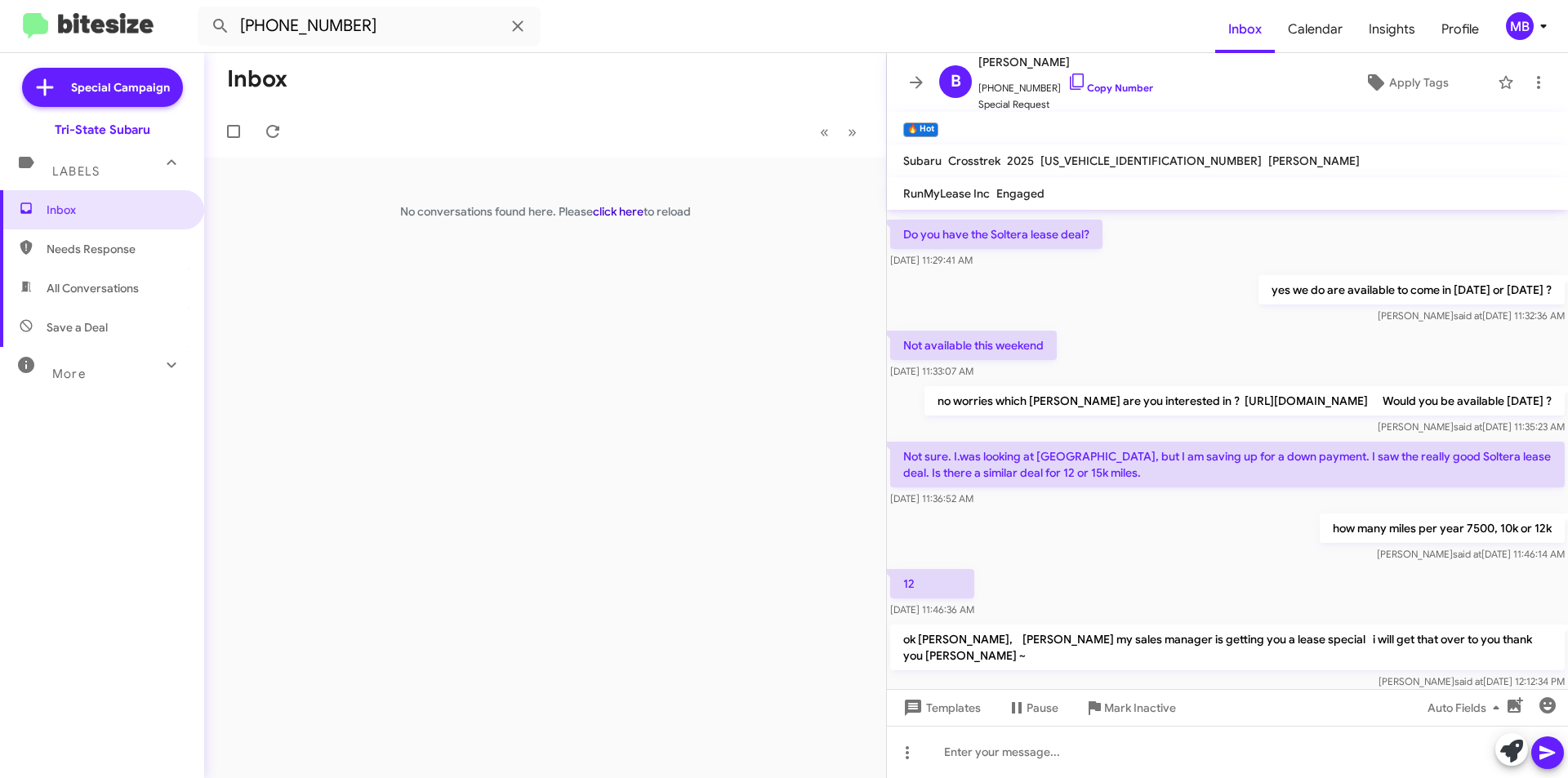
click at [617, 217] on link "click here" at bounding box center [618, 211] width 50 height 15
click at [518, 28] on icon at bounding box center [517, 26] width 20 height 20
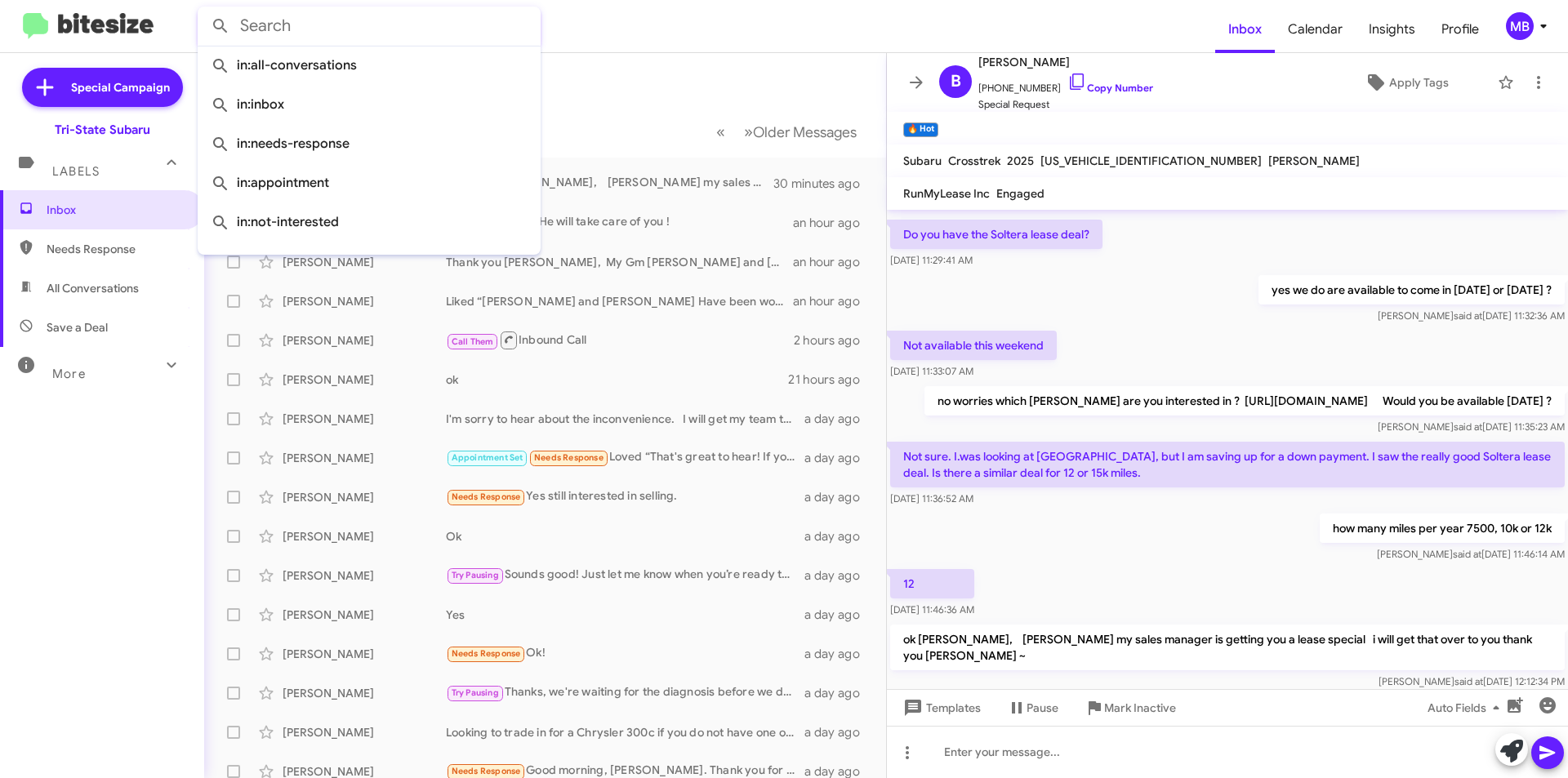
click at [97, 246] on span "Needs Response" at bounding box center [116, 248] width 139 height 16
type input "in:needs-response"
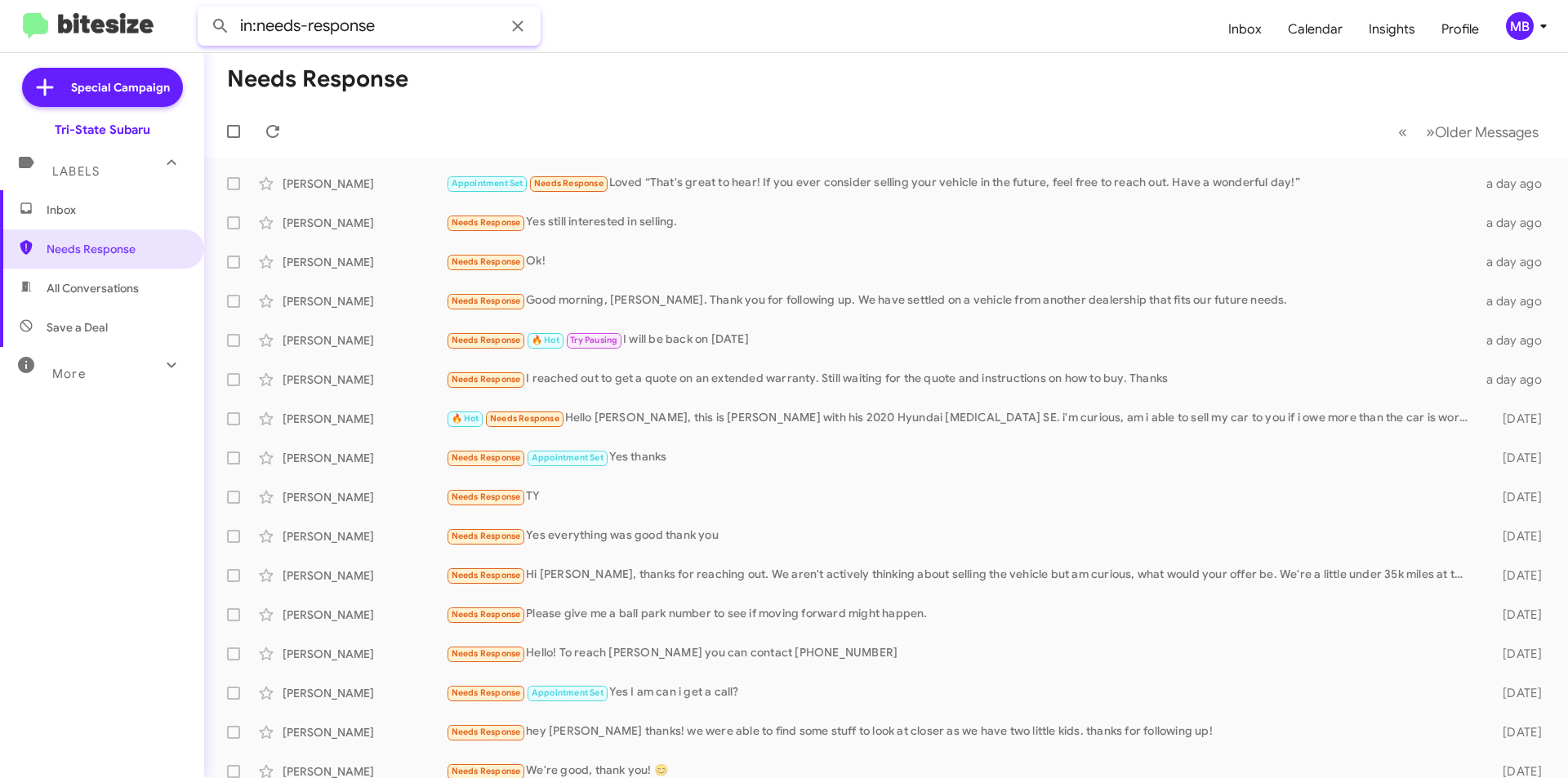
click at [413, 23] on input "in:needs-response" at bounding box center [370, 26] width 343 height 39
drag, startPoint x: 413, startPoint y: 23, endPoint x: 270, endPoint y: 18, distance: 143.1
click at [270, 18] on input "in:needs-response" at bounding box center [370, 26] width 343 height 39
drag, startPoint x: 134, startPoint y: 217, endPoint x: 147, endPoint y: 235, distance: 22.2
click at [136, 217] on span "Inbox" at bounding box center [116, 209] width 139 height 16
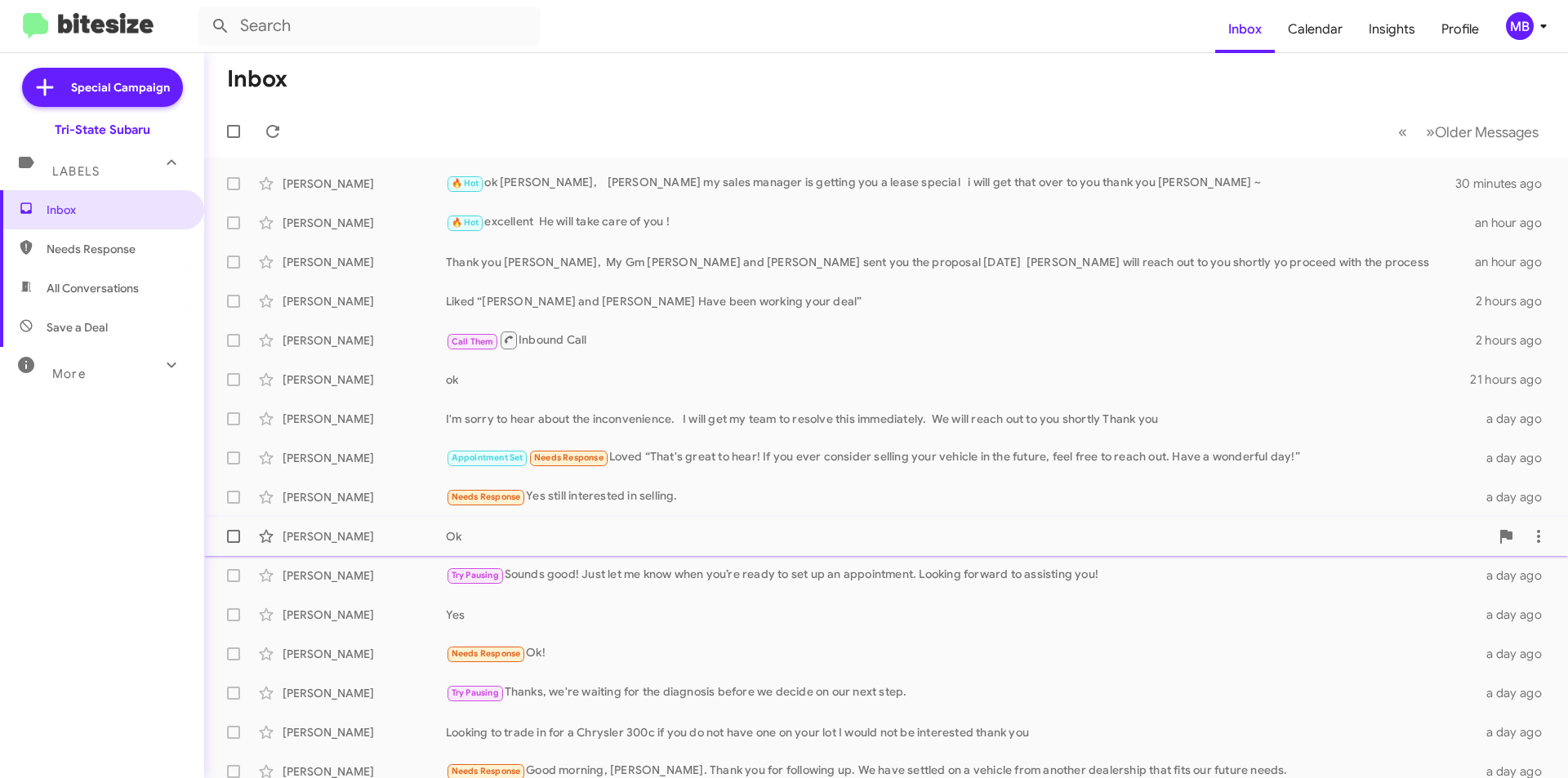
scroll to position [163, 0]
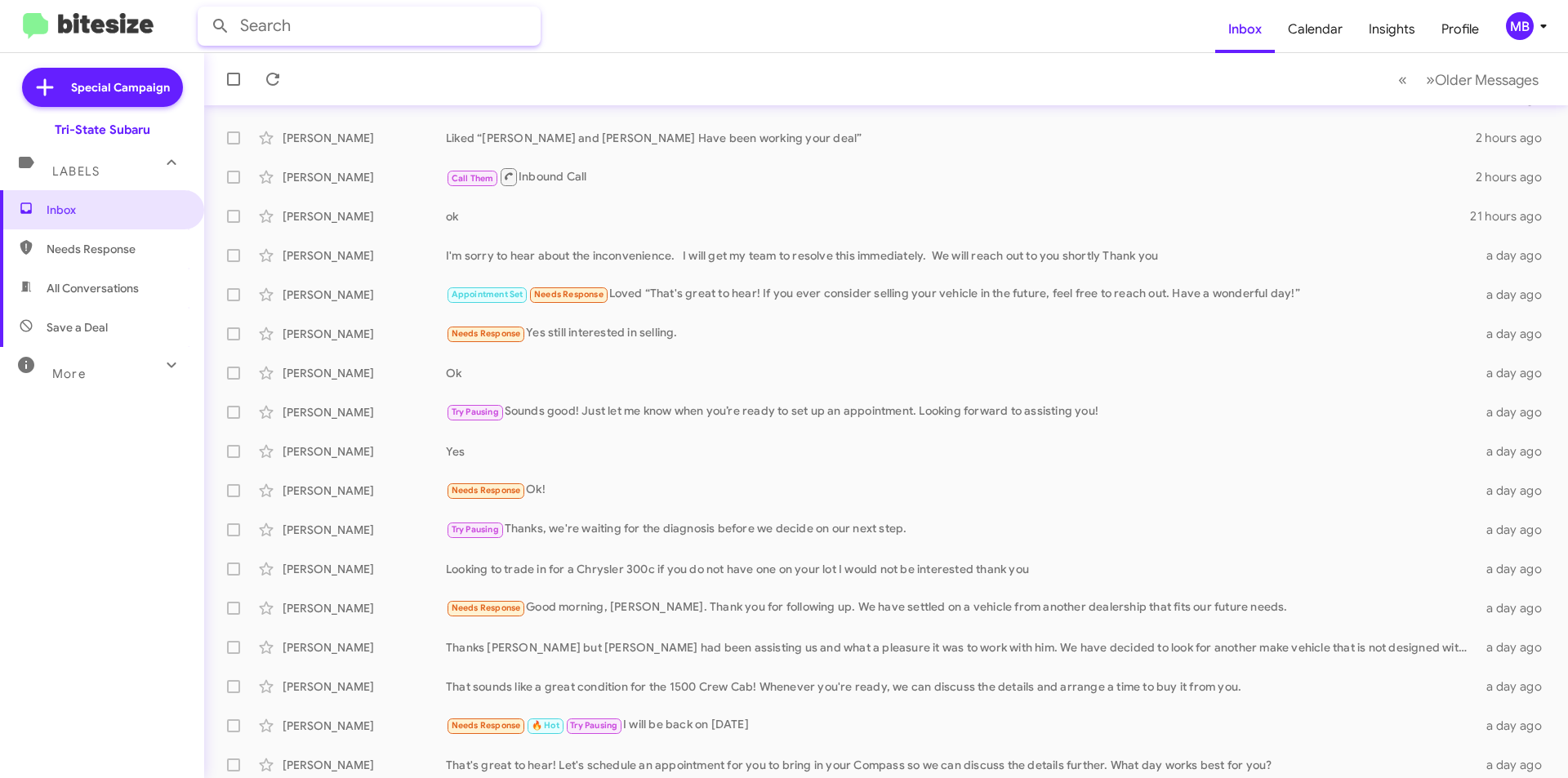
click at [382, 18] on input "text" at bounding box center [370, 26] width 343 height 39
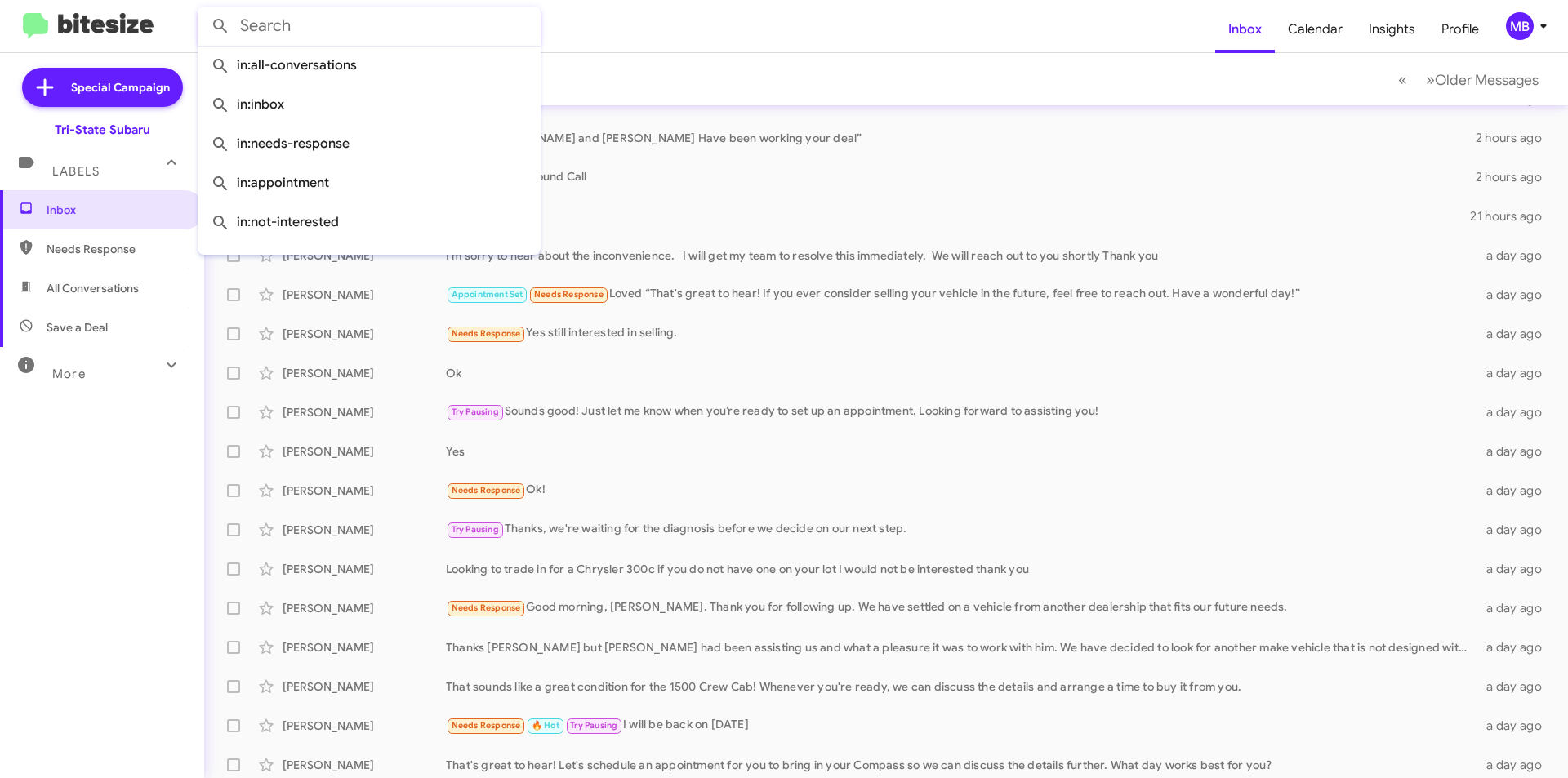
type input "s"
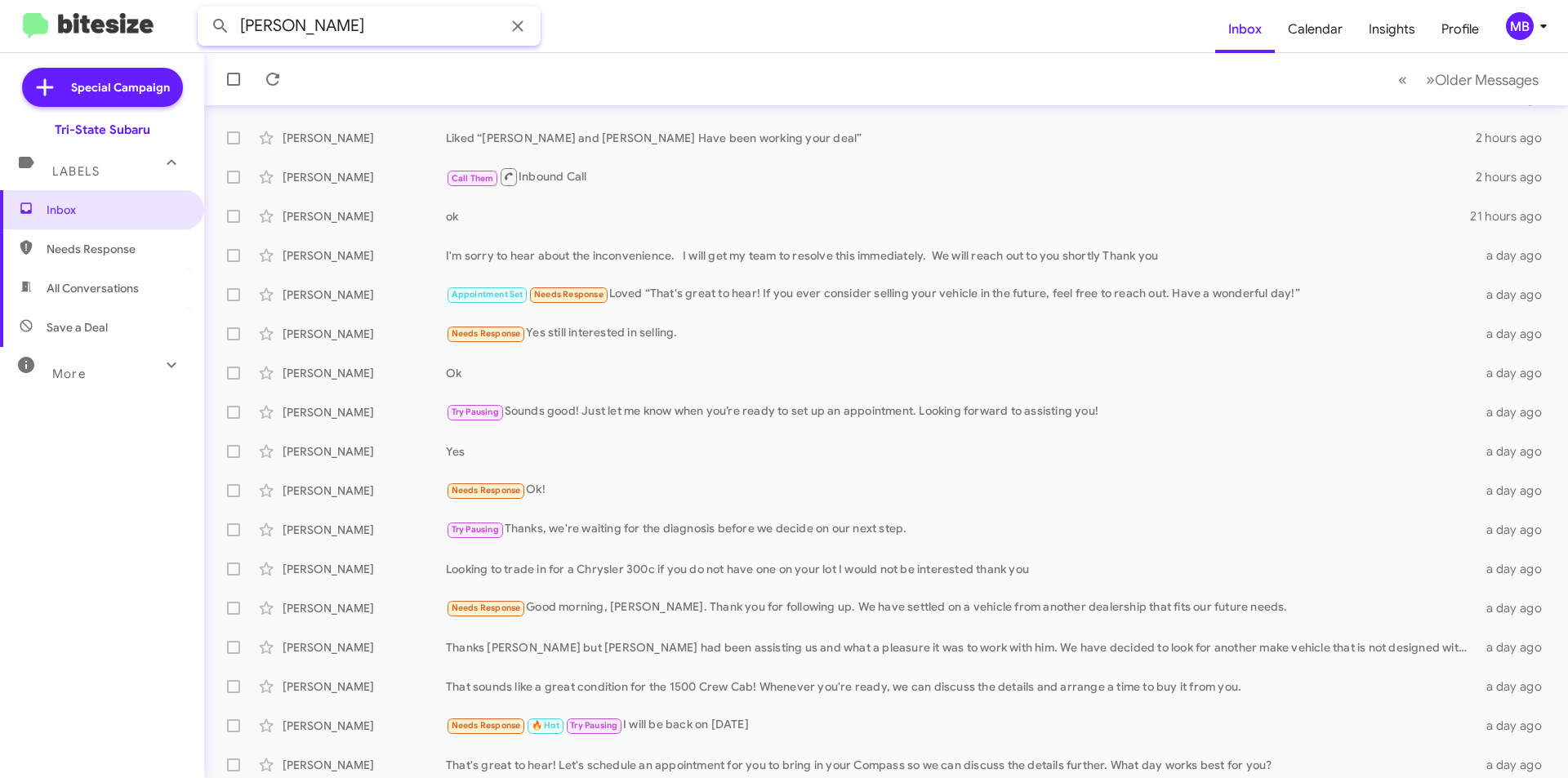
click at [204, 9] on button at bounding box center [220, 26] width 32 height 32
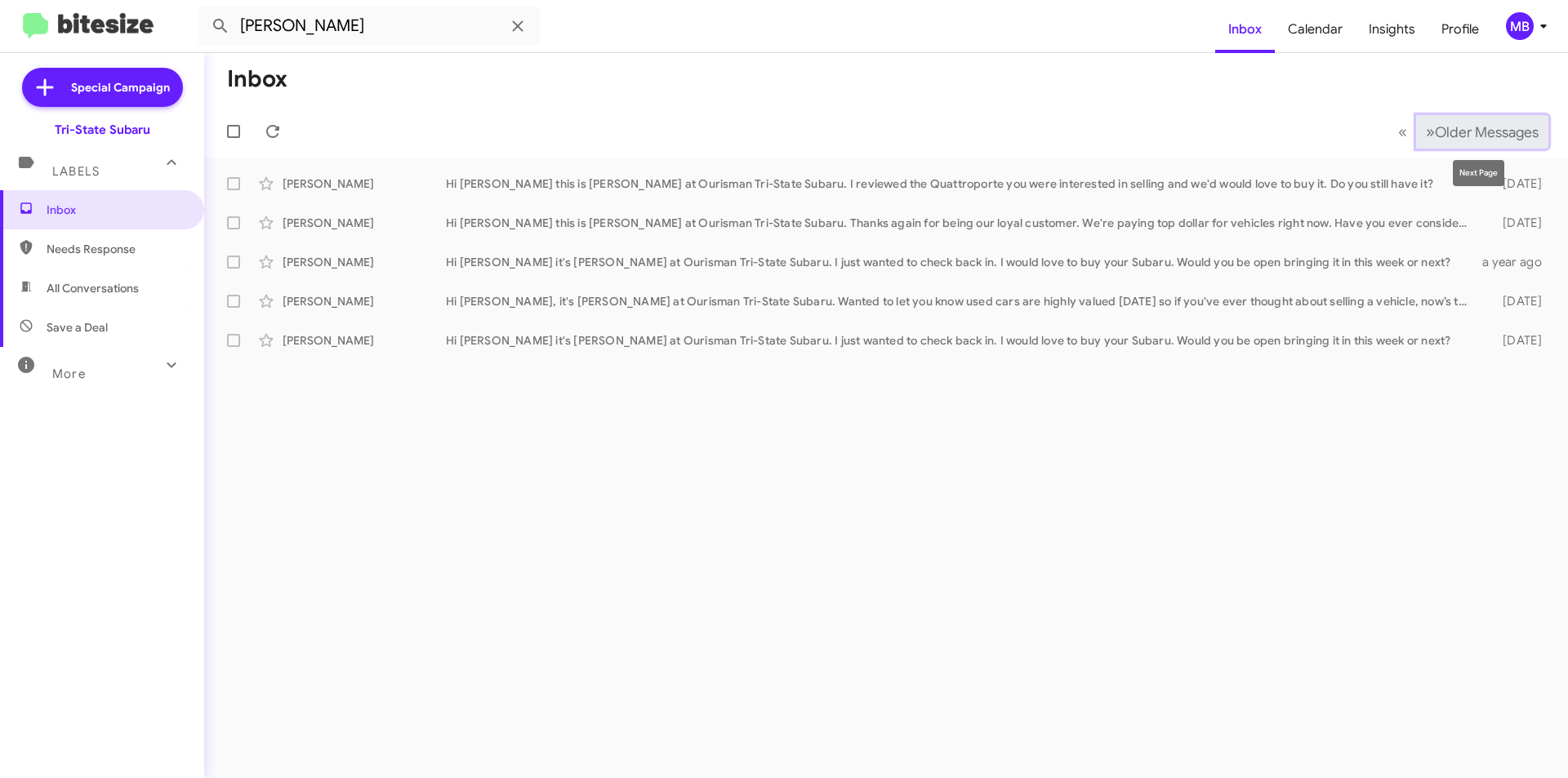
click at [1475, 133] on span "Older Messages" at bounding box center [1486, 131] width 103 height 18
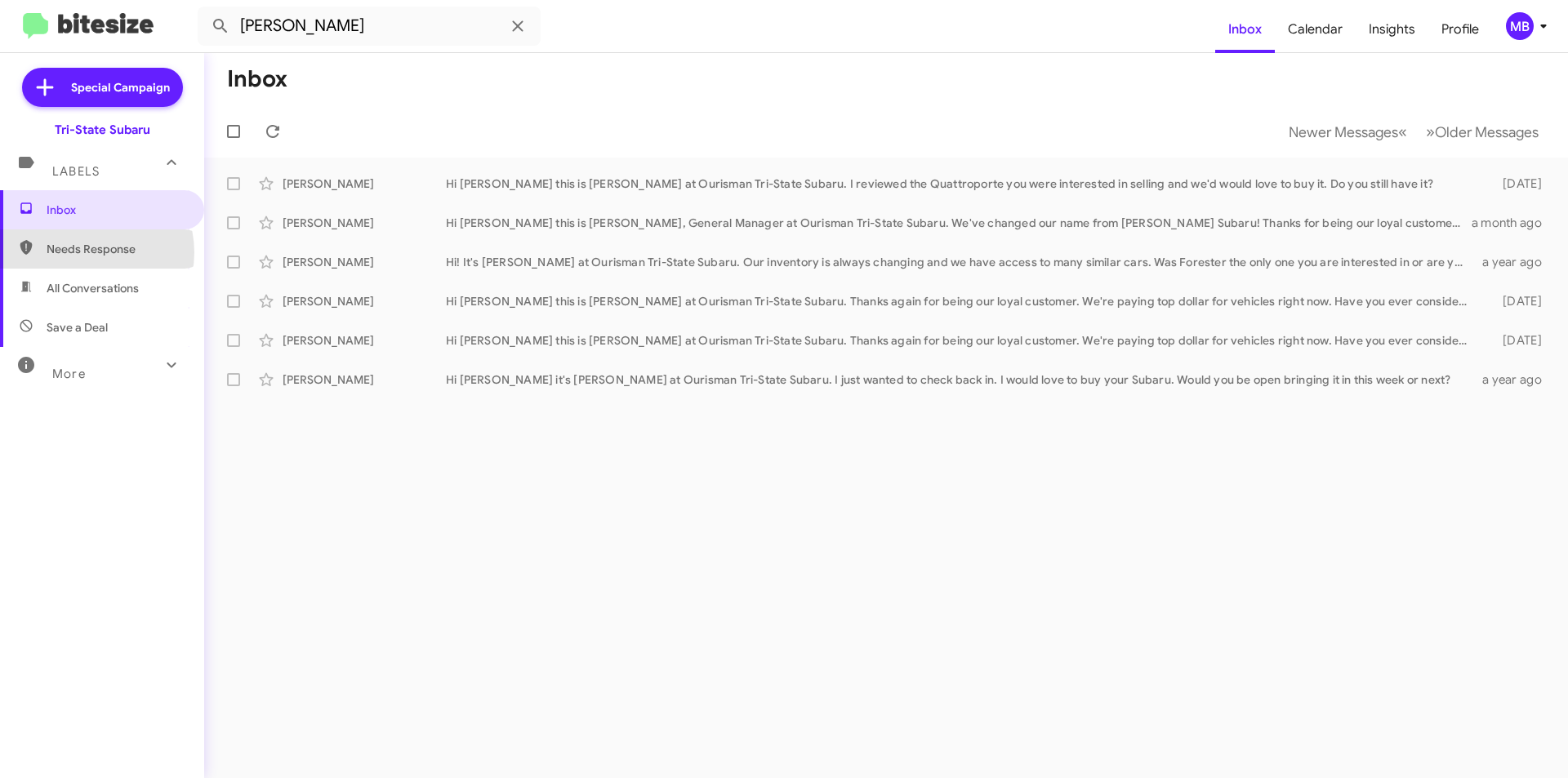
click at [88, 253] on span "Needs Response" at bounding box center [116, 248] width 139 height 16
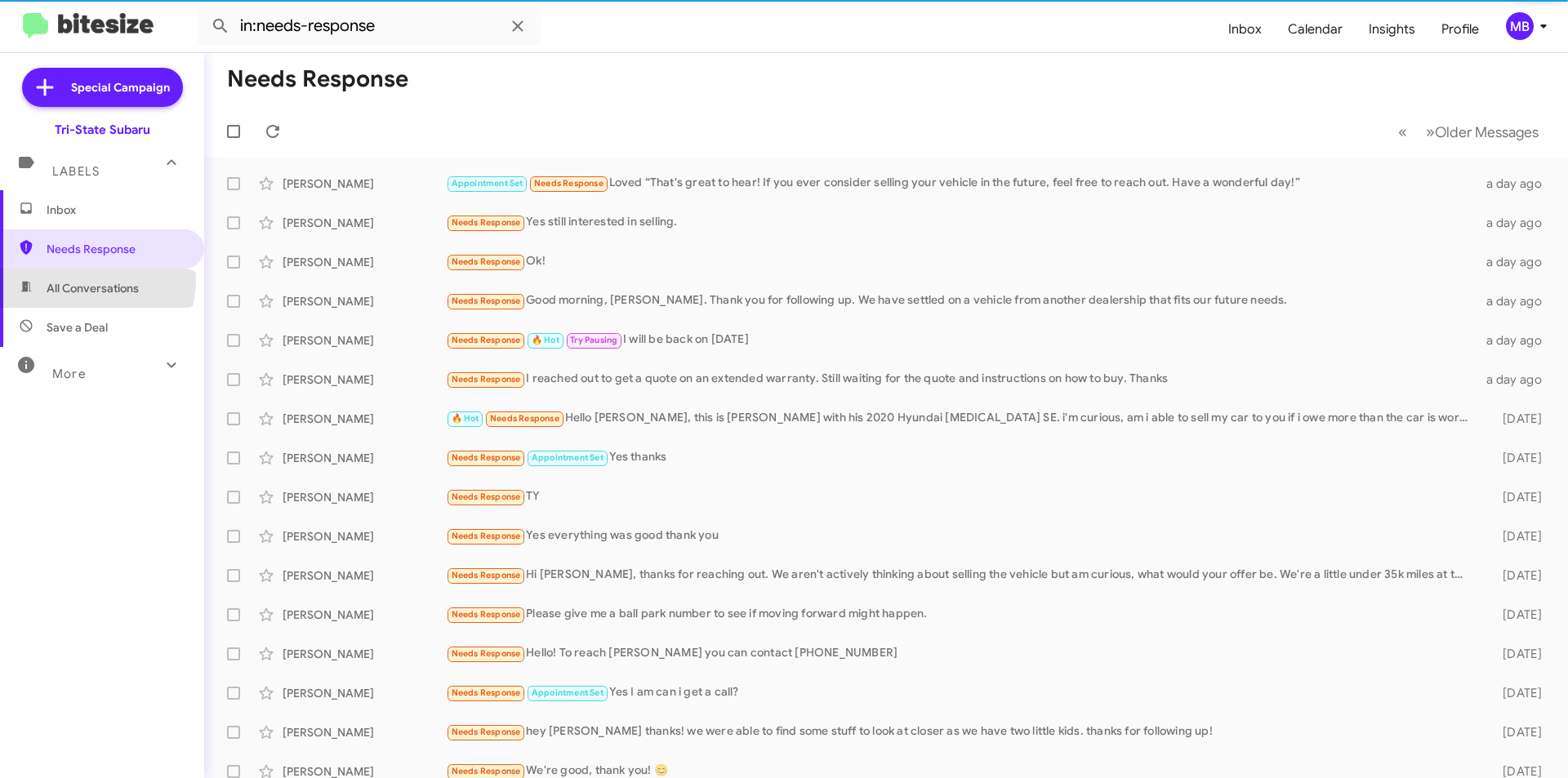
click at [90, 280] on span "All Conversations" at bounding box center [93, 287] width 92 height 16
type input "in:all-conversations"
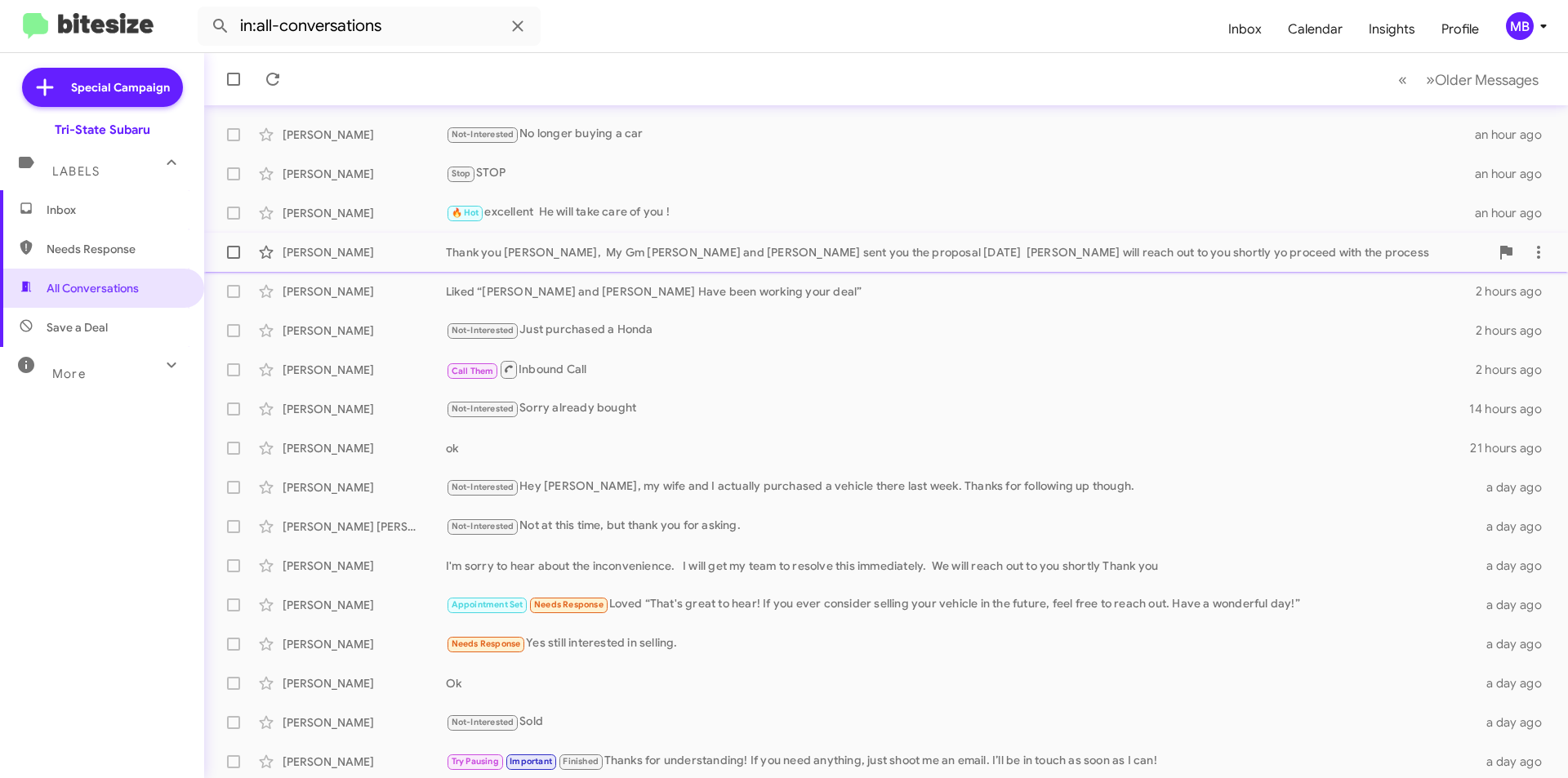
scroll to position [170, 0]
click at [427, 33] on input "in:all-conversations" at bounding box center [370, 26] width 343 height 39
